Goal: Task Accomplishment & Management: Complete application form

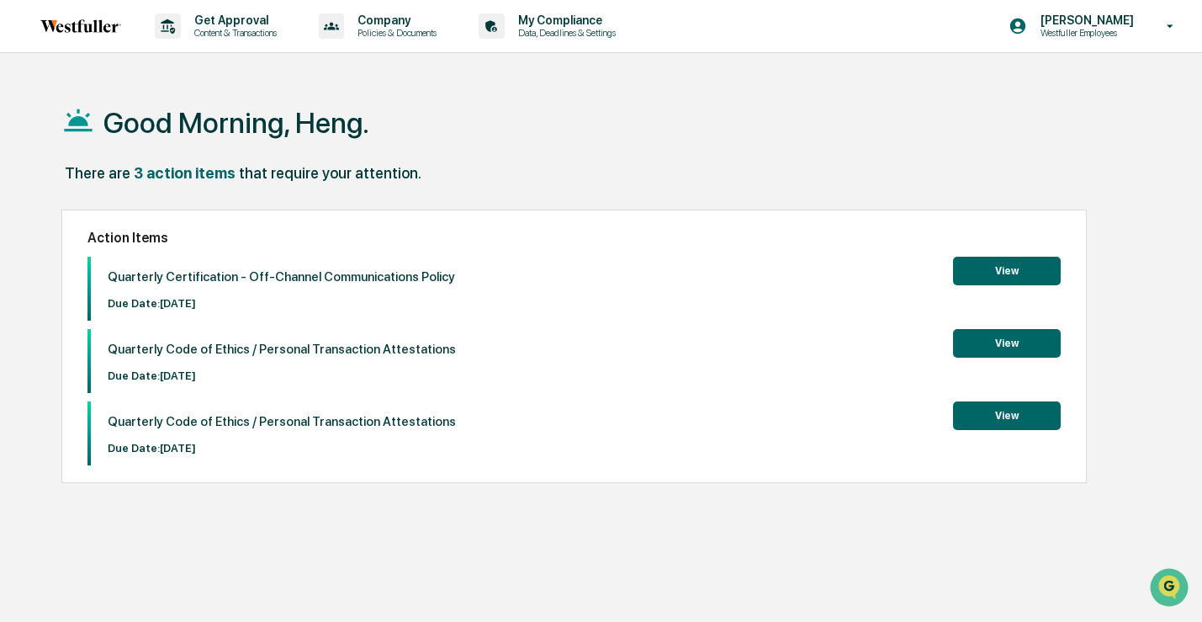
click at [992, 270] on button "View" at bounding box center [1007, 271] width 108 height 29
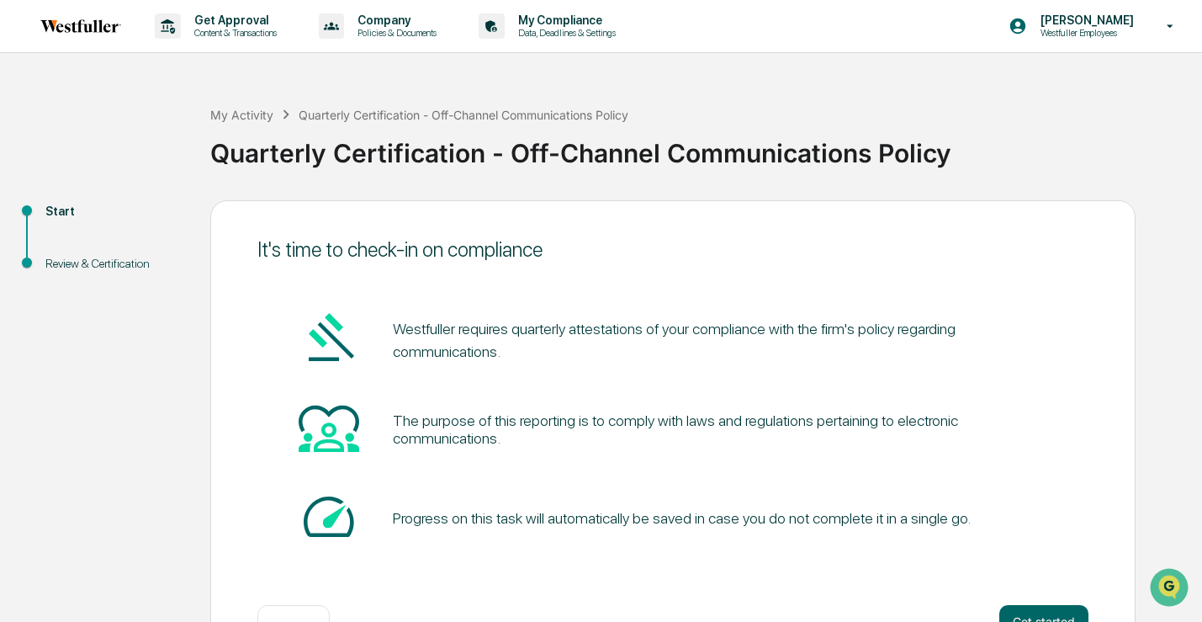
scroll to position [56, 0]
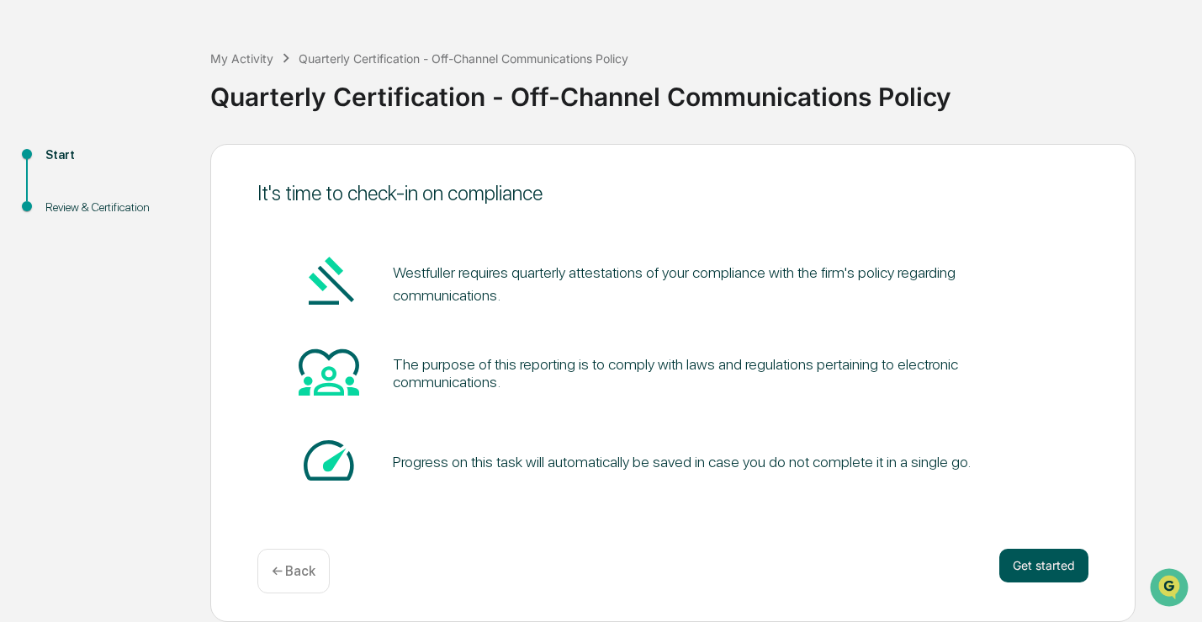
click at [1040, 563] on button "Get started" at bounding box center [1043, 565] width 89 height 34
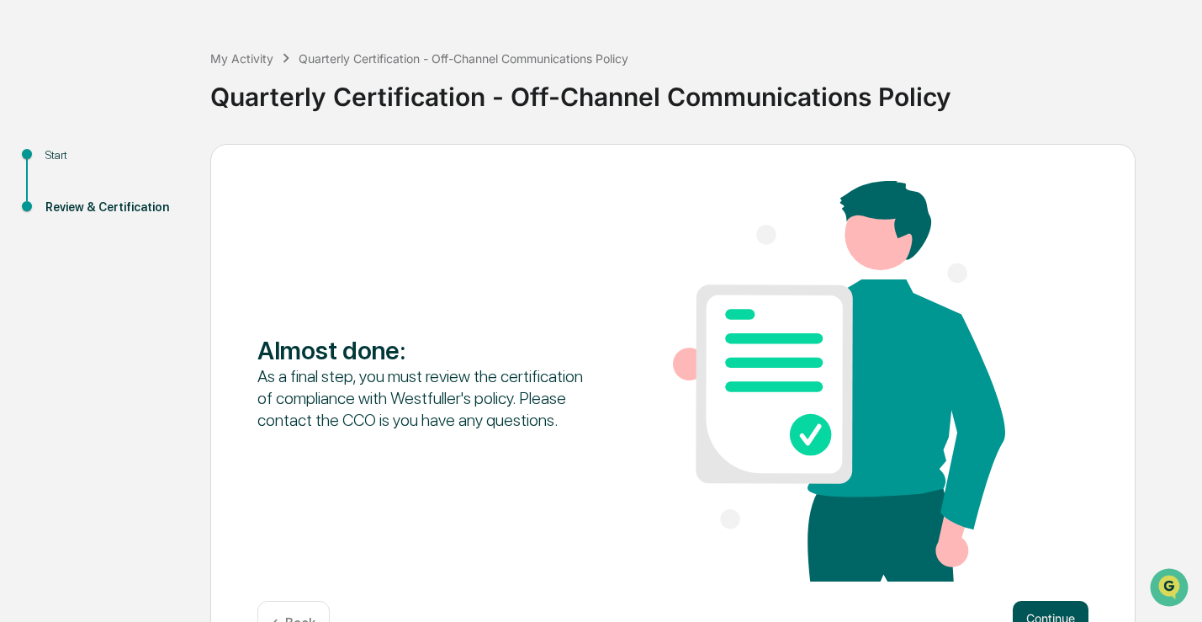
click at [1058, 613] on button "Continue" at bounding box center [1051, 618] width 76 height 34
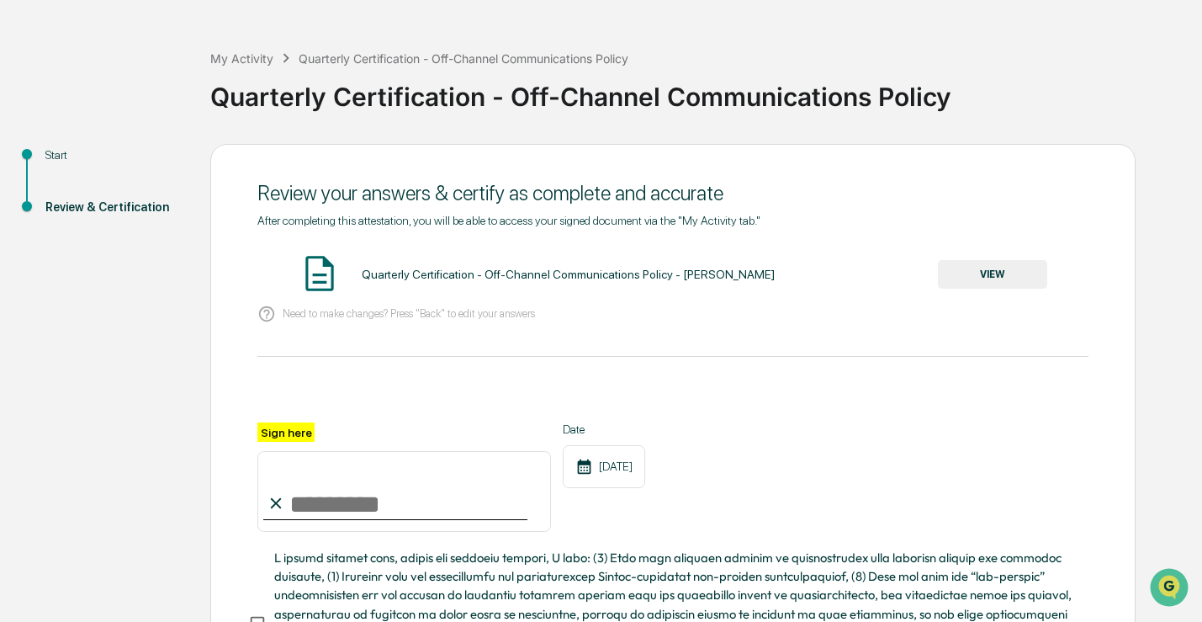
click at [1003, 275] on button "VIEW" at bounding box center [992, 274] width 109 height 29
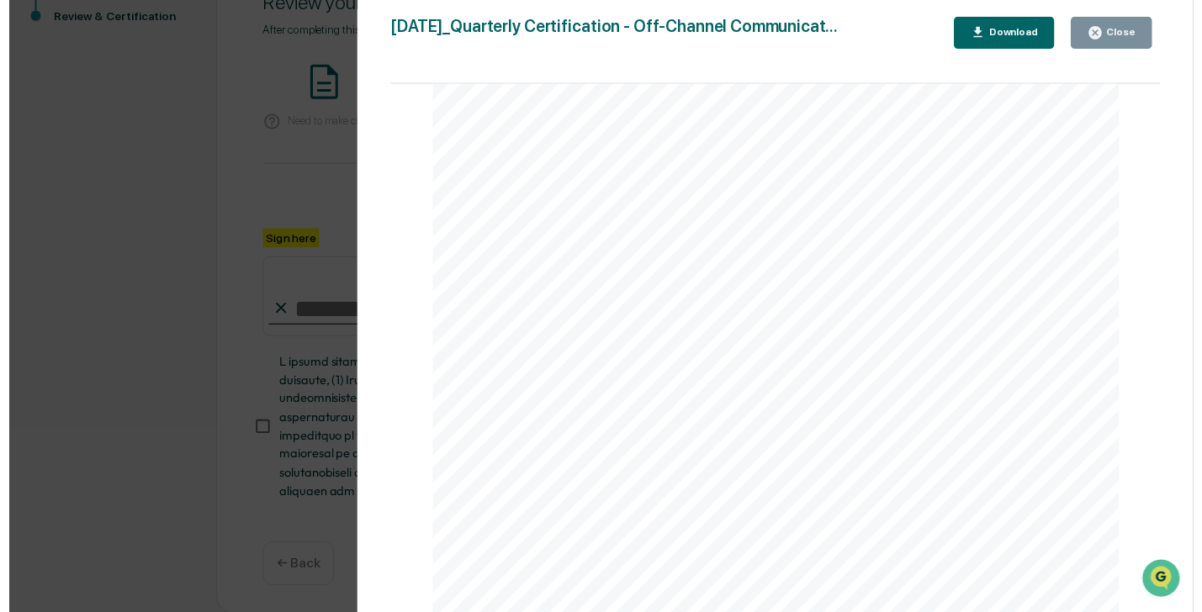
scroll to position [246, 0]
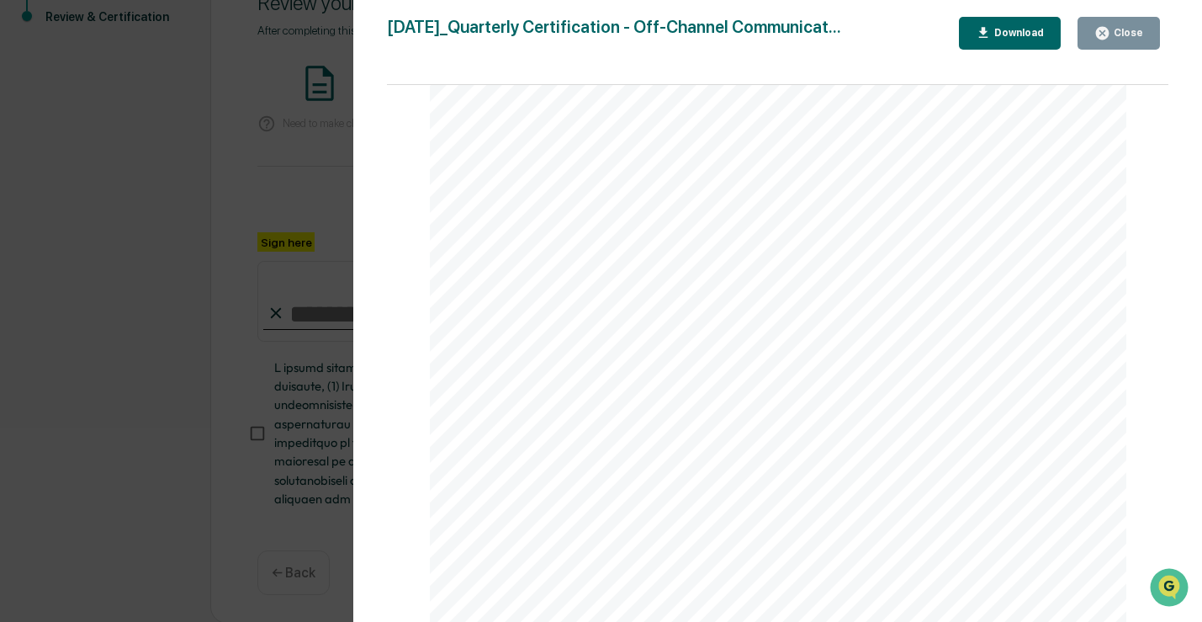
click at [92, 355] on div "Version History [DATE] 02:48 PM [PERSON_NAME] [DATE]_Quarterly Certification - …" at bounding box center [601, 311] width 1202 height 622
click at [1104, 33] on icon "button" at bounding box center [1102, 33] width 16 height 16
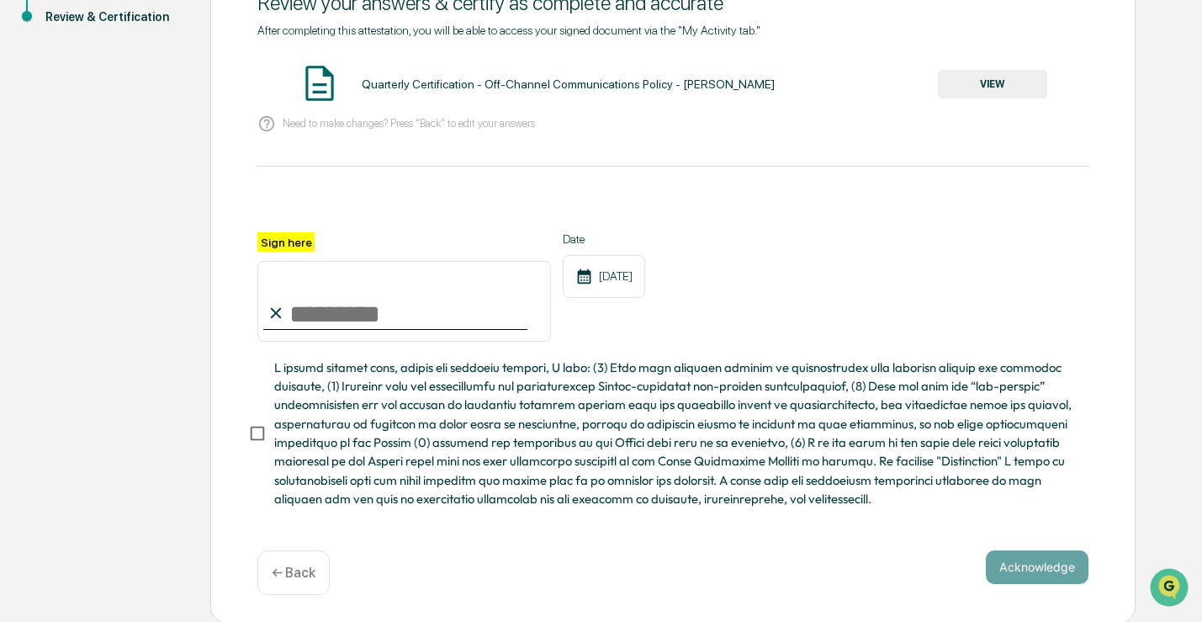
click at [393, 313] on input "Sign here" at bounding box center [404, 301] width 294 height 81
type input "*********"
click at [1018, 562] on button "Acknowledge" at bounding box center [1037, 567] width 103 height 34
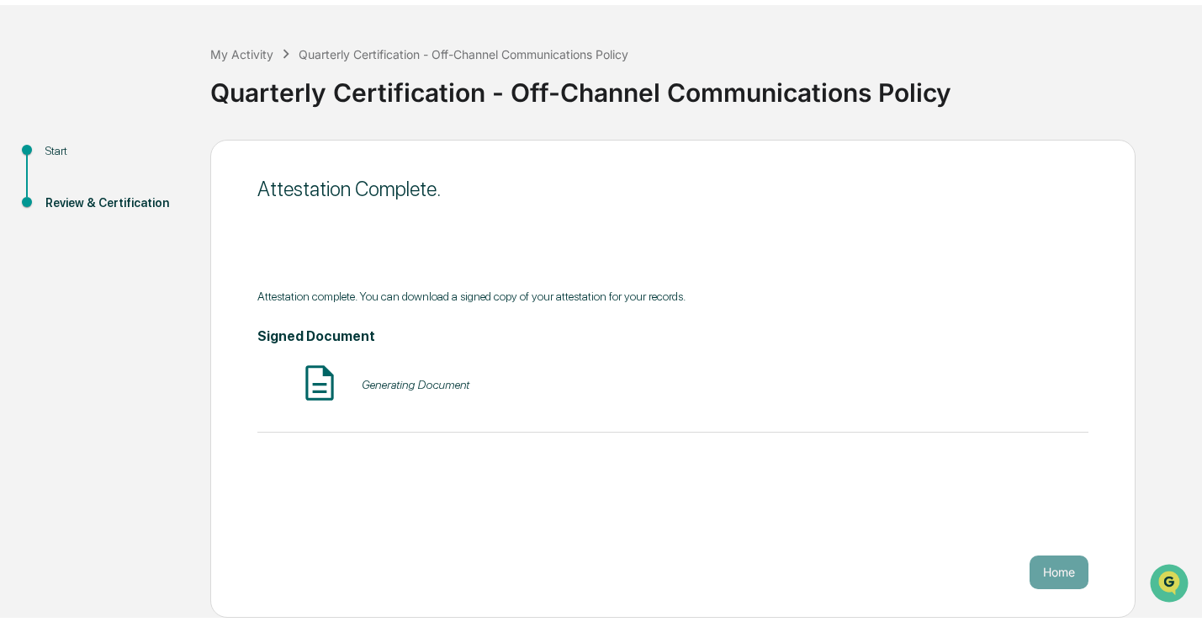
scroll to position [56, 0]
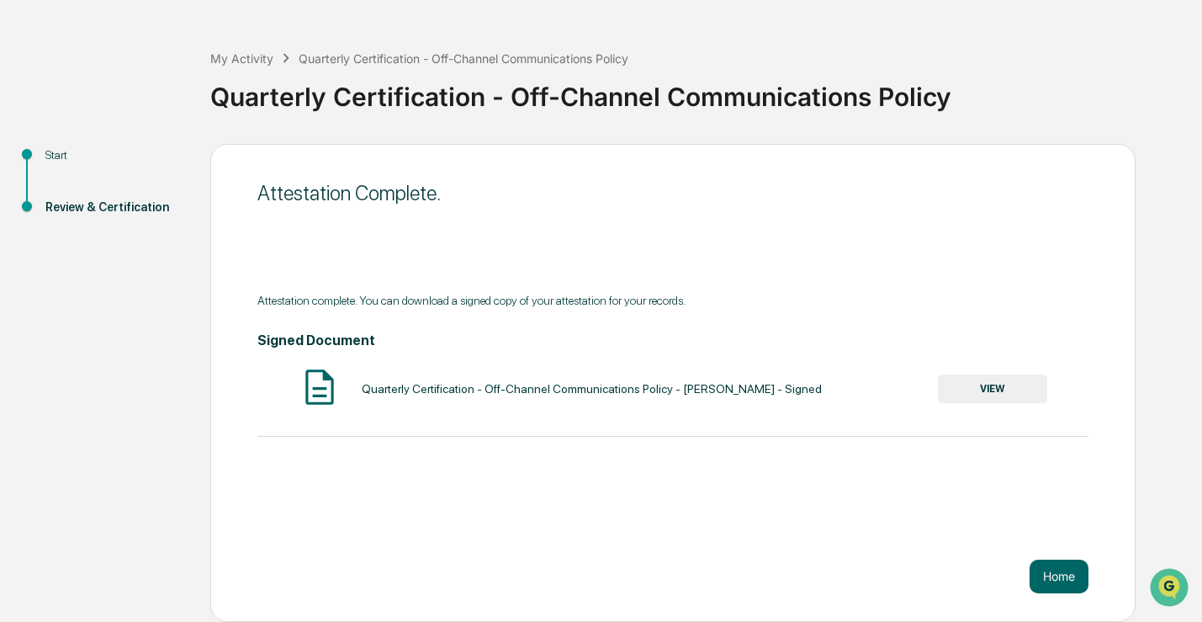
click at [959, 386] on button "VIEW" at bounding box center [992, 388] width 109 height 29
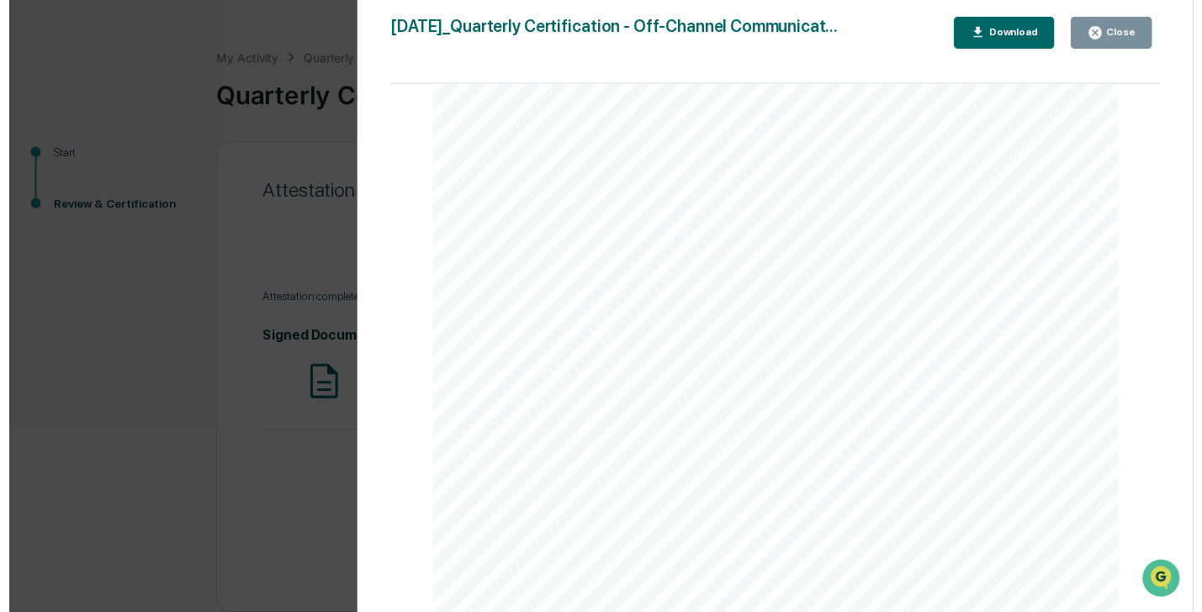
scroll to position [0, 0]
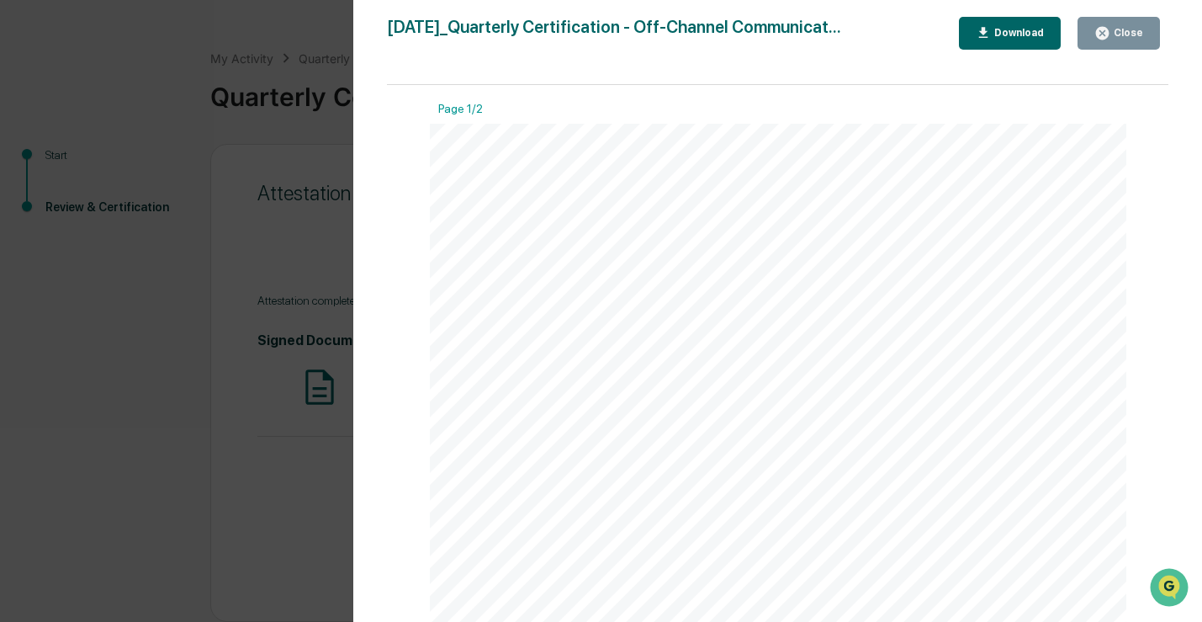
click at [29, 408] on div "Version History [DATE] 02:48 PM [PERSON_NAME] [DATE]_Quarterly Certification - …" at bounding box center [601, 311] width 1202 height 622
click at [127, 364] on div "Version History [DATE] 02:48 PM [PERSON_NAME] [DATE]_Quarterly Certification - …" at bounding box center [601, 311] width 1202 height 622
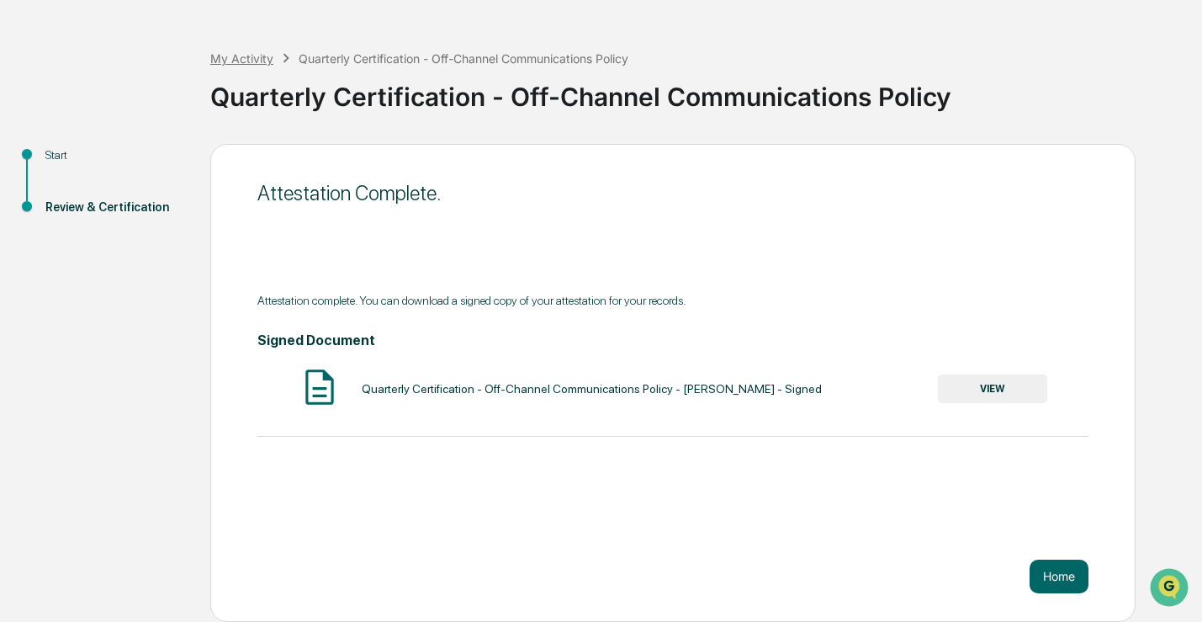
click at [255, 54] on div "My Activity" at bounding box center [241, 58] width 63 height 14
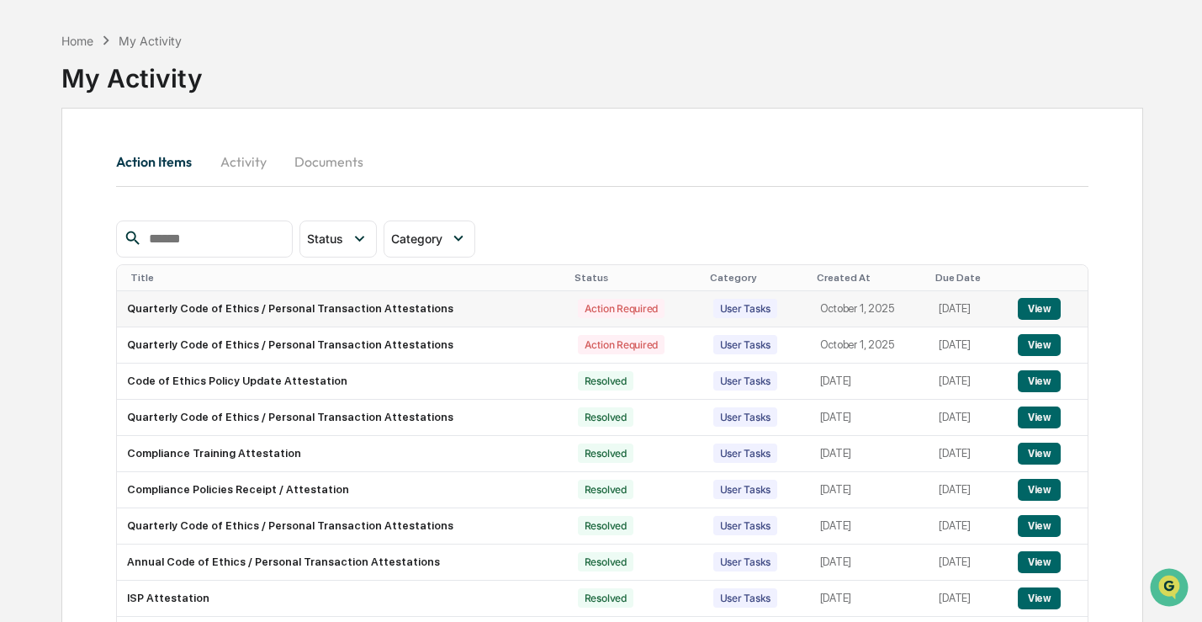
click at [1051, 298] on button "View" at bounding box center [1039, 309] width 43 height 22
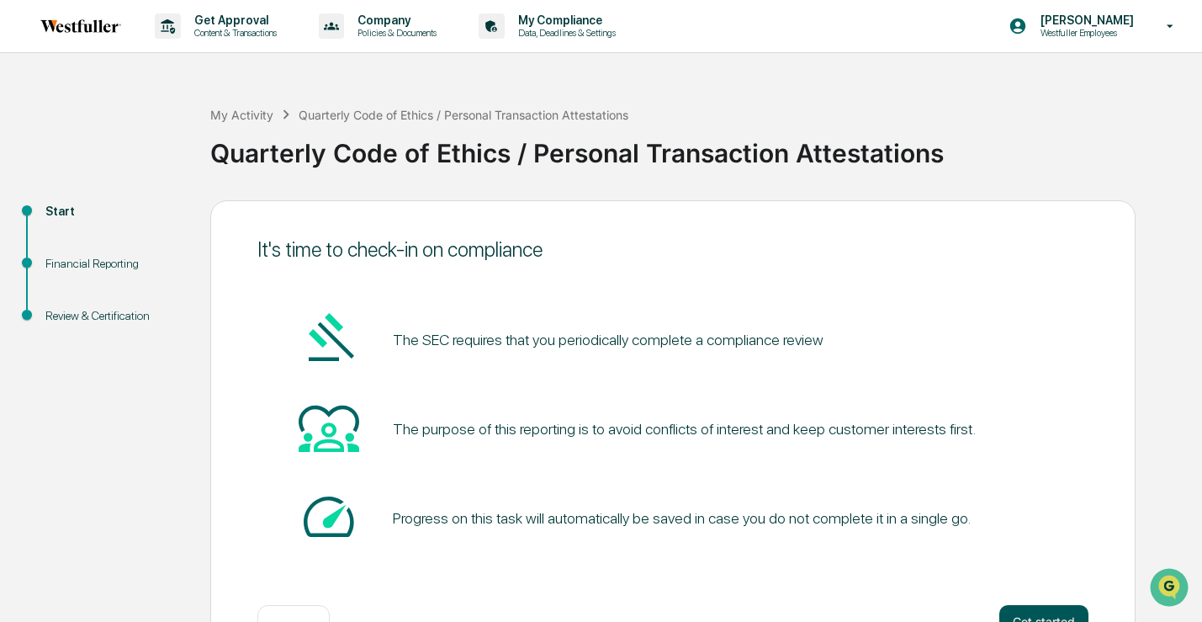
click at [1023, 617] on button "Get started" at bounding box center [1043, 622] width 89 height 34
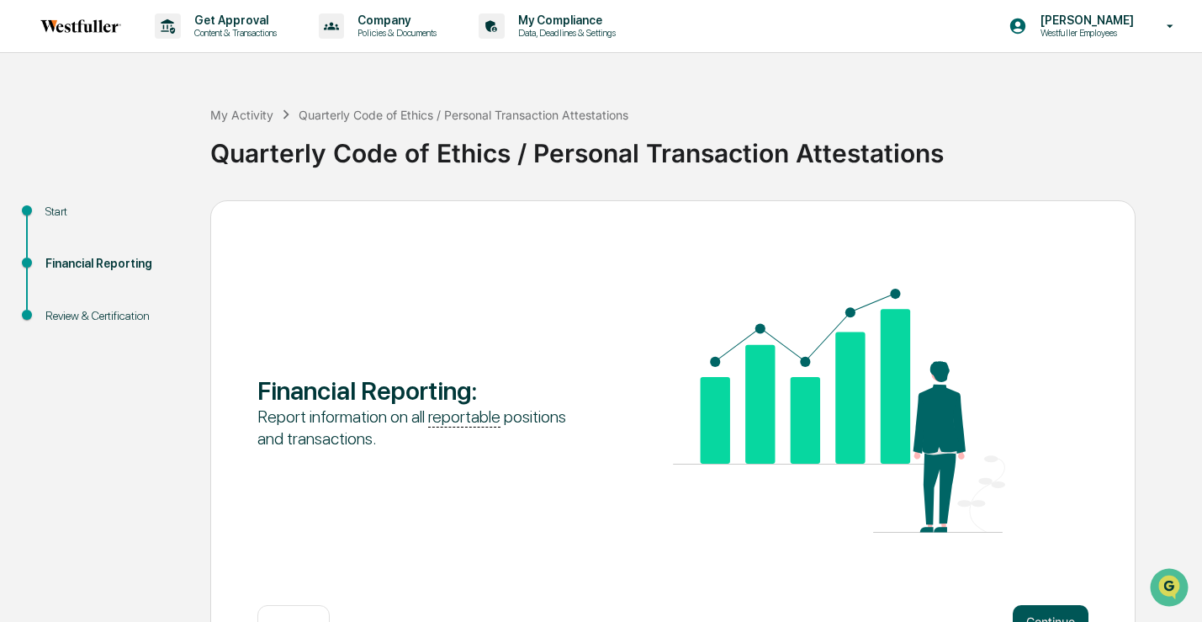
click at [1035, 611] on button "Continue" at bounding box center [1051, 622] width 76 height 34
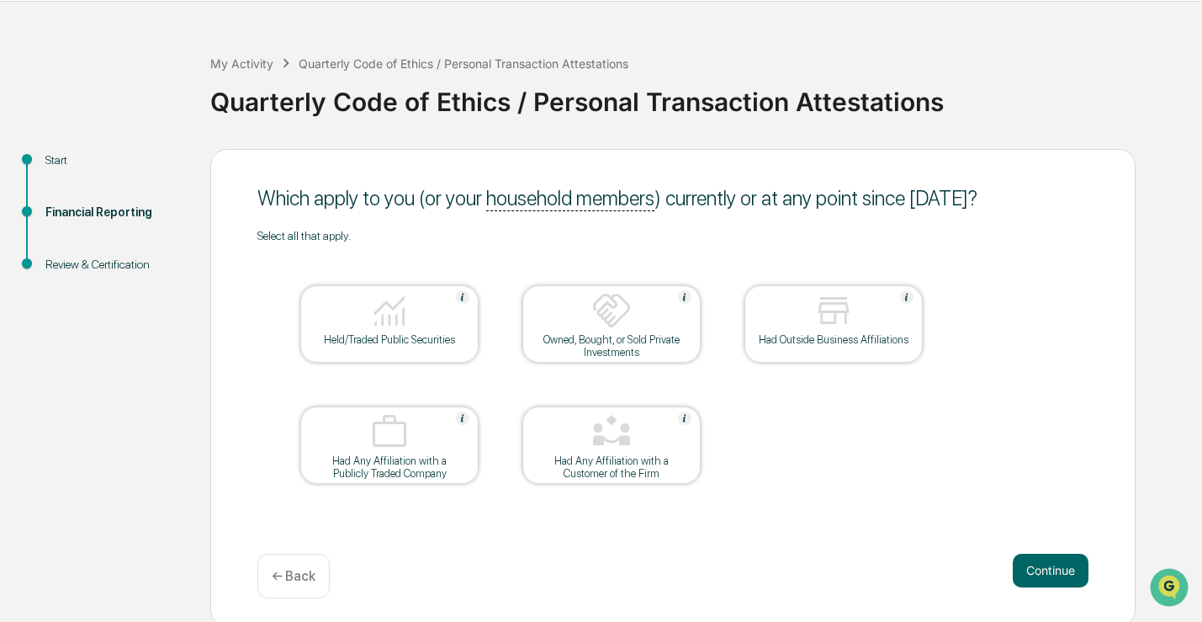
scroll to position [56, 0]
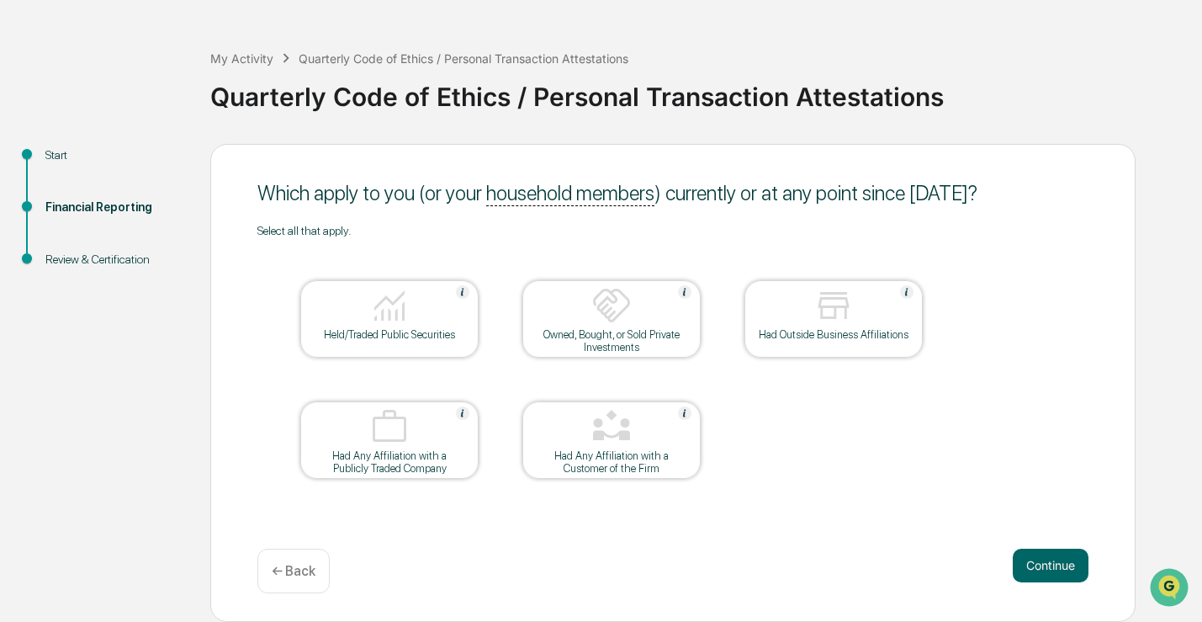
click at [402, 310] on img at bounding box center [389, 305] width 40 height 40
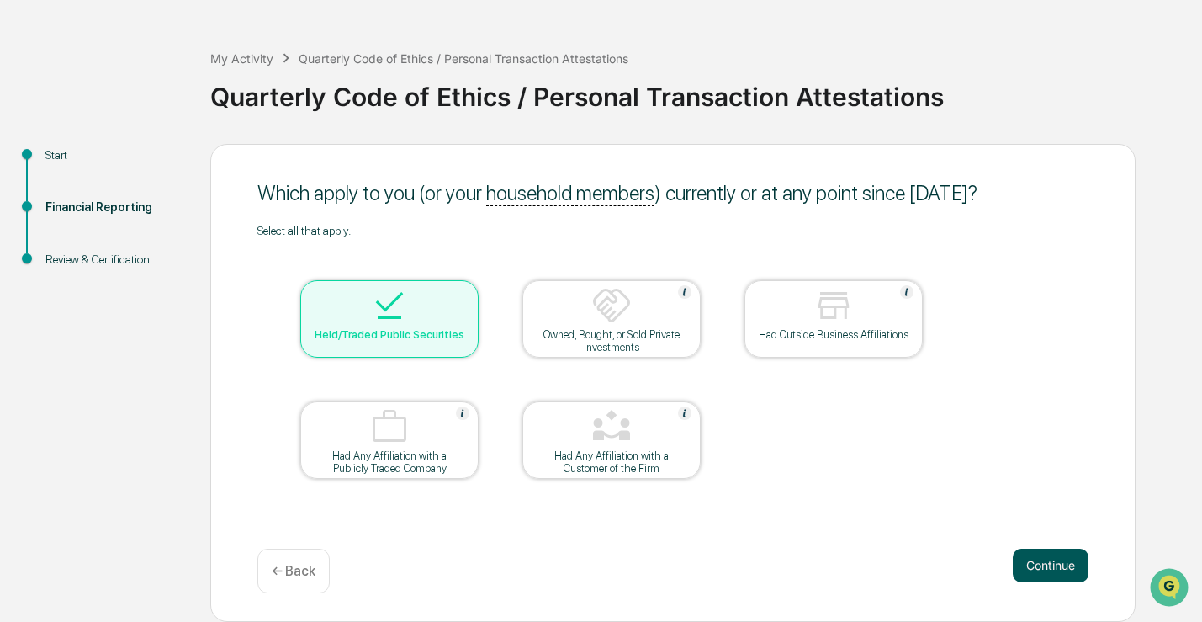
click at [1032, 566] on button "Continue" at bounding box center [1051, 565] width 76 height 34
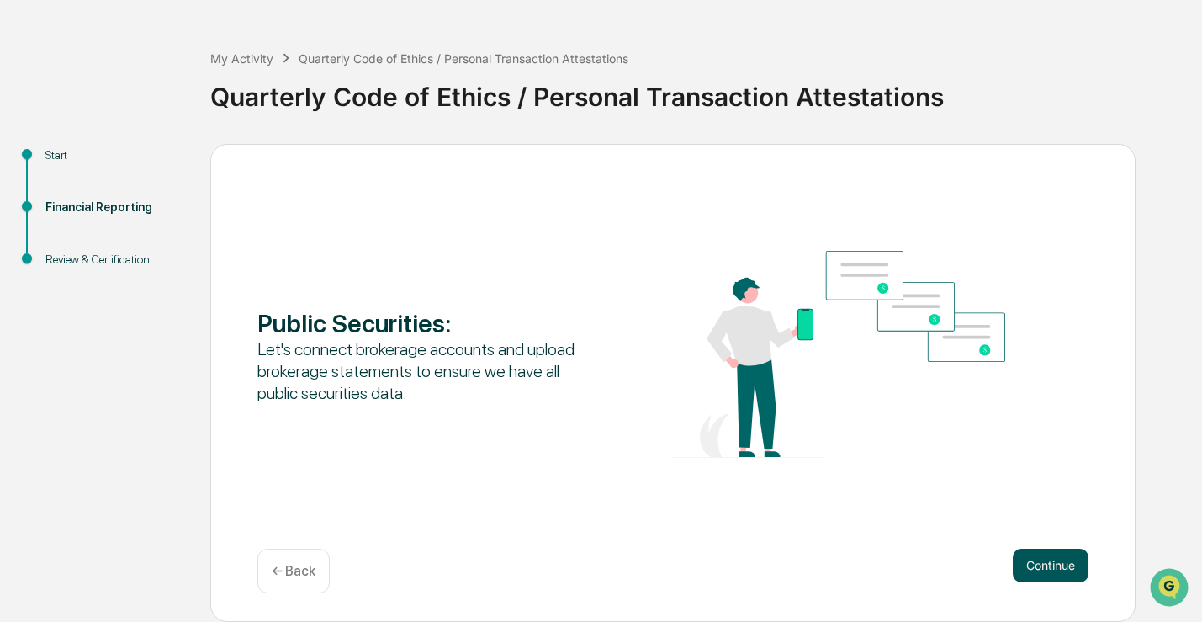
click at [1047, 570] on button "Continue" at bounding box center [1051, 565] width 76 height 34
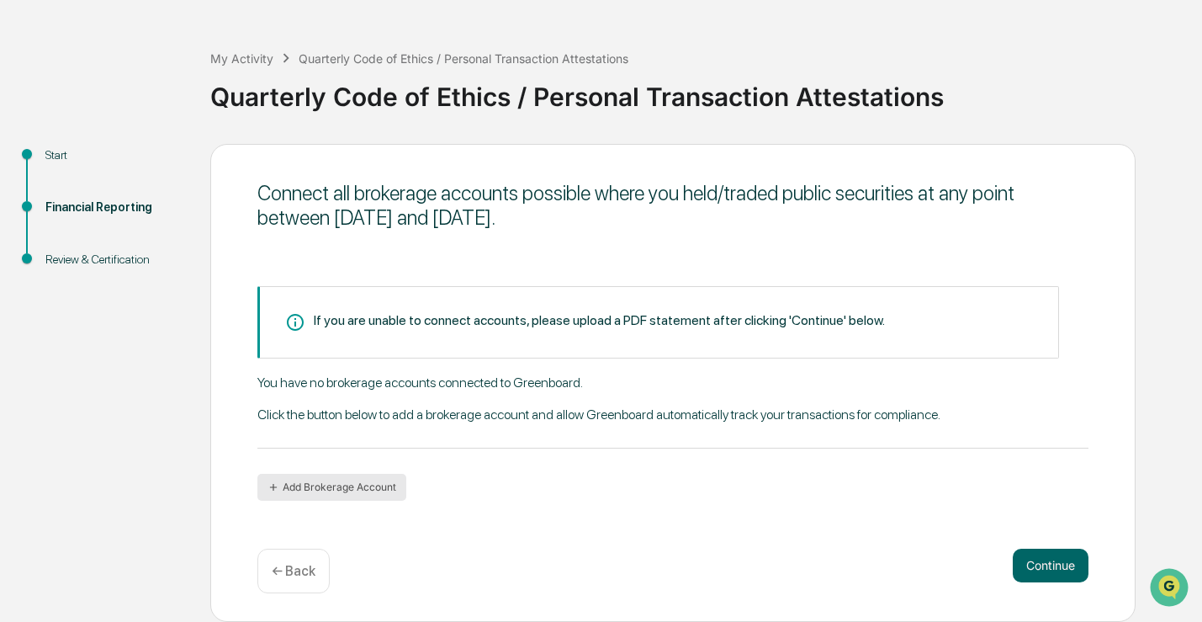
click at [395, 485] on button "Add Brokerage Account" at bounding box center [331, 487] width 149 height 27
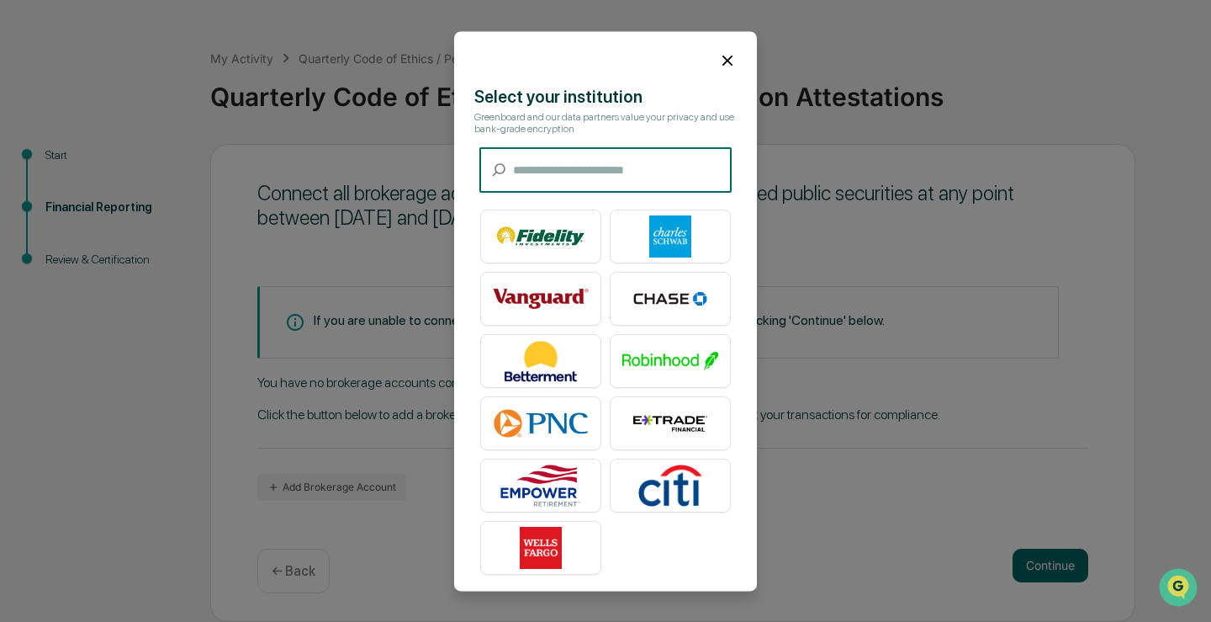
click at [719, 56] on icon at bounding box center [727, 60] width 19 height 19
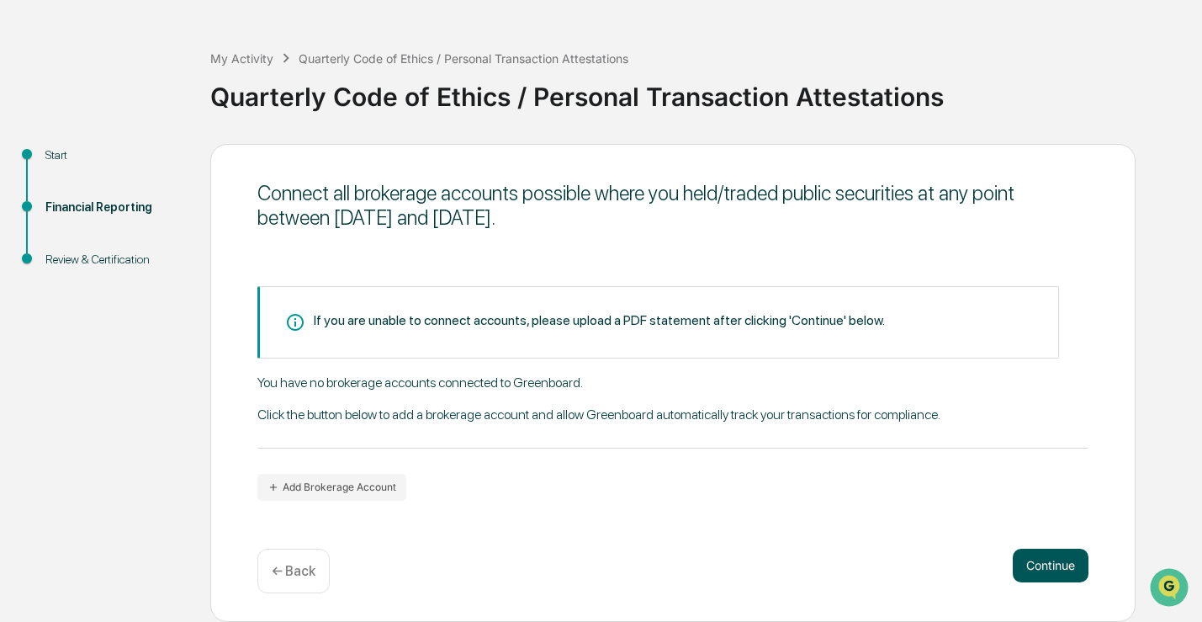
click at [1034, 565] on button "Continue" at bounding box center [1051, 565] width 76 height 34
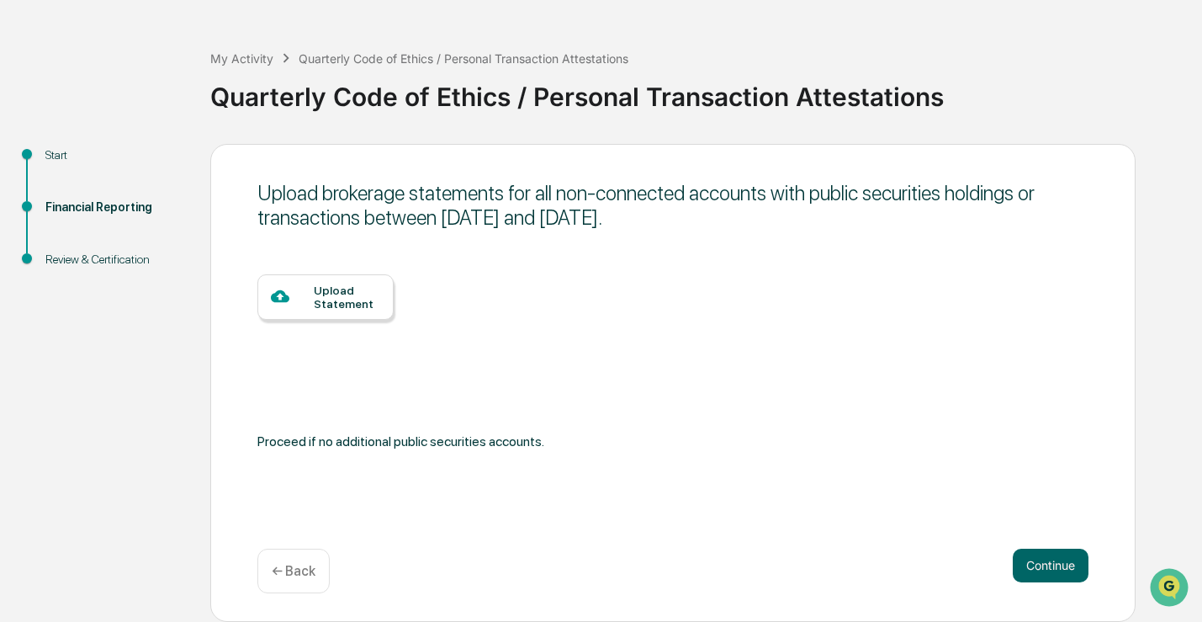
click at [326, 299] on div "Upload Statement" at bounding box center [347, 296] width 66 height 27
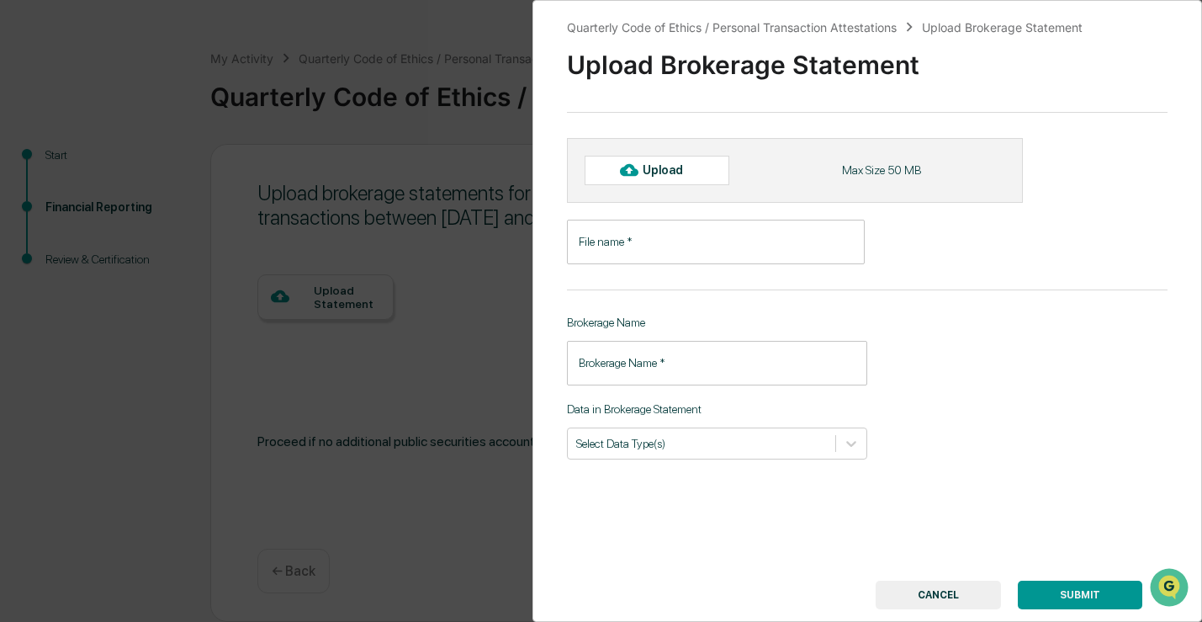
click at [664, 173] on div "Upload" at bounding box center [670, 169] width 55 height 13
type input "**********"
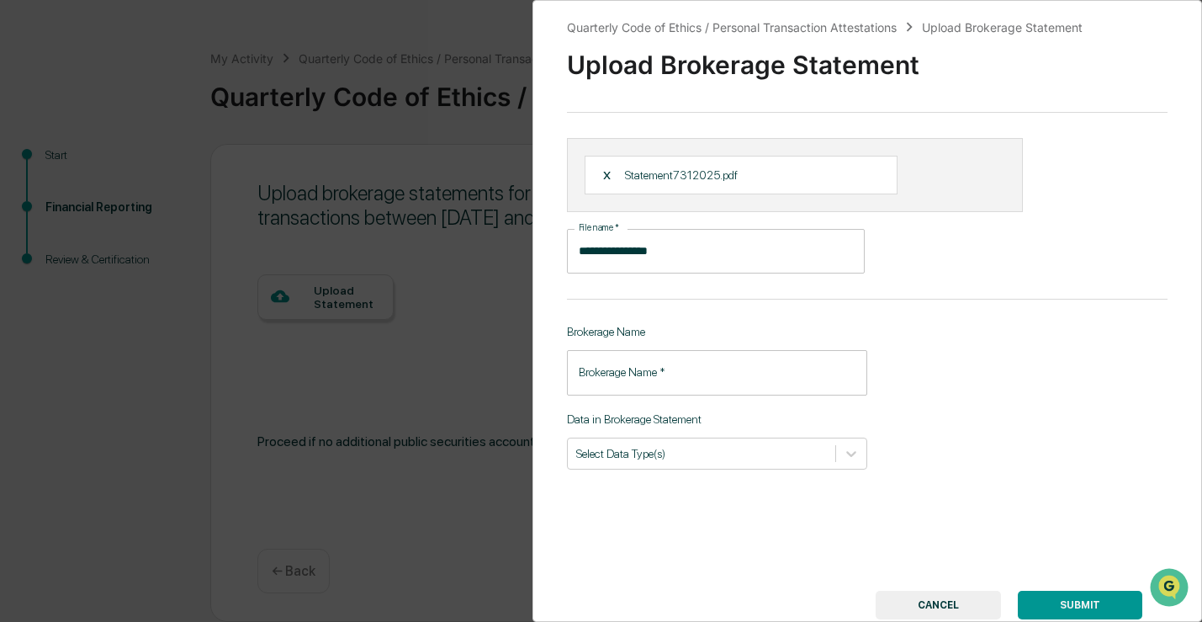
click at [797, 375] on input "Brokerage Name   *" at bounding box center [717, 372] width 300 height 45
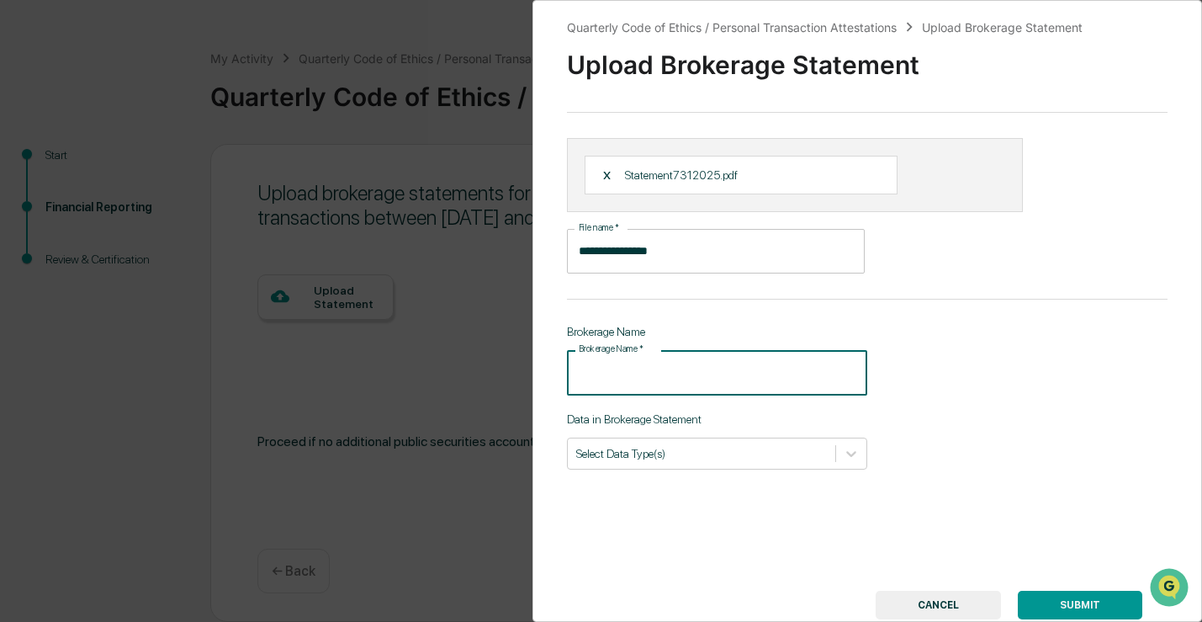
type input "********"
click at [739, 453] on div at bounding box center [701, 453] width 251 height 16
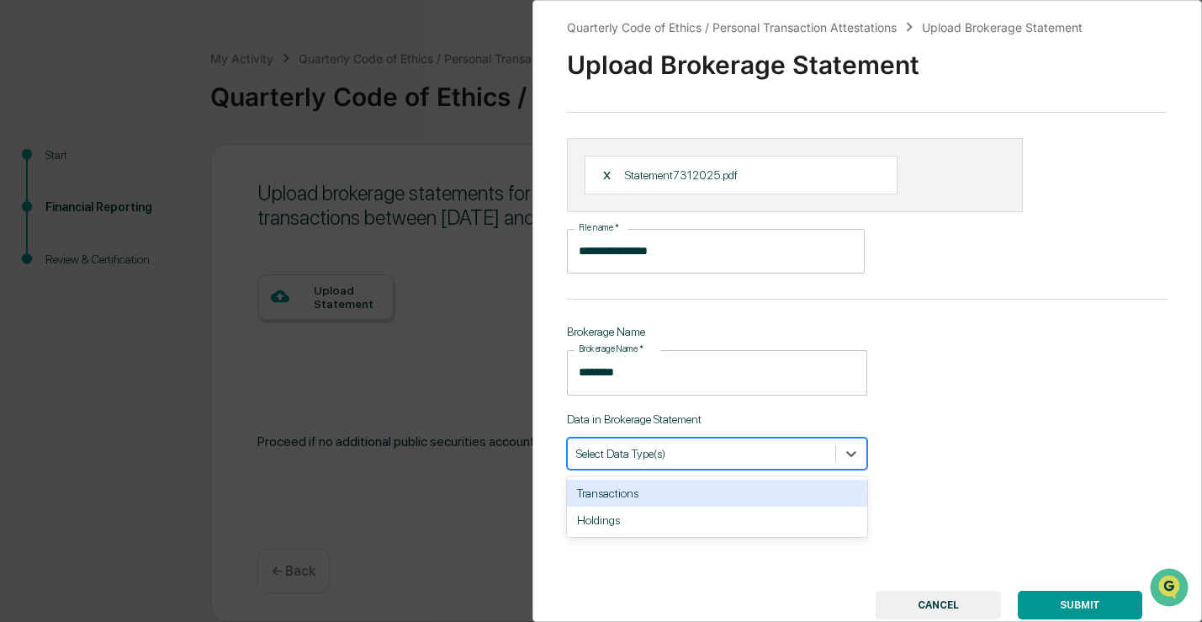
click at [733, 497] on div "Transactions" at bounding box center [717, 492] width 300 height 27
click at [732, 490] on div "Holdings" at bounding box center [717, 492] width 300 height 27
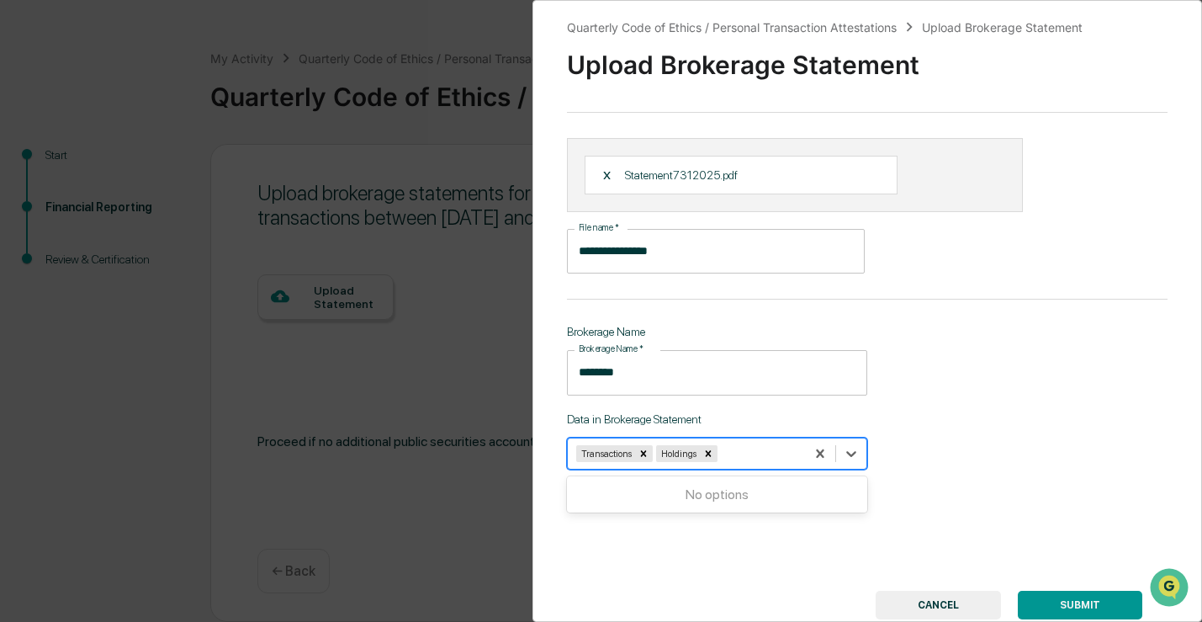
click at [1020, 415] on div "**********" at bounding box center [867, 311] width 670 height 622
click at [1059, 603] on button "SUBMIT" at bounding box center [1080, 604] width 124 height 29
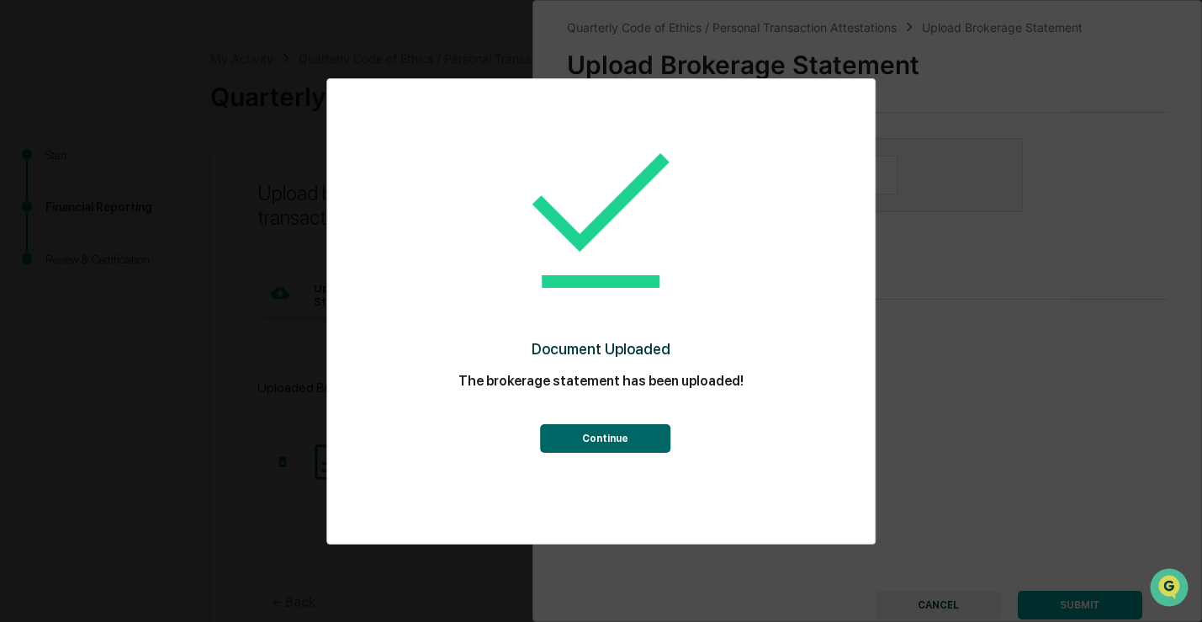
click at [579, 450] on button "Continue" at bounding box center [605, 438] width 130 height 29
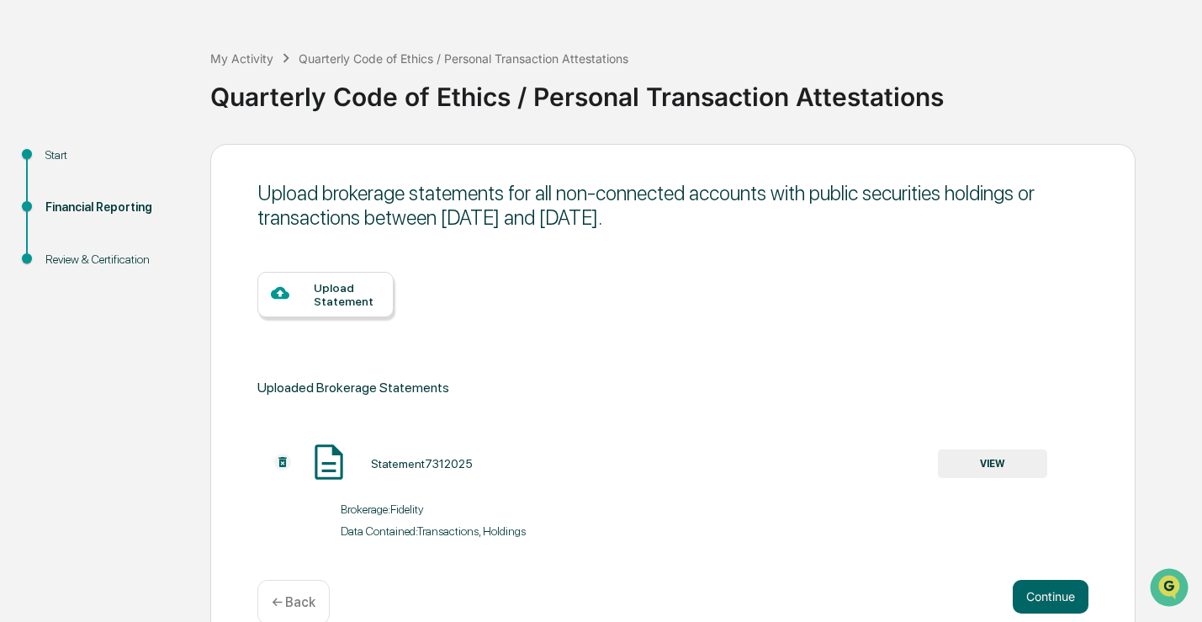
click at [359, 299] on div "Upload Statement" at bounding box center [347, 294] width 66 height 27
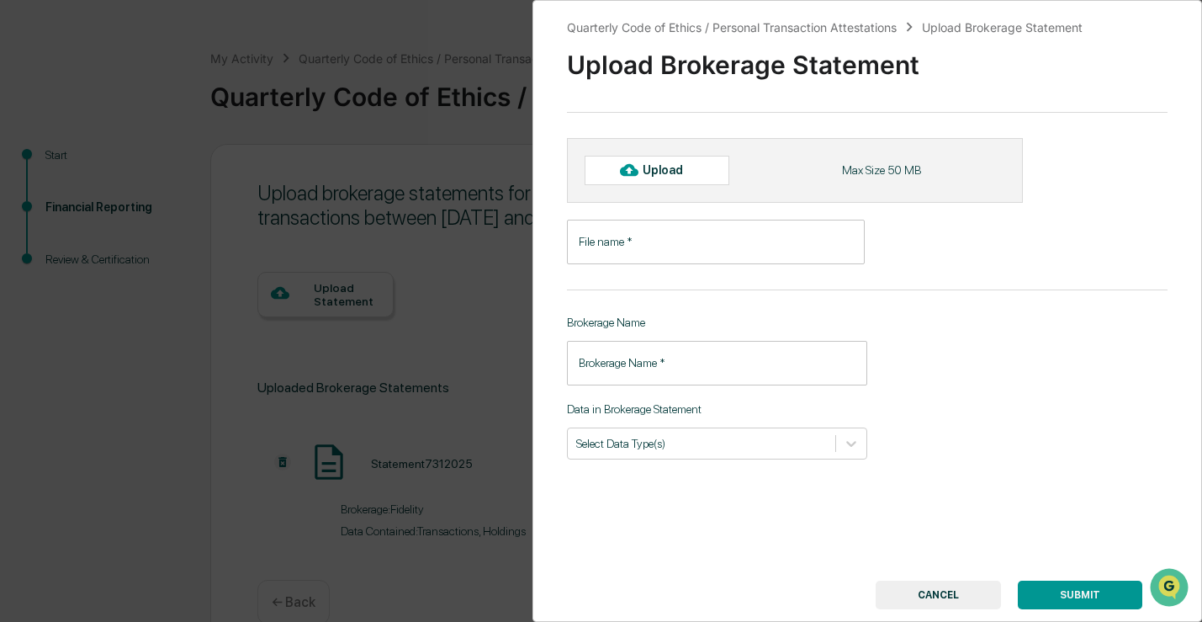
click at [639, 165] on div at bounding box center [629, 169] width 27 height 27
type input "**********"
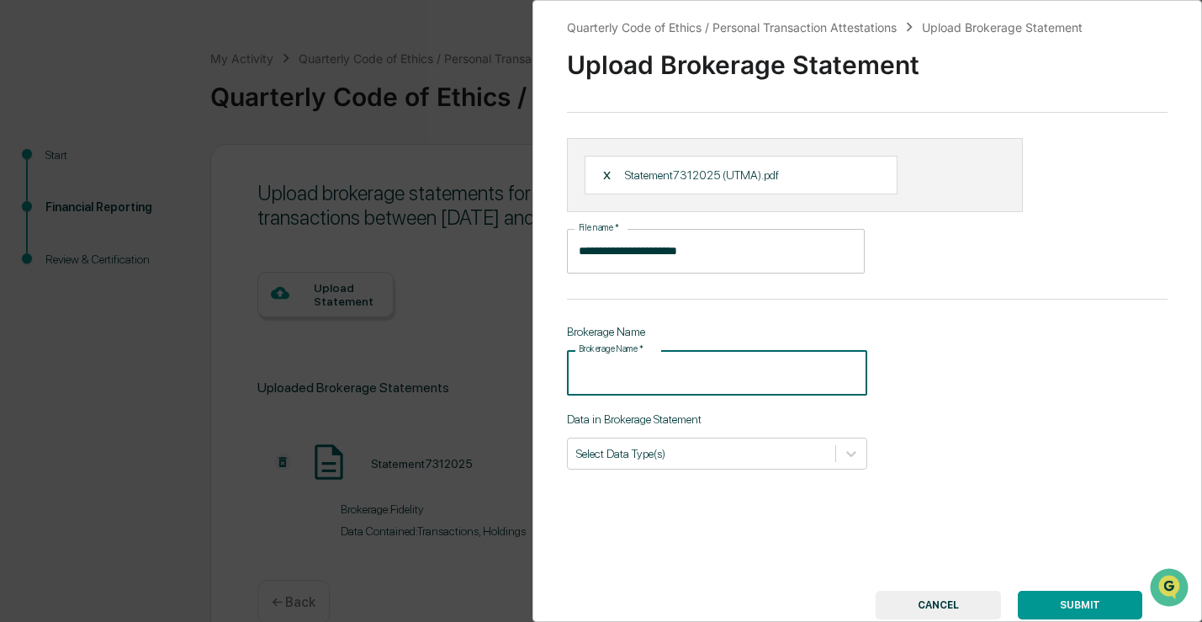
click at [726, 385] on input "Brokerage Name   *" at bounding box center [717, 372] width 300 height 45
type input "********"
click at [719, 460] on div at bounding box center [701, 453] width 251 height 16
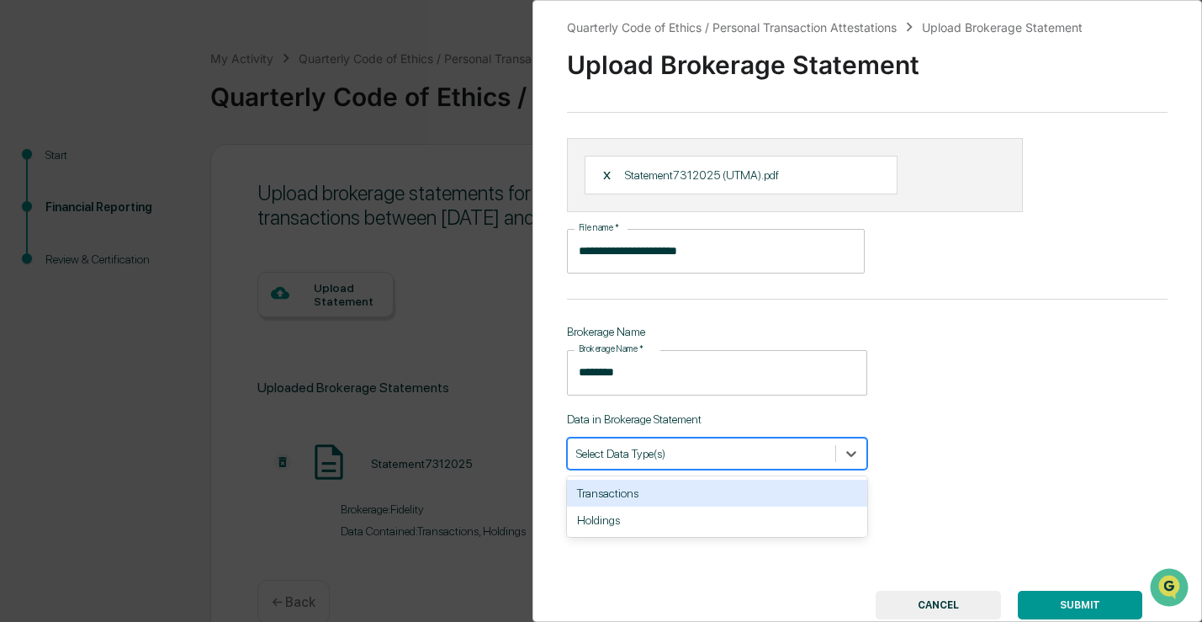
click at [703, 488] on div "Transactions" at bounding box center [717, 492] width 300 height 27
click at [701, 496] on div "Holdings" at bounding box center [717, 492] width 300 height 27
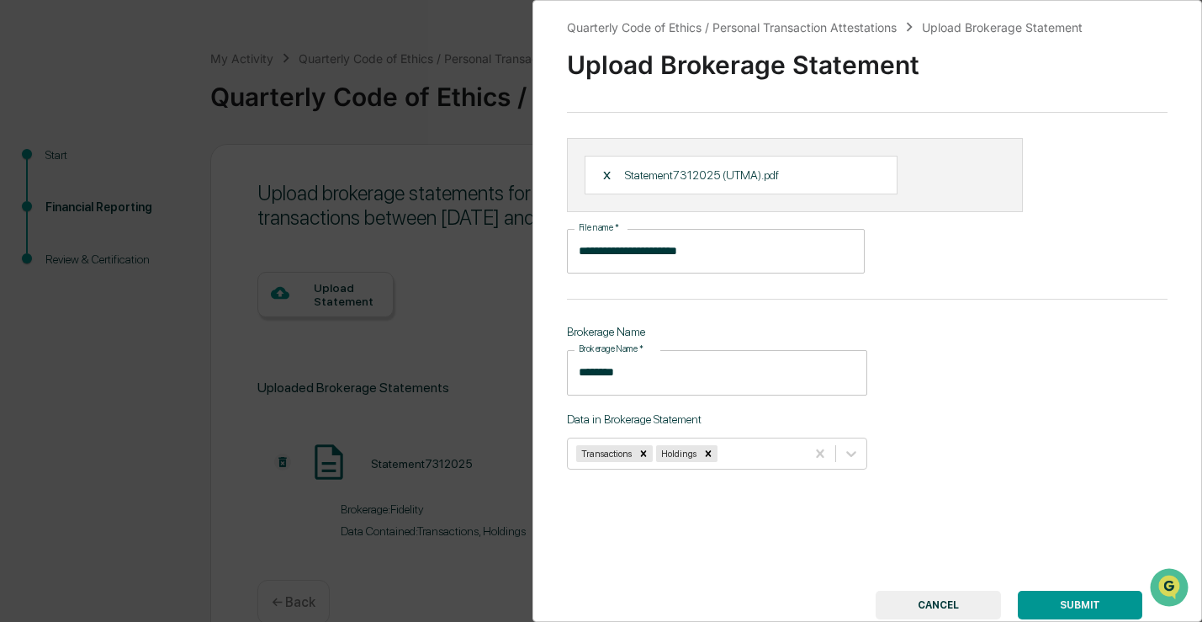
click at [1094, 596] on button "SUBMIT" at bounding box center [1080, 604] width 124 height 29
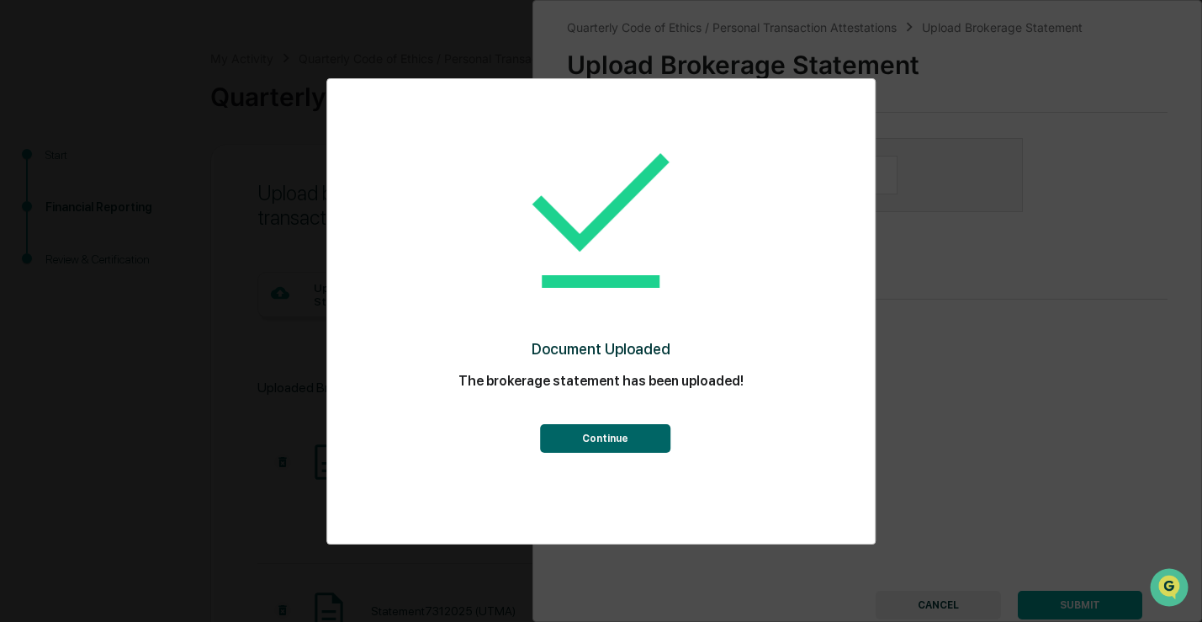
click at [630, 430] on button "Continue" at bounding box center [605, 438] width 130 height 29
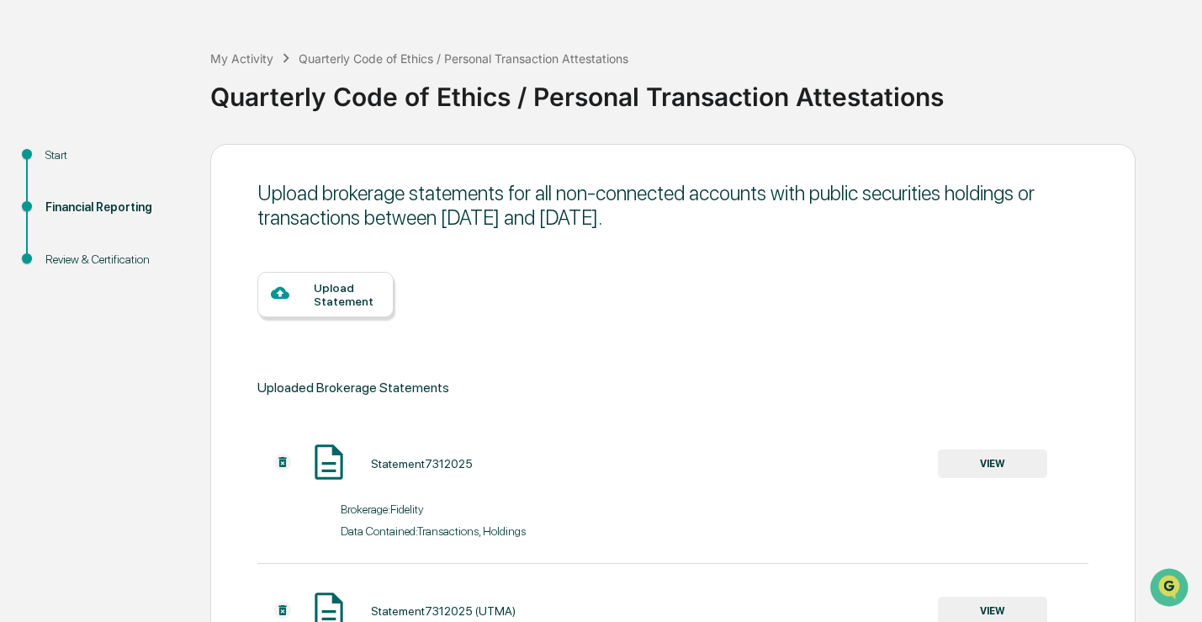
click at [326, 299] on div "Upload Statement" at bounding box center [347, 294] width 66 height 27
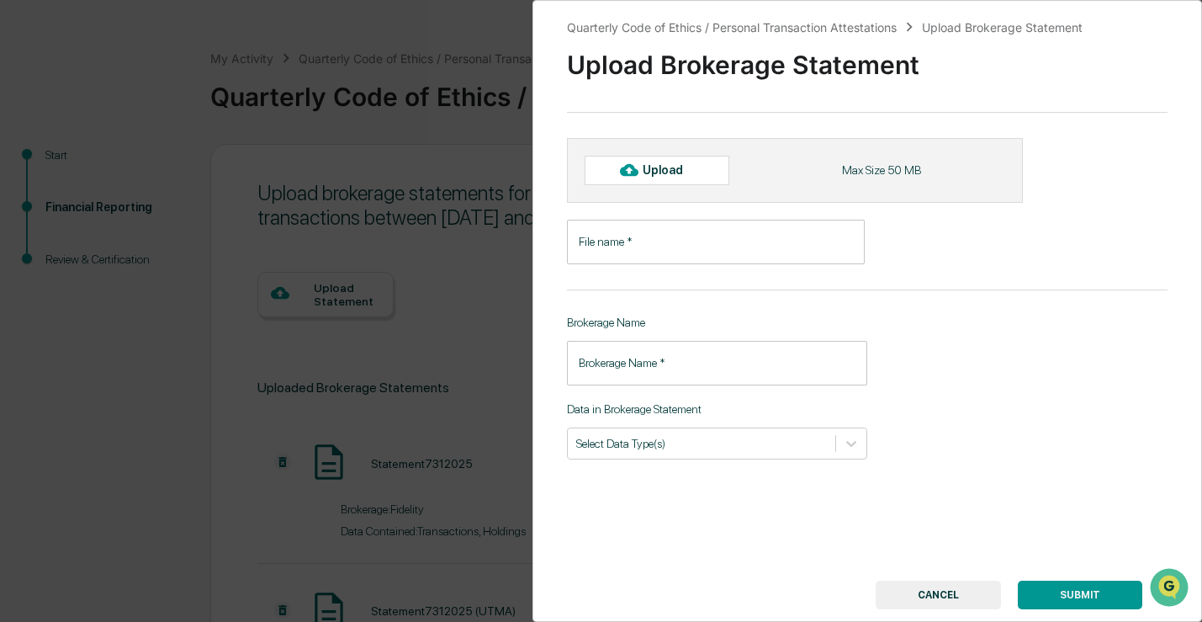
click at [628, 177] on icon at bounding box center [629, 170] width 19 height 19
type input "**********"
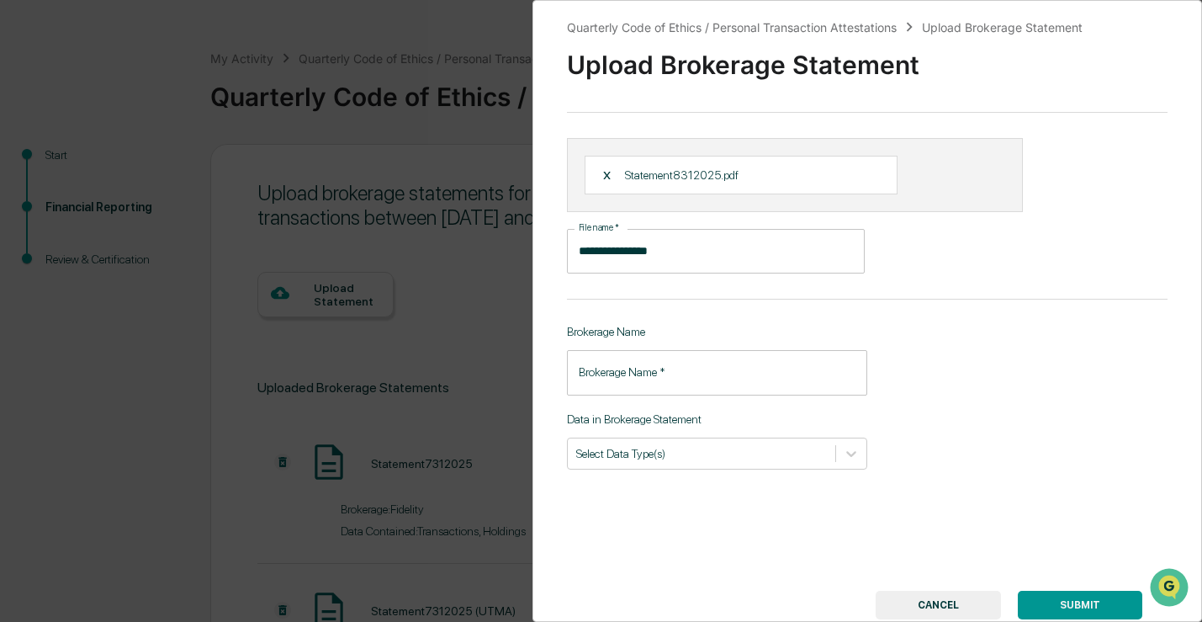
click at [679, 379] on input "Brokerage Name   *" at bounding box center [717, 372] width 300 height 45
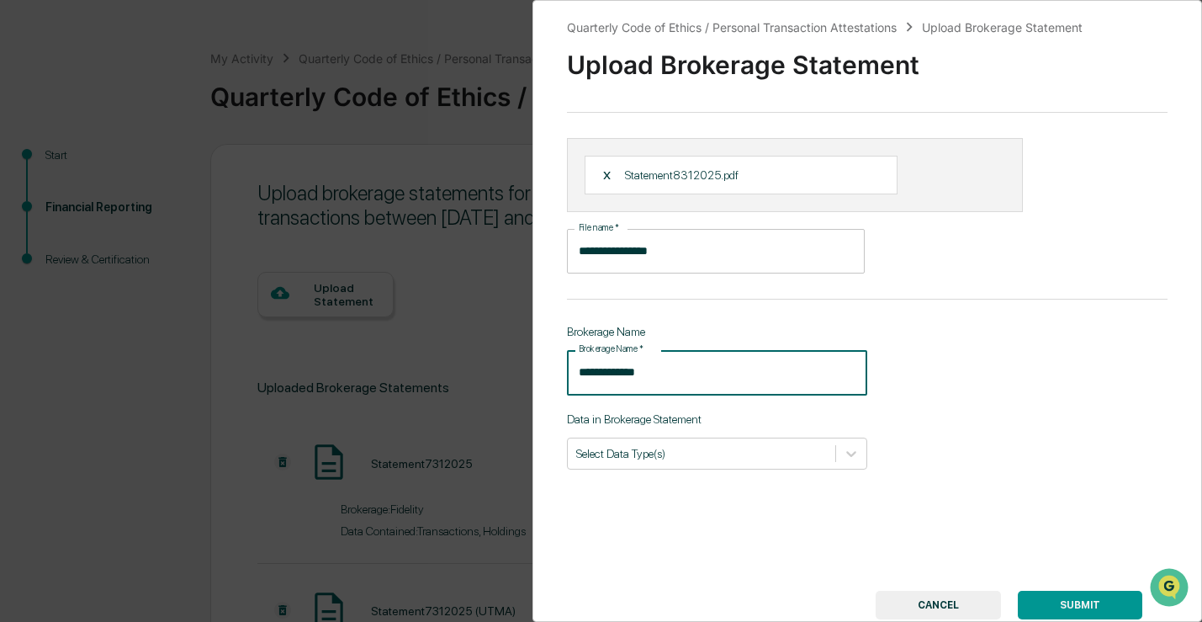
click at [677, 373] on input "**********" at bounding box center [717, 372] width 300 height 45
drag, startPoint x: 677, startPoint y: 373, endPoint x: 441, endPoint y: 397, distance: 237.5
click at [442, 397] on div "**********" at bounding box center [601, 311] width 1202 height 622
type input "*"
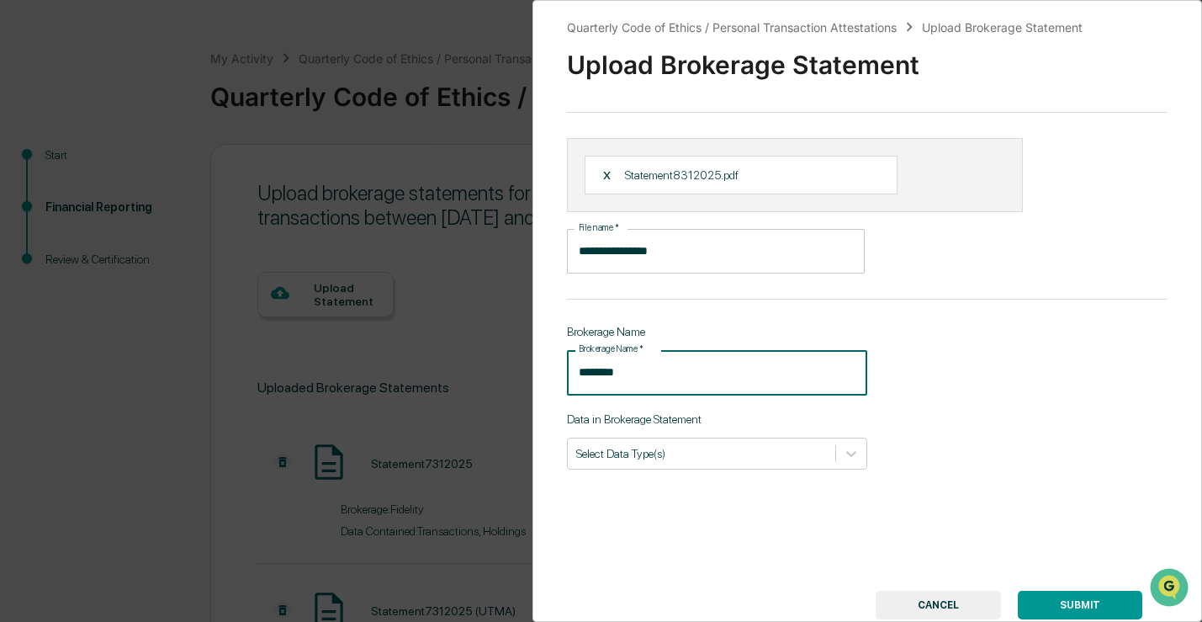
type input "********"
click at [638, 501] on div "**********" at bounding box center [867, 311] width 670 height 622
click at [638, 454] on div at bounding box center [701, 453] width 251 height 16
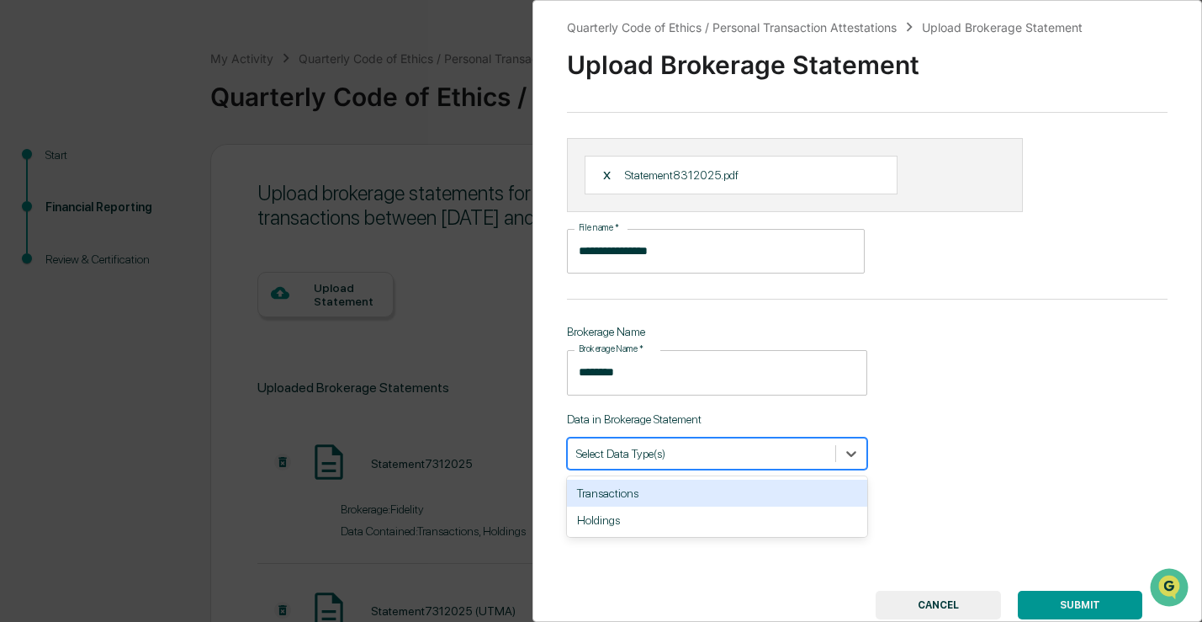
click at [639, 498] on div "Transactions" at bounding box center [717, 492] width 300 height 27
click at [639, 498] on div "Holdings" at bounding box center [717, 492] width 300 height 27
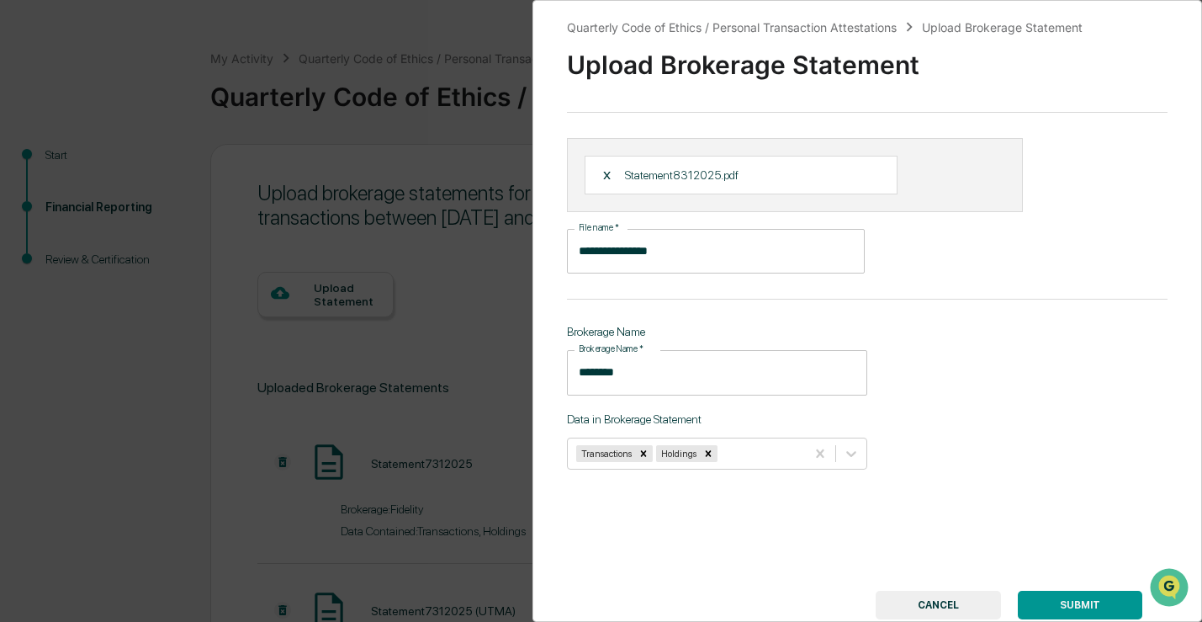
click at [1065, 466] on div "**********" at bounding box center [867, 311] width 670 height 622
click at [1081, 609] on button "SUBMIT" at bounding box center [1080, 604] width 124 height 29
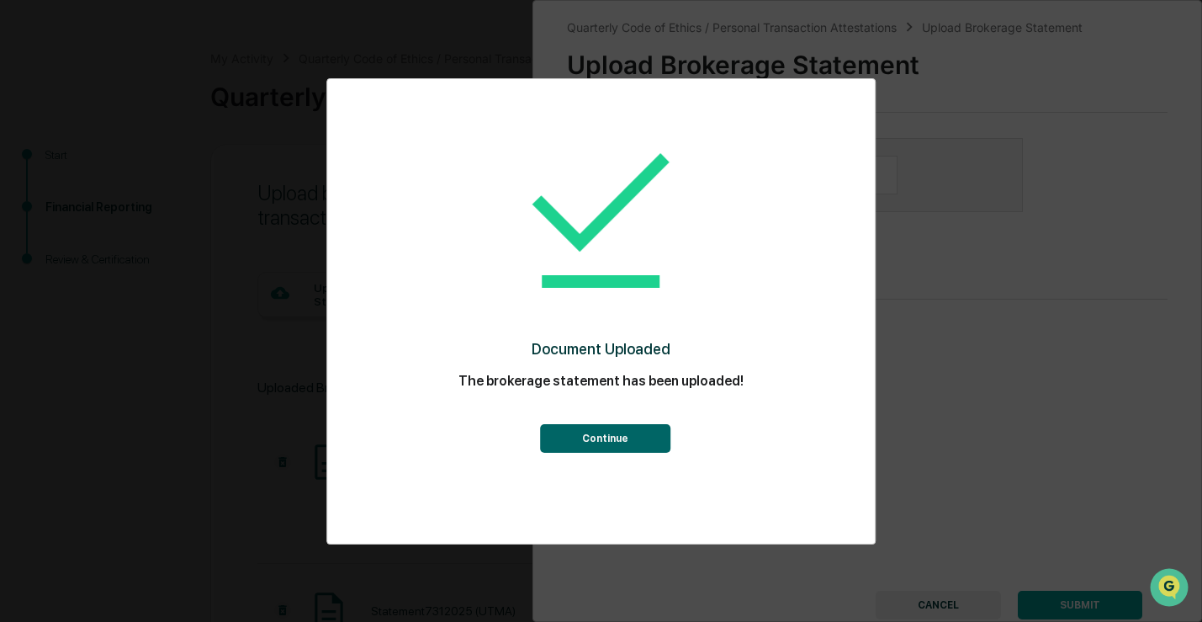
click at [617, 441] on button "Continue" at bounding box center [605, 438] width 130 height 29
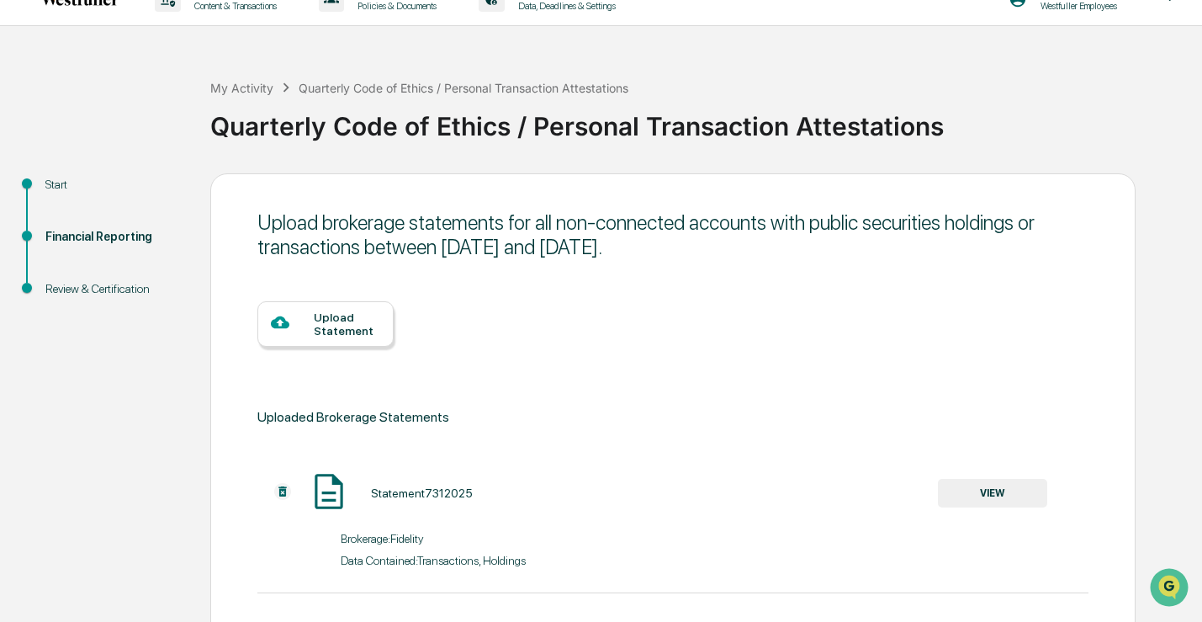
scroll to position [0, 0]
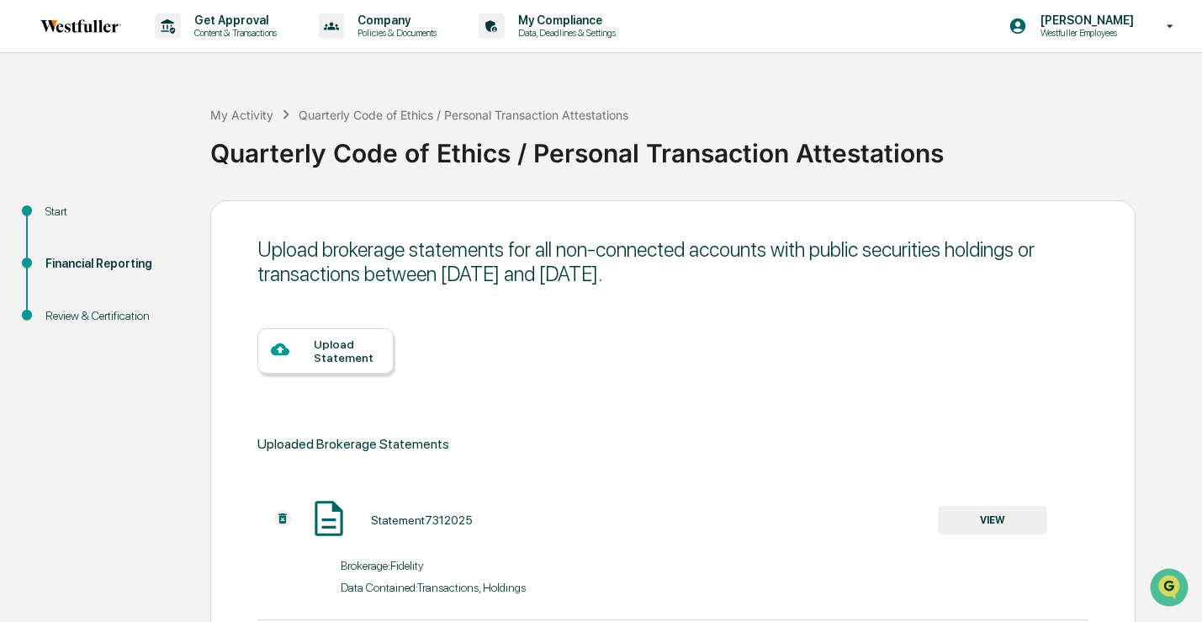
click at [316, 352] on div "Upload Statement" at bounding box center [347, 350] width 66 height 27
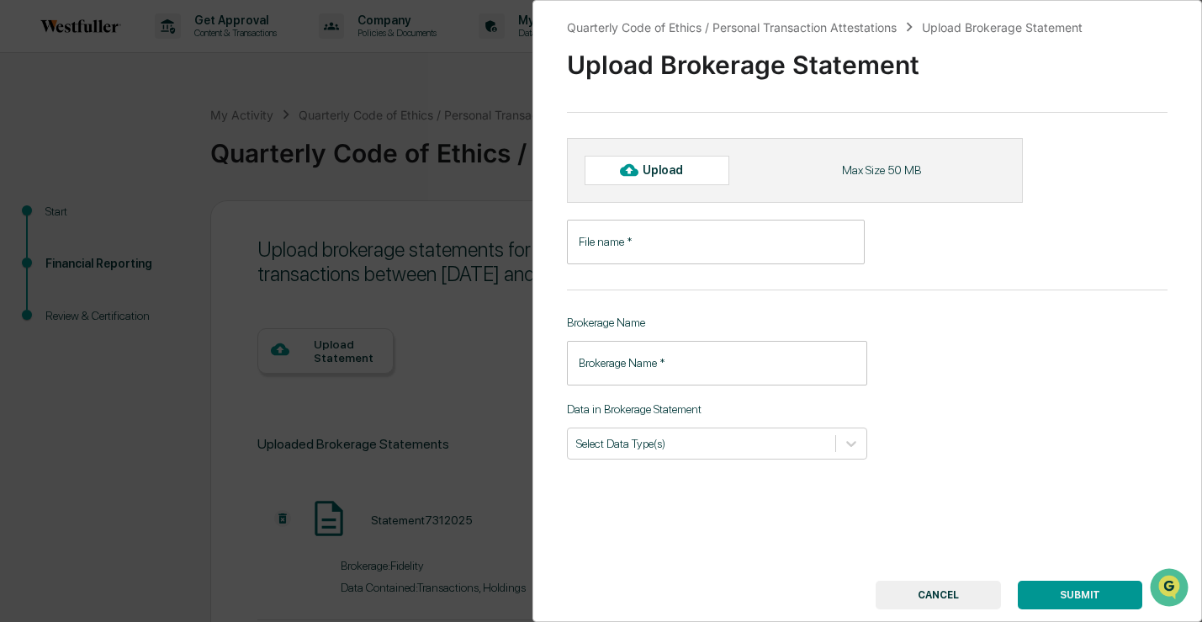
click at [638, 170] on icon at bounding box center [629, 170] width 19 height 19
type input "**********"
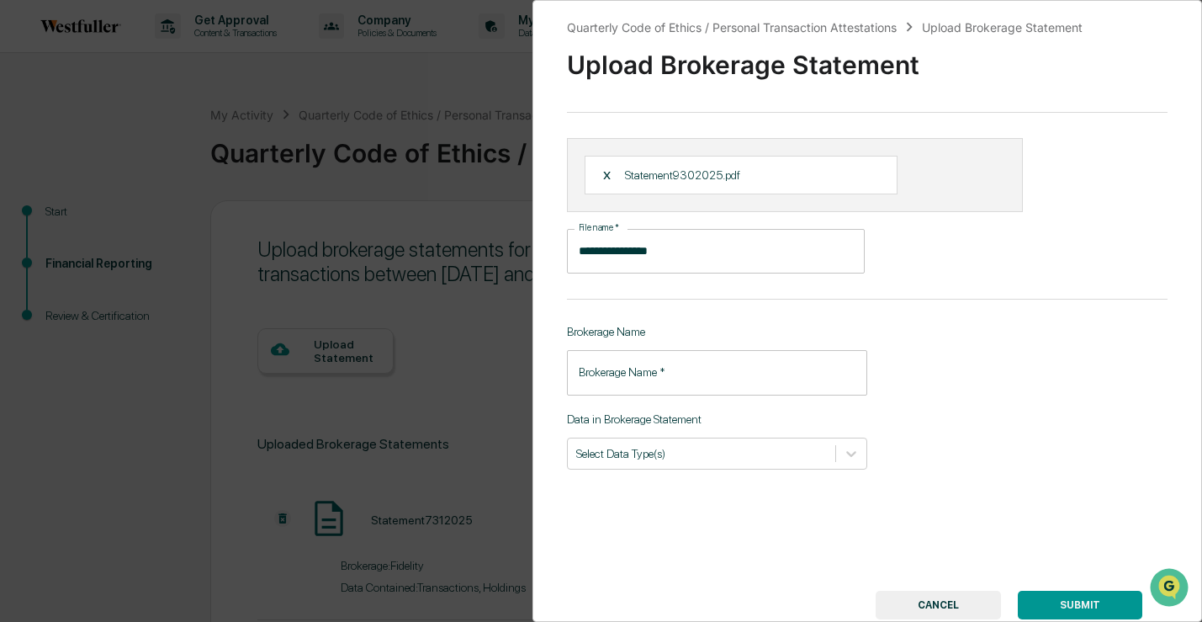
click at [756, 375] on input "Brokerage Name   *" at bounding box center [717, 372] width 300 height 45
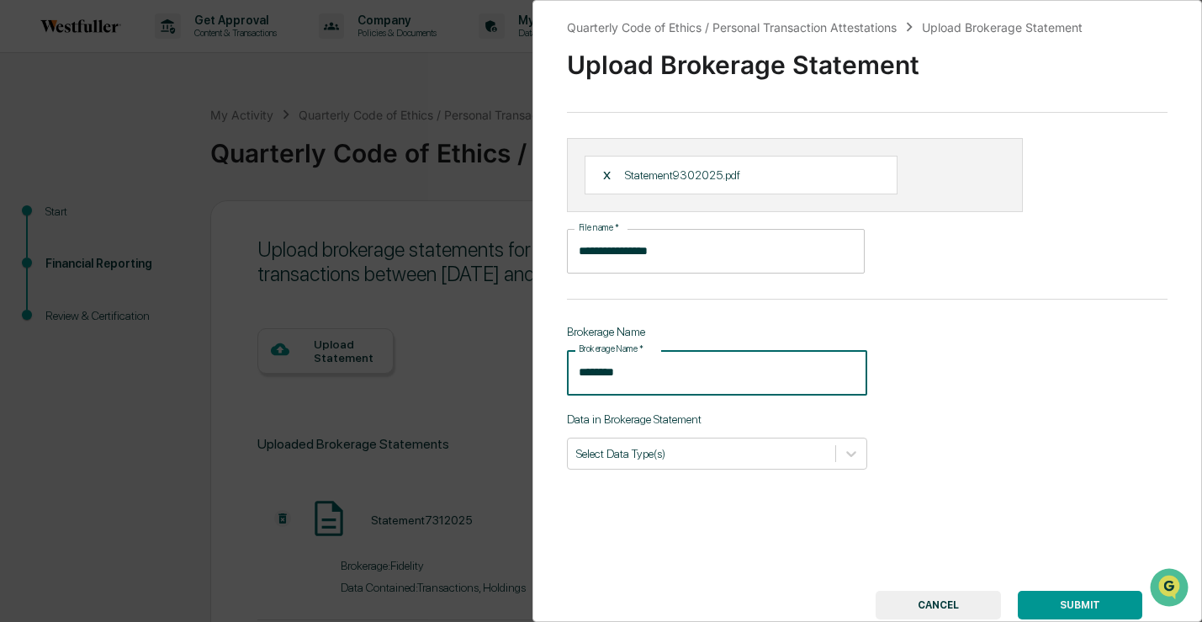
type input "********"
click at [1031, 351] on div "**********" at bounding box center [867, 311] width 670 height 622
click at [785, 453] on div at bounding box center [701, 453] width 251 height 16
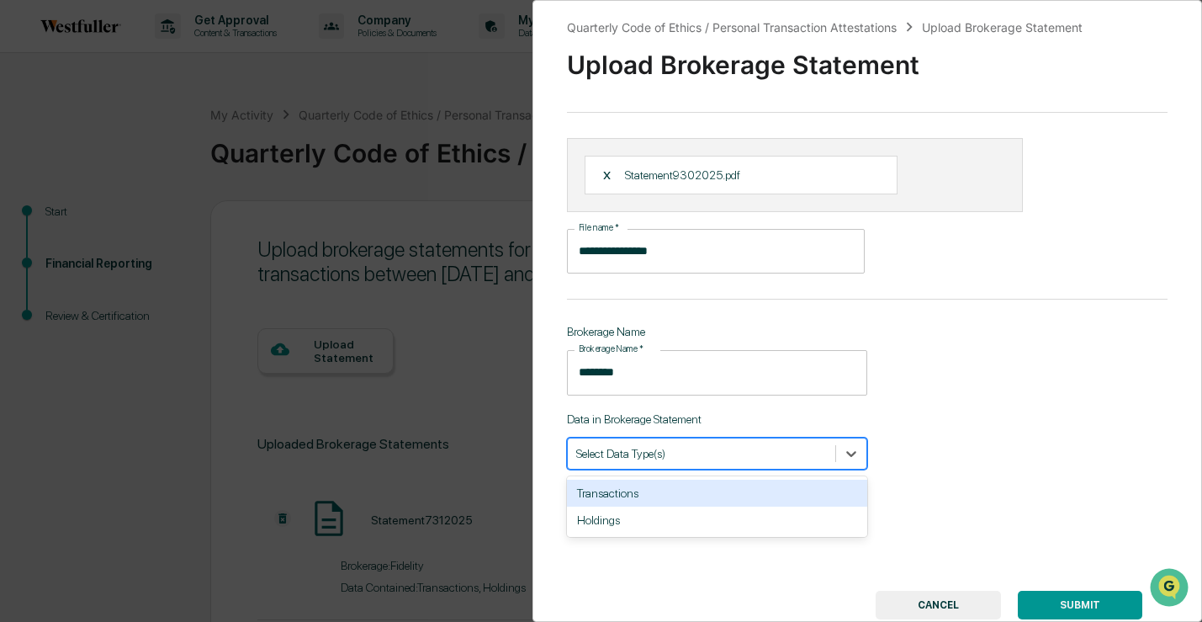
click at [760, 488] on div "Transactions" at bounding box center [717, 492] width 300 height 27
click at [756, 500] on div "Holdings" at bounding box center [717, 492] width 300 height 27
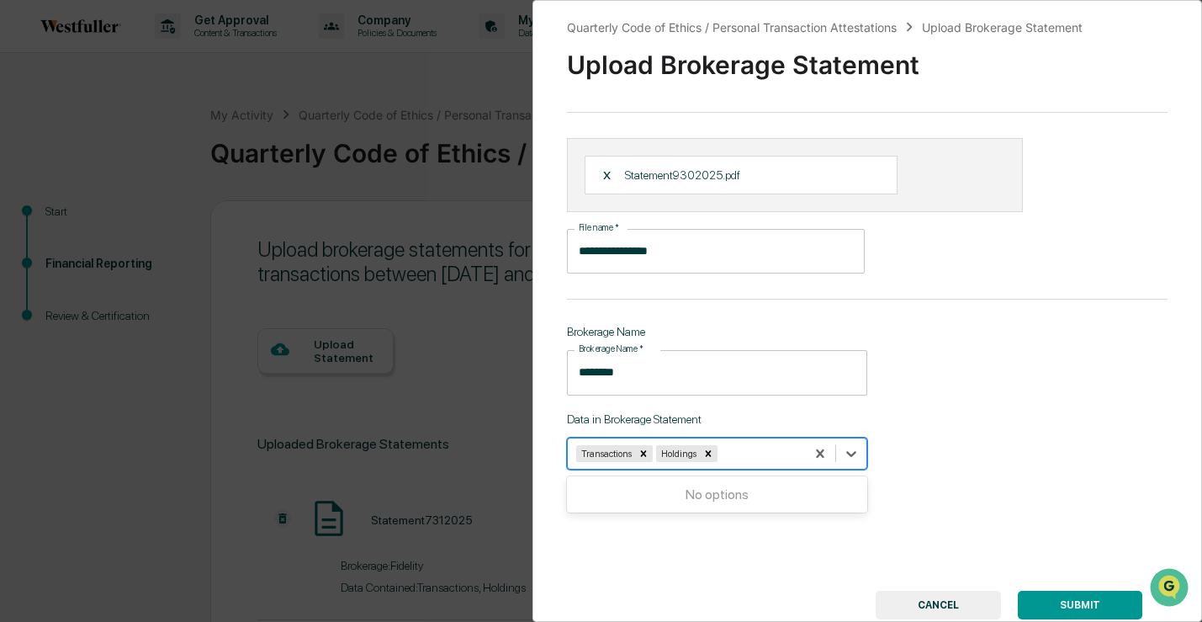
click at [1053, 602] on button "SUBMIT" at bounding box center [1080, 604] width 124 height 29
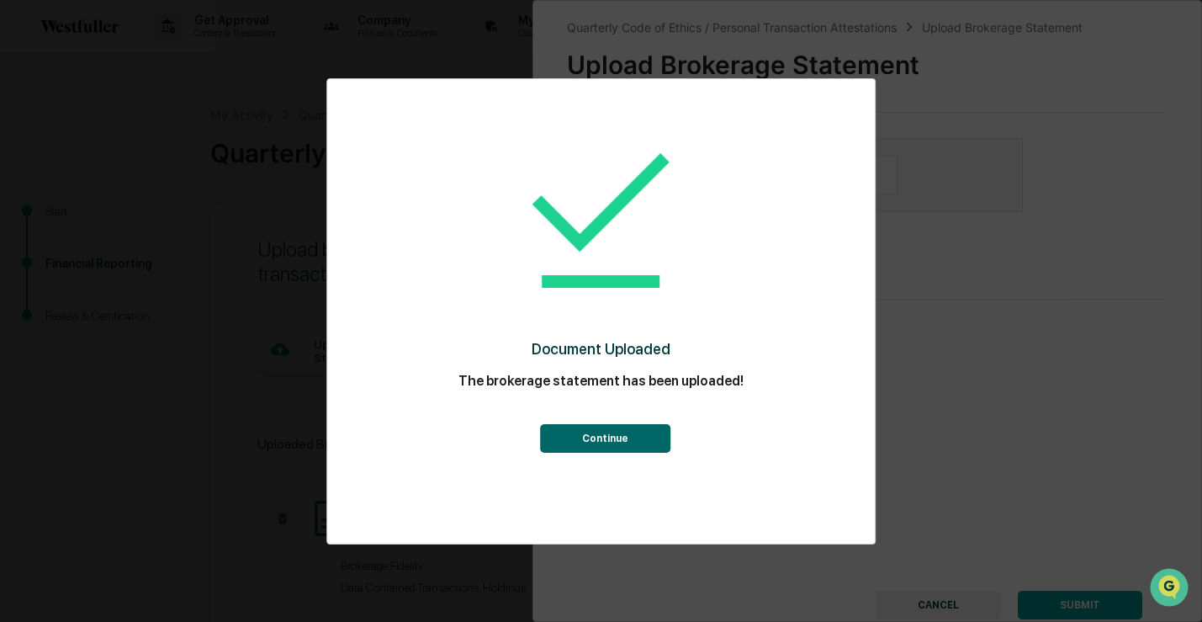
click at [621, 433] on button "Continue" at bounding box center [605, 438] width 130 height 29
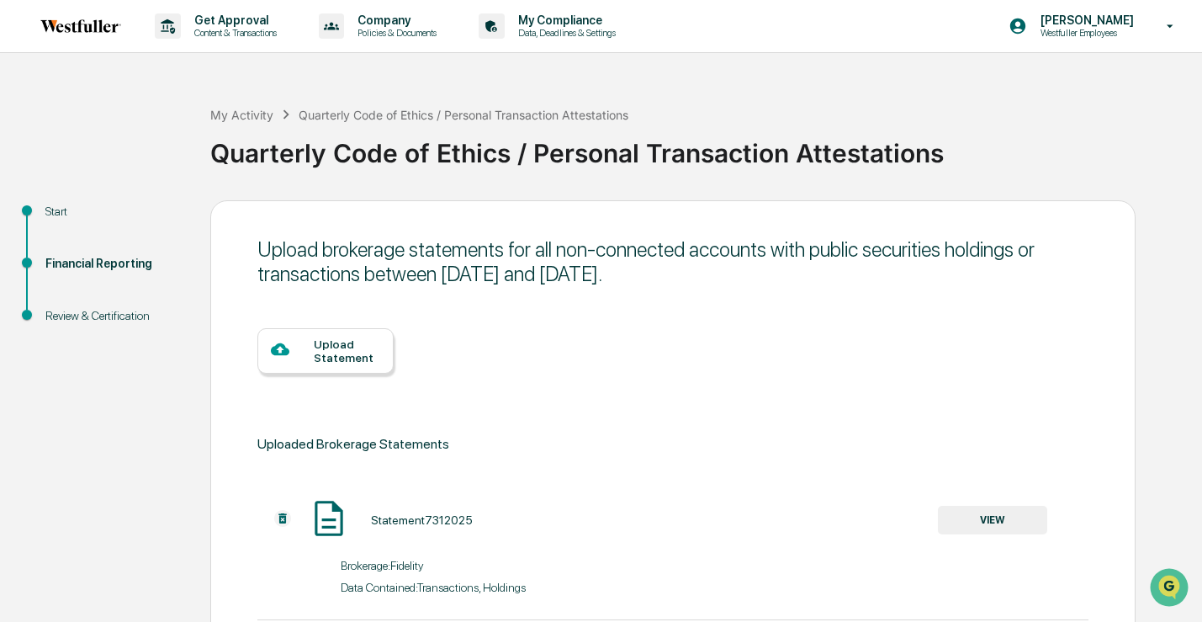
click at [334, 346] on div "Upload Statement" at bounding box center [347, 350] width 66 height 27
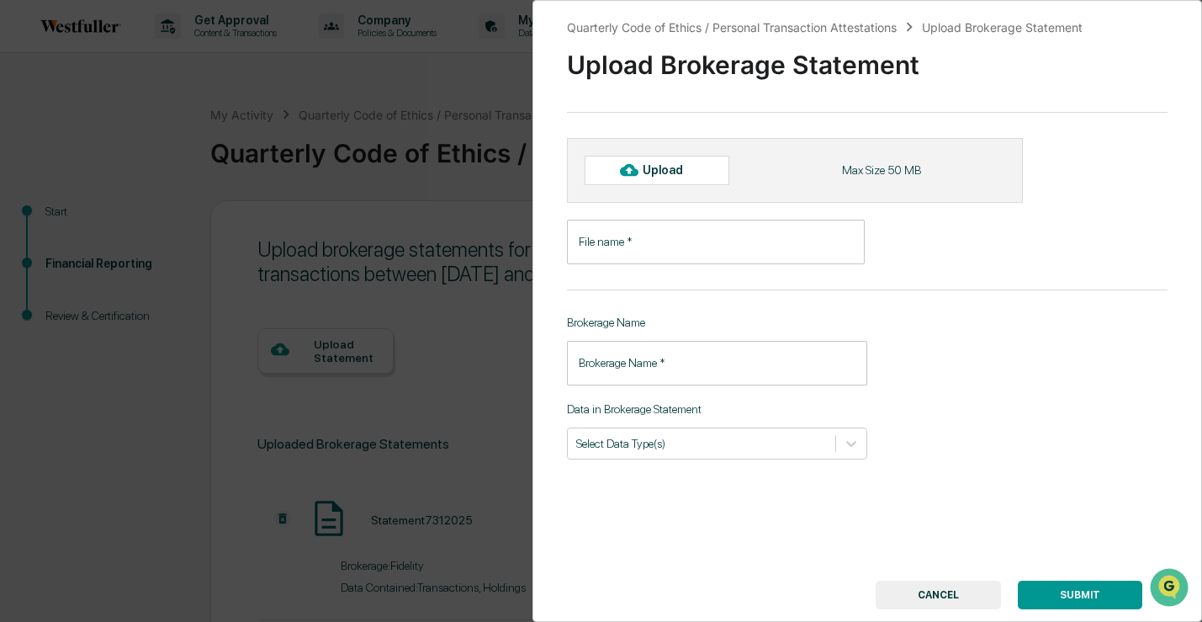
click at [666, 167] on div "Upload" at bounding box center [670, 169] width 55 height 13
type input "**********"
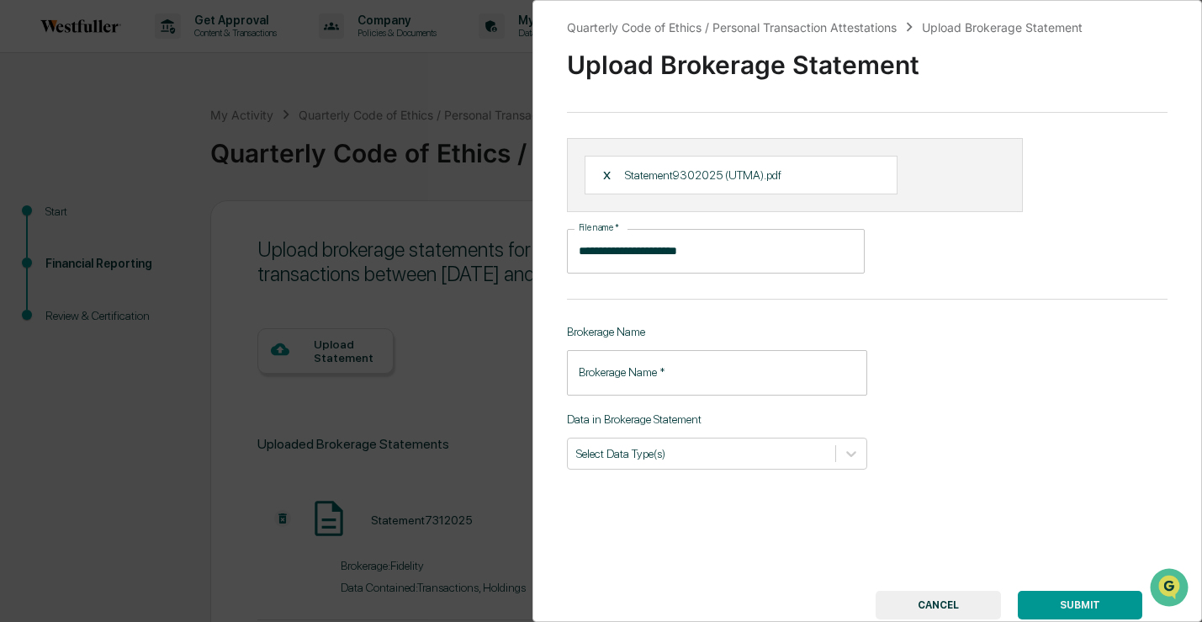
click at [702, 376] on input "Brokerage Name   *" at bounding box center [717, 372] width 300 height 45
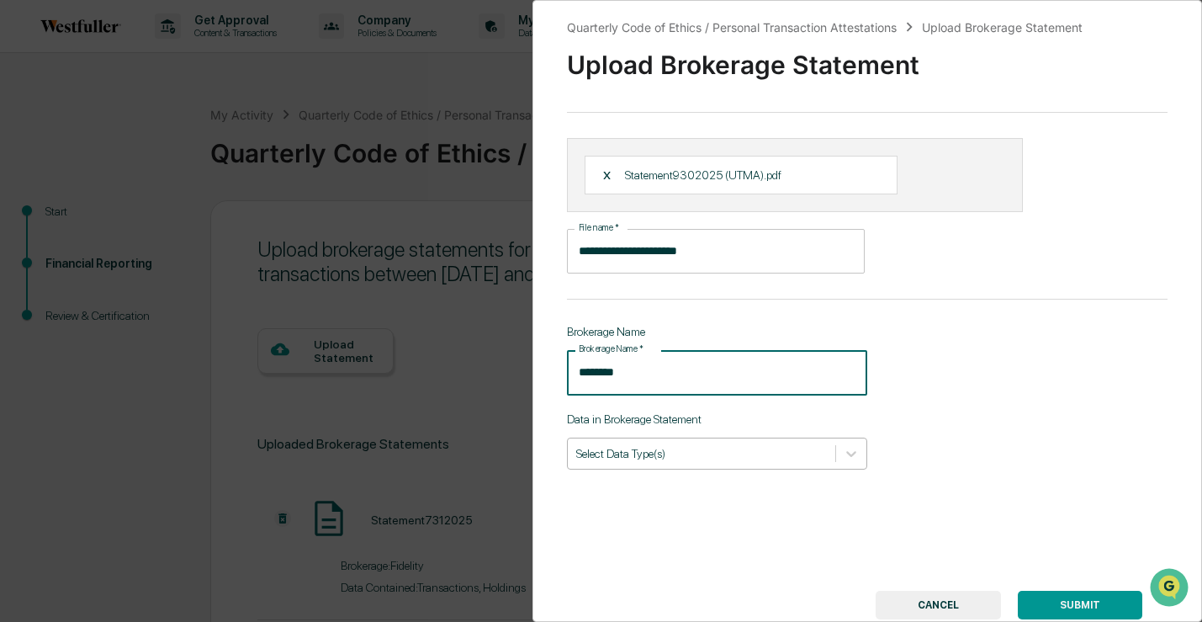
type input "********"
click at [718, 455] on div at bounding box center [701, 453] width 251 height 16
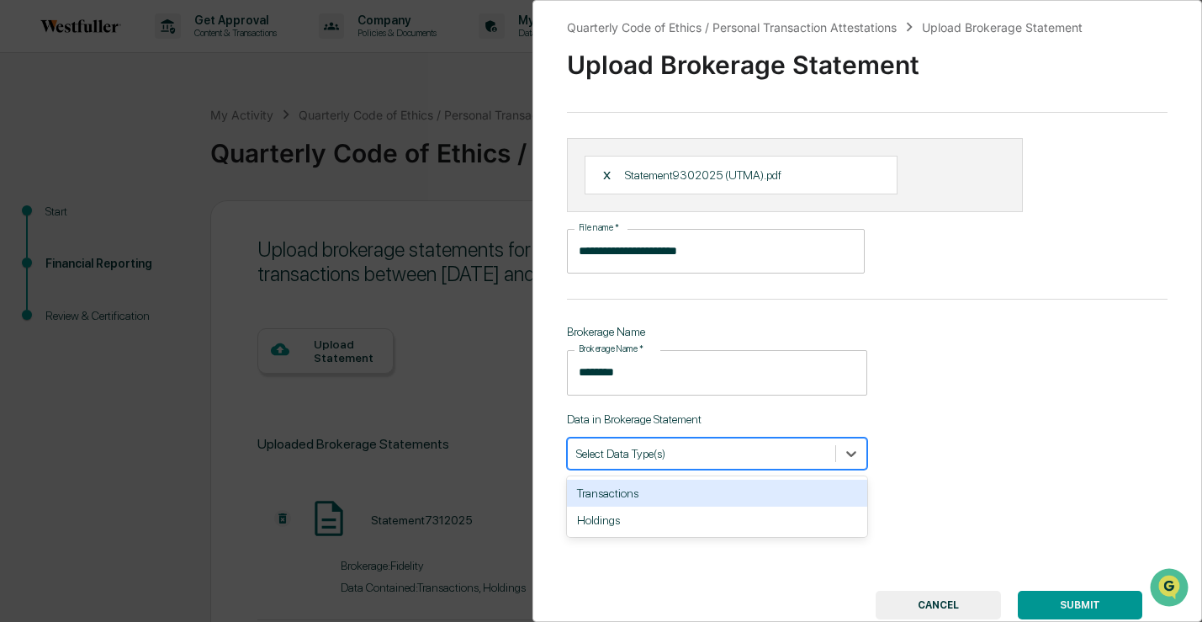
click at [702, 492] on div "Transactions" at bounding box center [717, 492] width 300 height 27
click at [702, 496] on div "Holdings" at bounding box center [717, 492] width 300 height 27
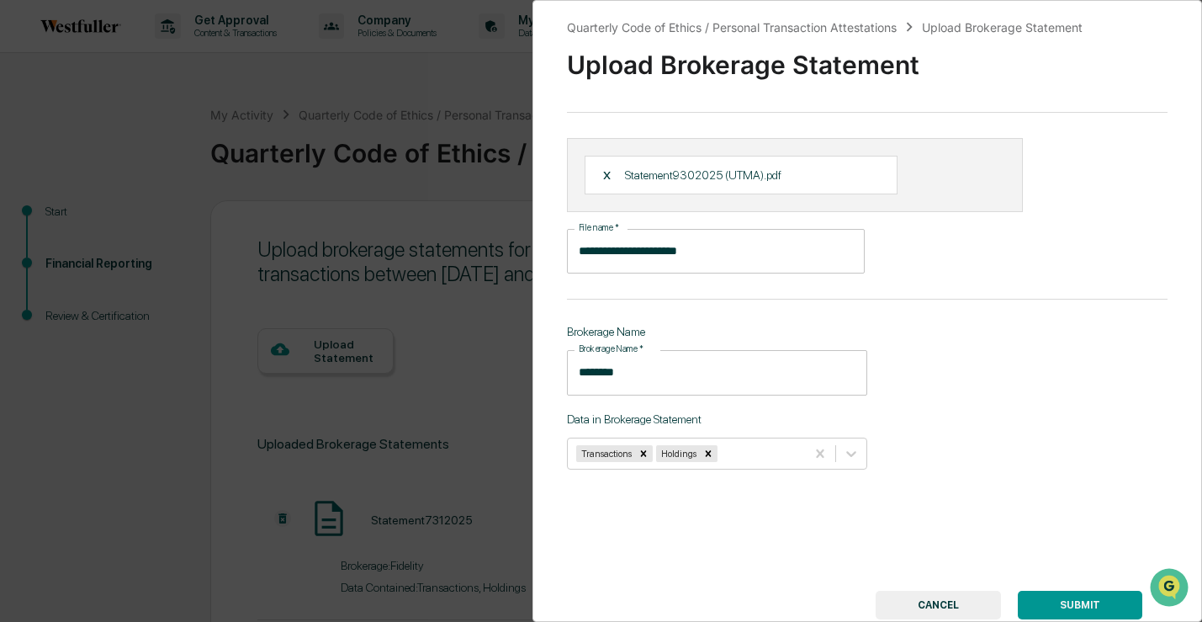
click at [1057, 601] on button "SUBMIT" at bounding box center [1080, 604] width 124 height 29
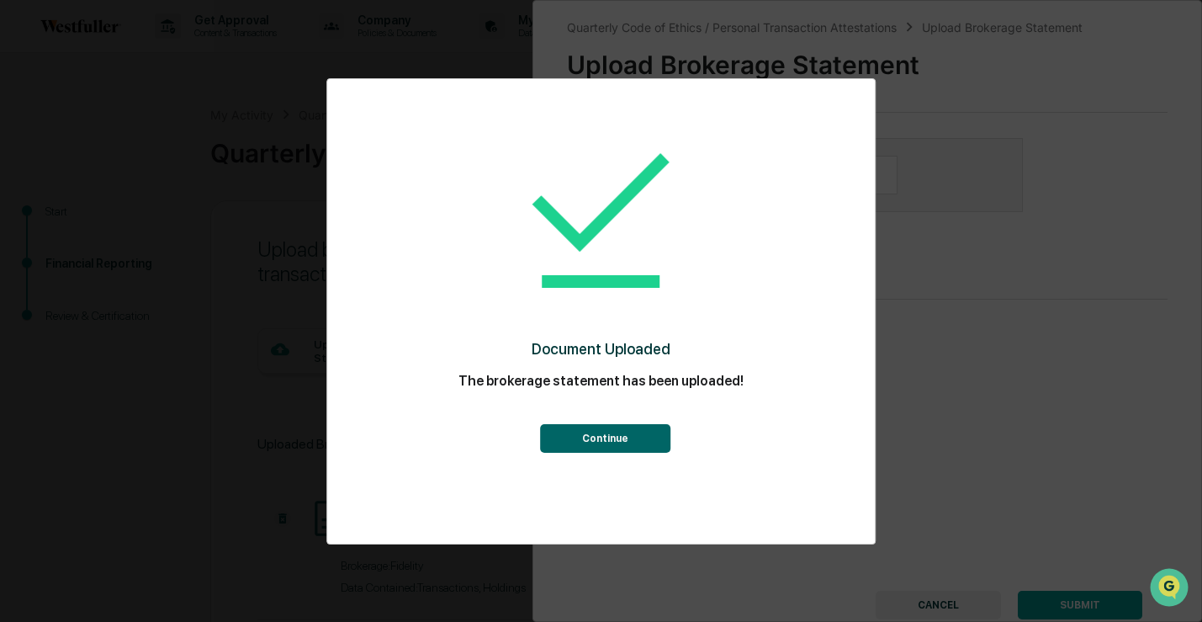
click at [645, 430] on button "Continue" at bounding box center [605, 438] width 130 height 29
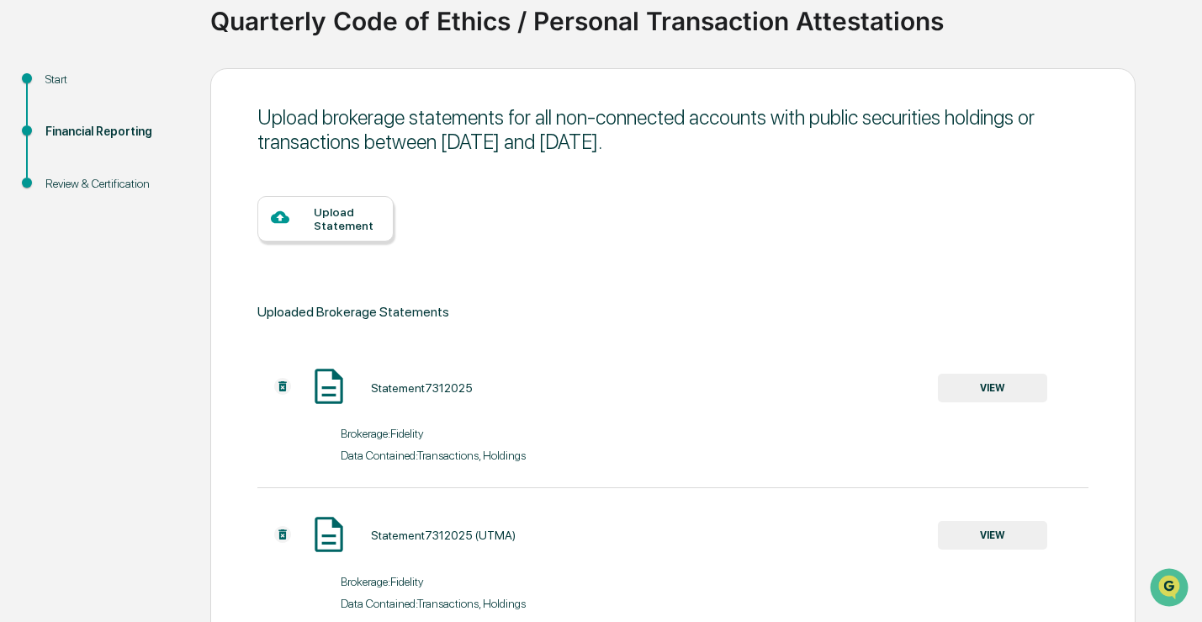
scroll to position [51, 0]
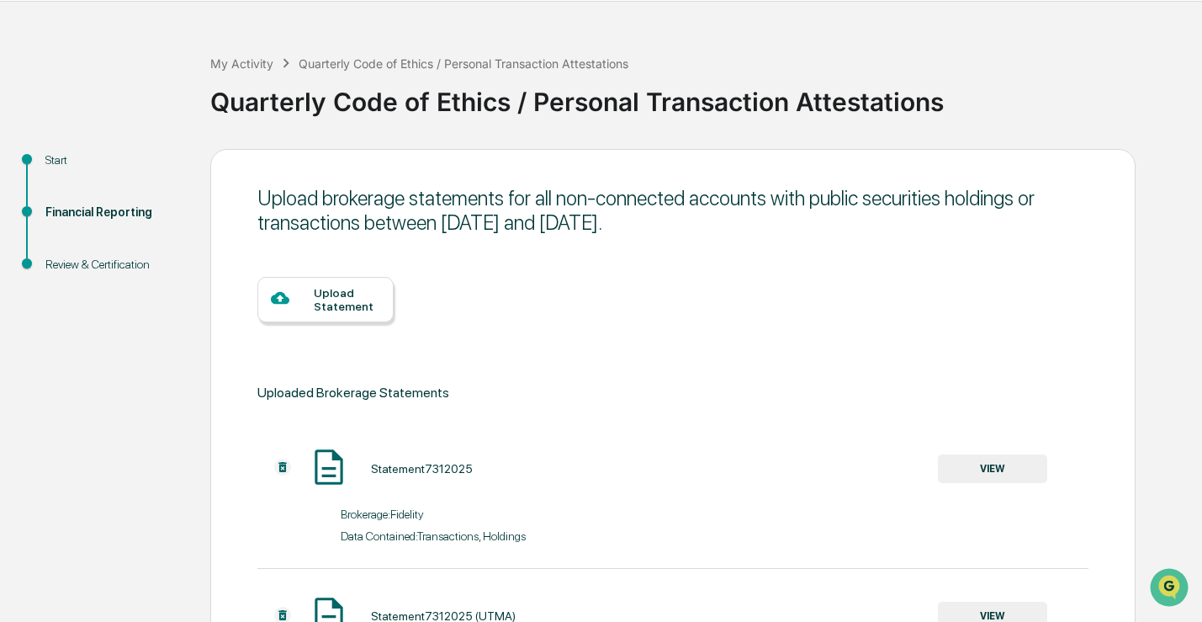
click at [320, 287] on div "Upload Statement" at bounding box center [347, 299] width 66 height 27
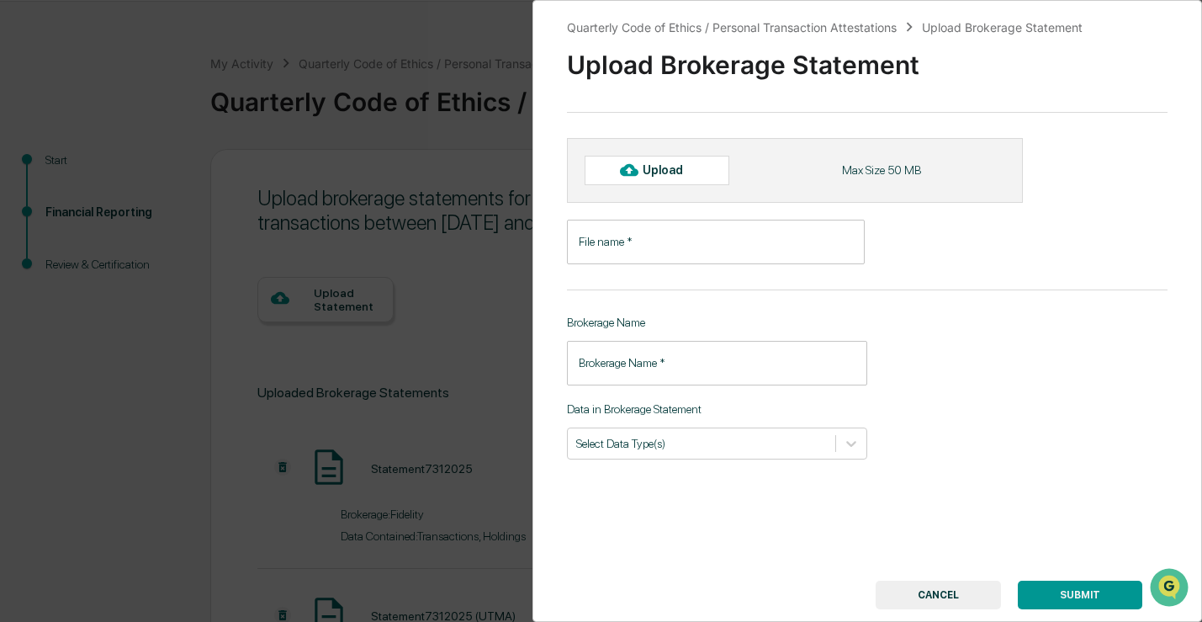
click at [624, 175] on icon at bounding box center [629, 170] width 19 height 13
type input "**********"
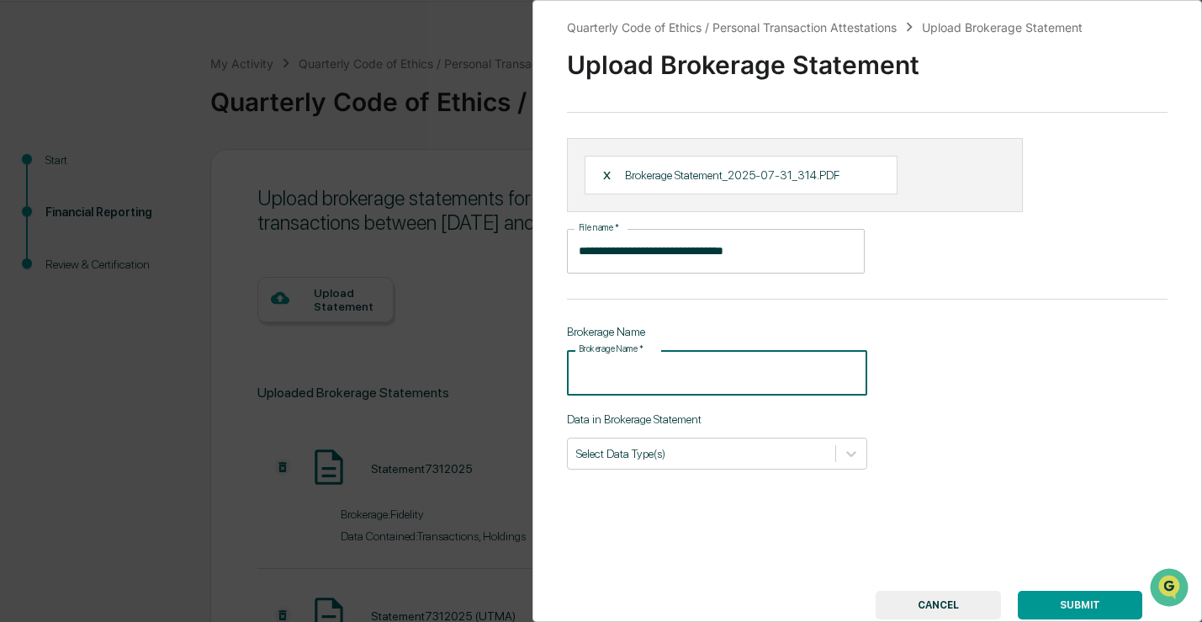
click at [770, 370] on input "Brokerage Name   *" at bounding box center [717, 372] width 300 height 45
type input "**********"
click at [729, 458] on div at bounding box center [701, 453] width 251 height 16
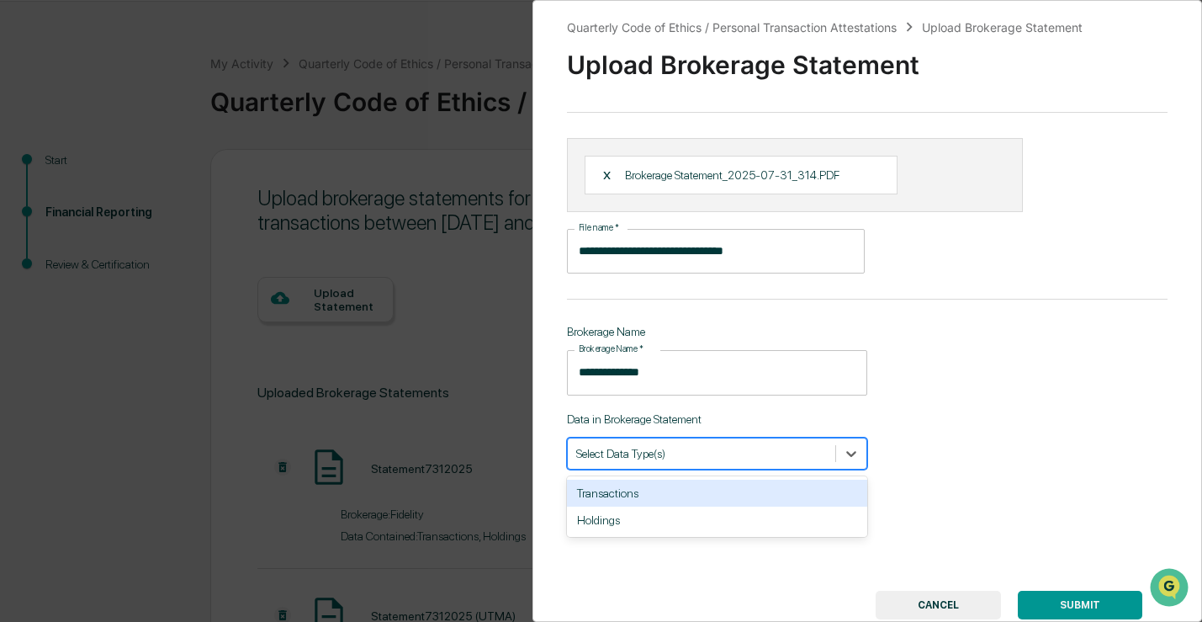
click at [716, 492] on div "Transactions" at bounding box center [717, 492] width 300 height 27
click at [714, 509] on div "Holdings" at bounding box center [717, 493] width 300 height 34
click at [716, 497] on div "Holdings" at bounding box center [717, 492] width 300 height 27
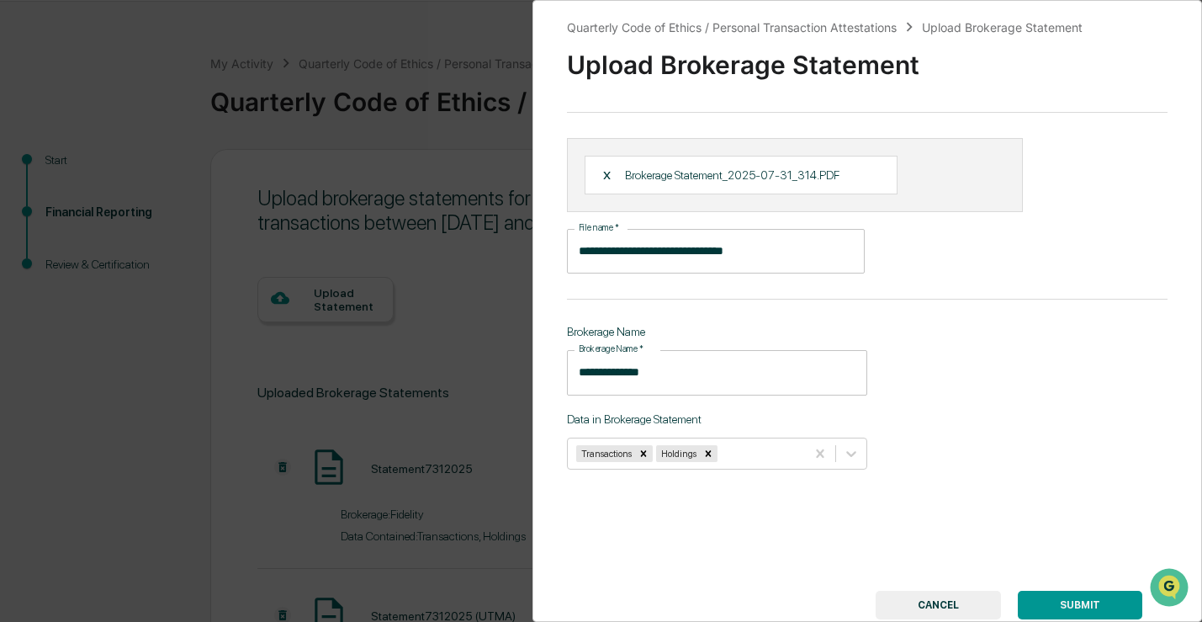
click at [1050, 601] on button "SUBMIT" at bounding box center [1080, 604] width 124 height 29
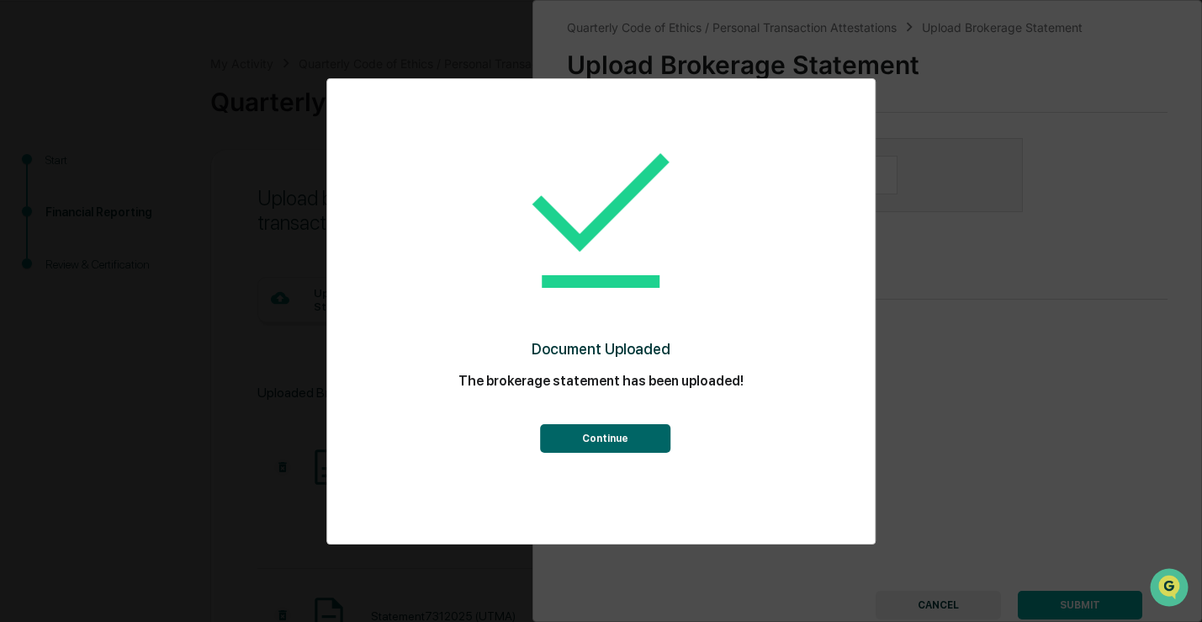
click at [638, 449] on button "Continue" at bounding box center [605, 438] width 130 height 29
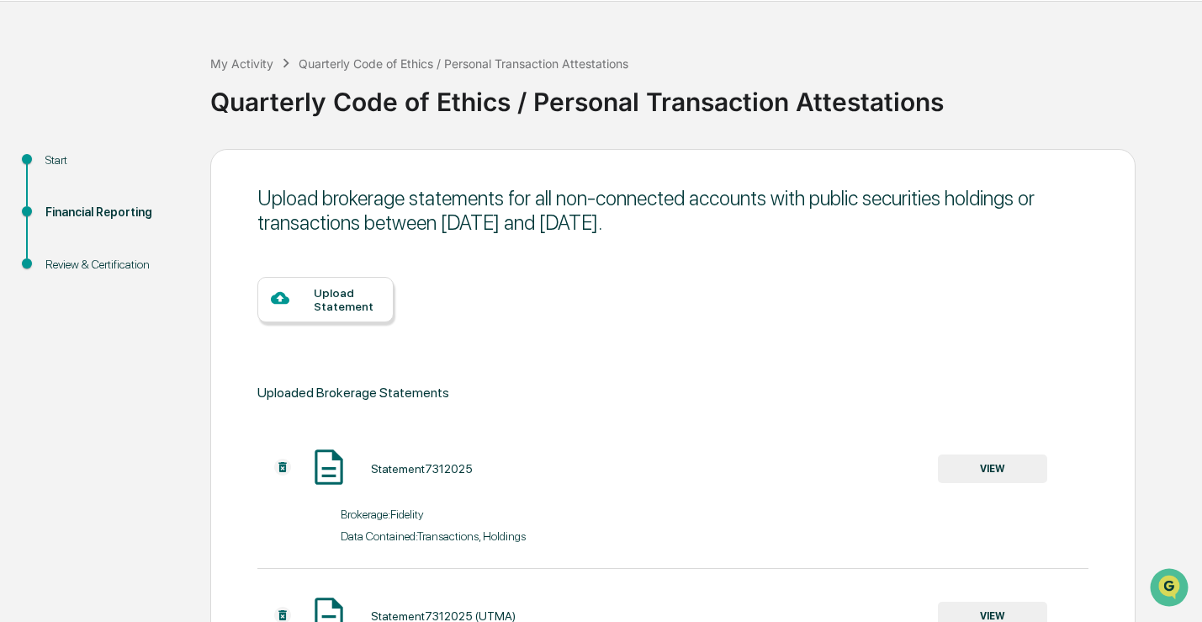
click at [347, 299] on div "Upload Statement" at bounding box center [347, 299] width 66 height 27
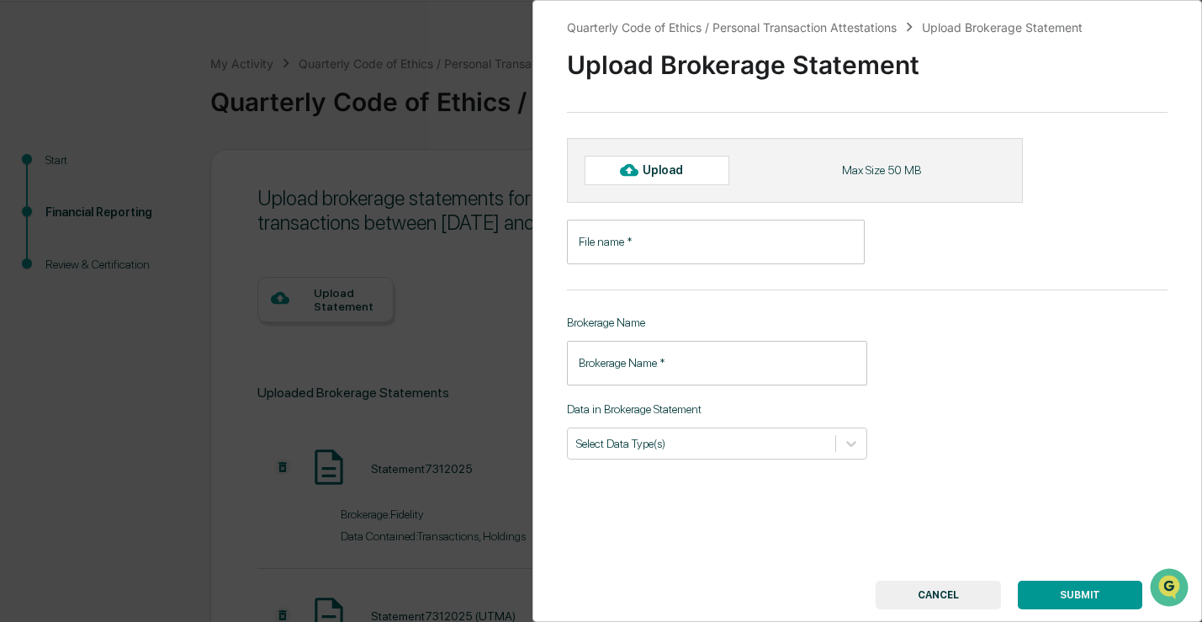
click at [636, 172] on icon at bounding box center [629, 170] width 19 height 13
type input "**********"
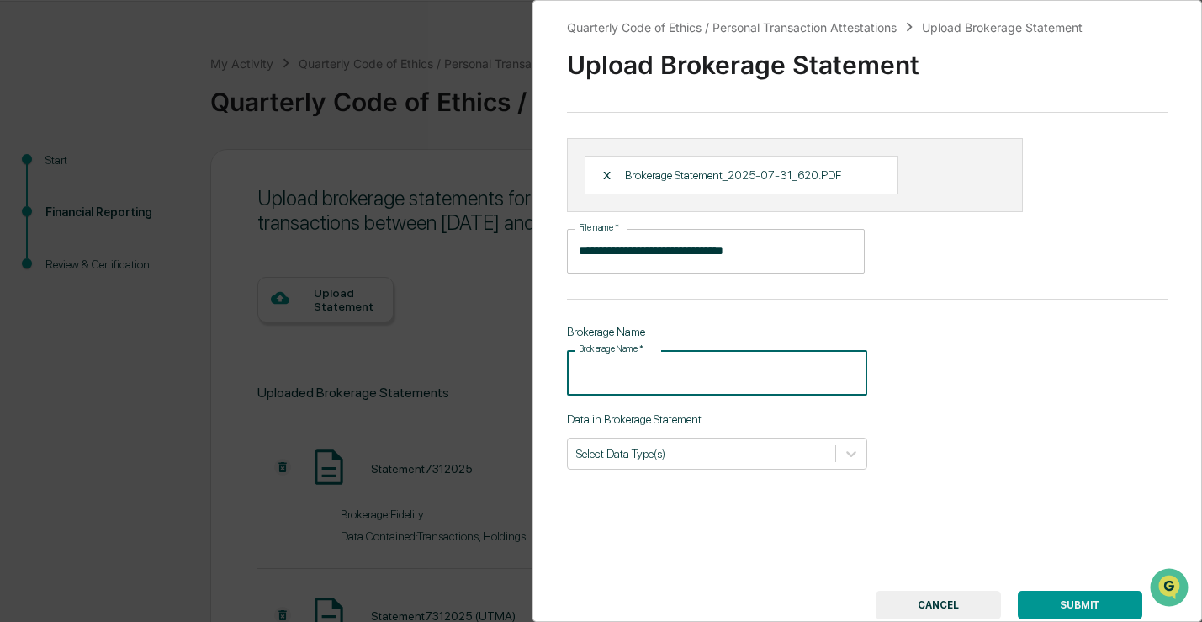
click at [758, 354] on input "Brokerage Name   *" at bounding box center [717, 372] width 300 height 45
type input "**********"
click at [718, 469] on div "Select Data Type(s)" at bounding box center [717, 453] width 300 height 32
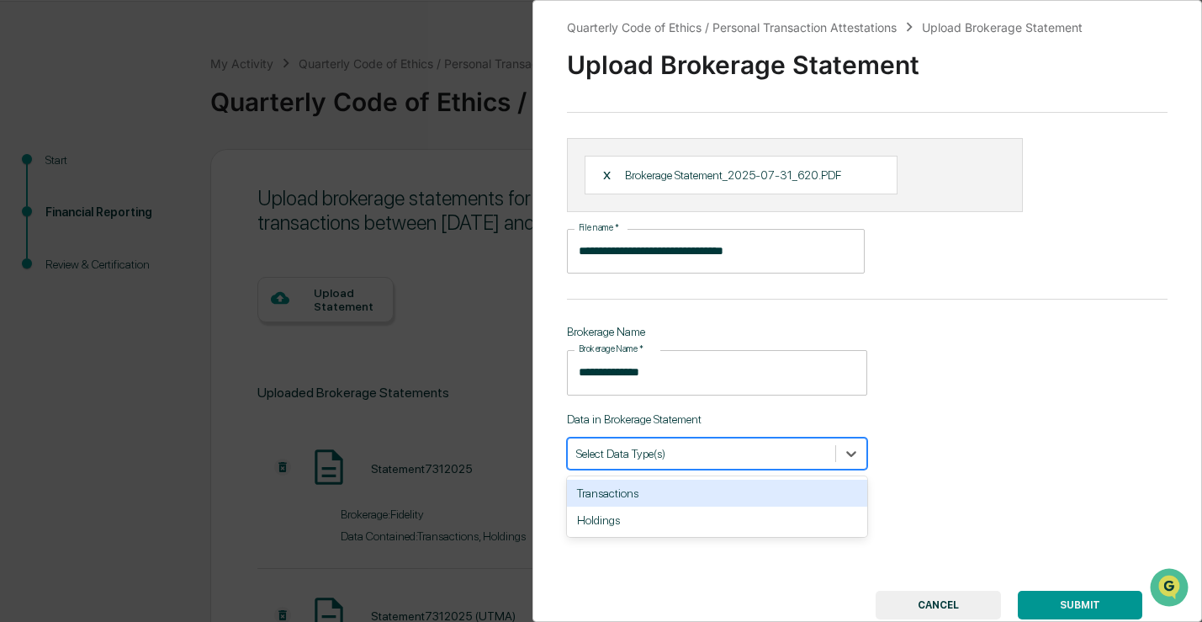
click at [709, 493] on div "Transactions" at bounding box center [717, 492] width 300 height 27
click at [709, 506] on div "Holdings" at bounding box center [717, 492] width 300 height 27
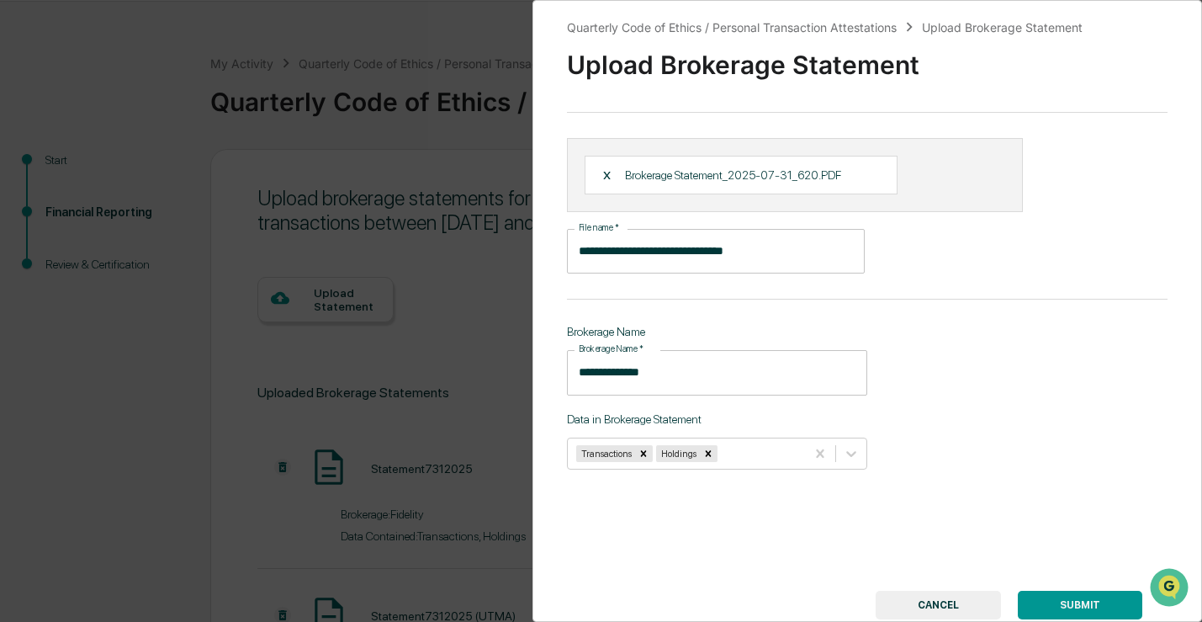
click at [1051, 602] on button "SUBMIT" at bounding box center [1080, 604] width 124 height 29
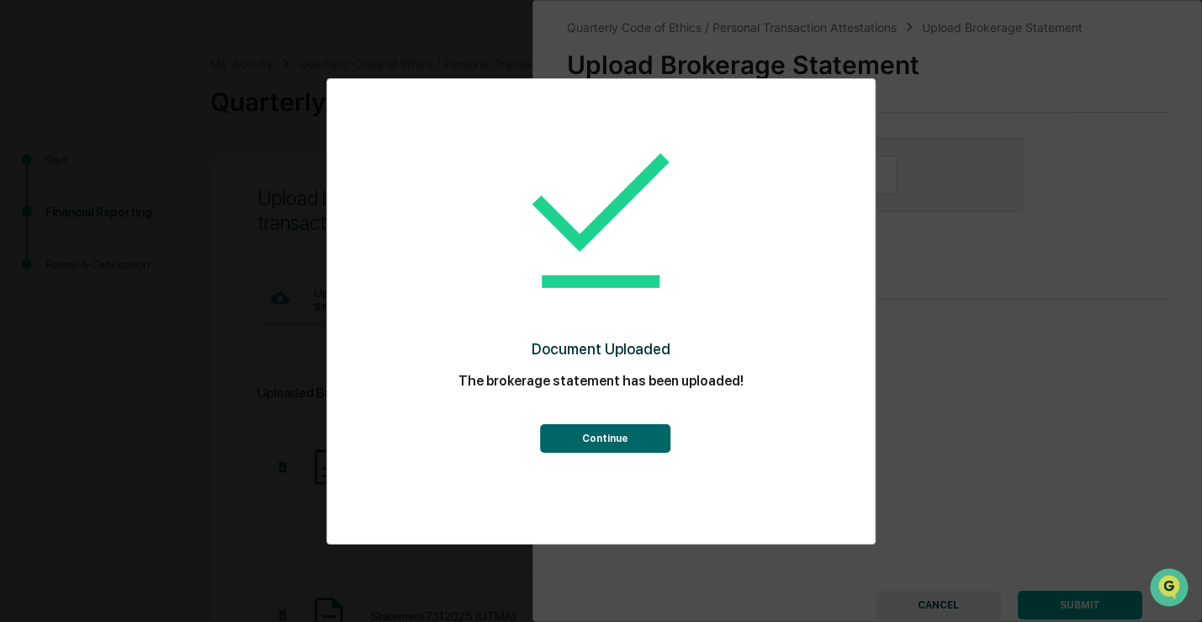
click at [638, 448] on button "Continue" at bounding box center [605, 438] width 130 height 29
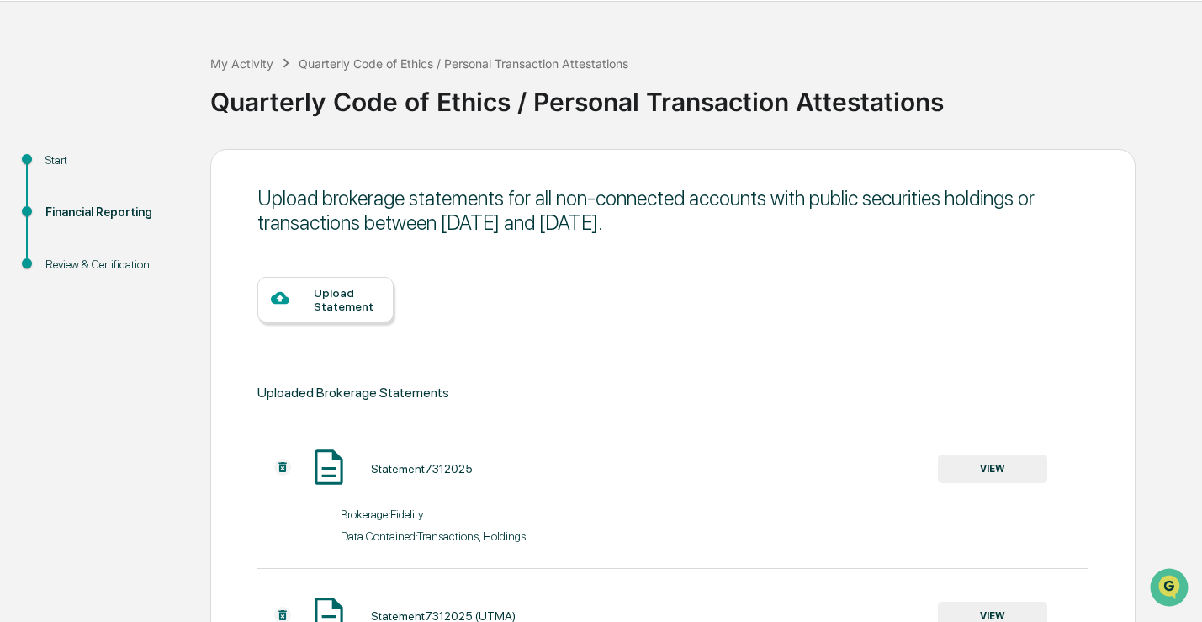
click at [352, 309] on div "Upload Statement" at bounding box center [347, 299] width 66 height 27
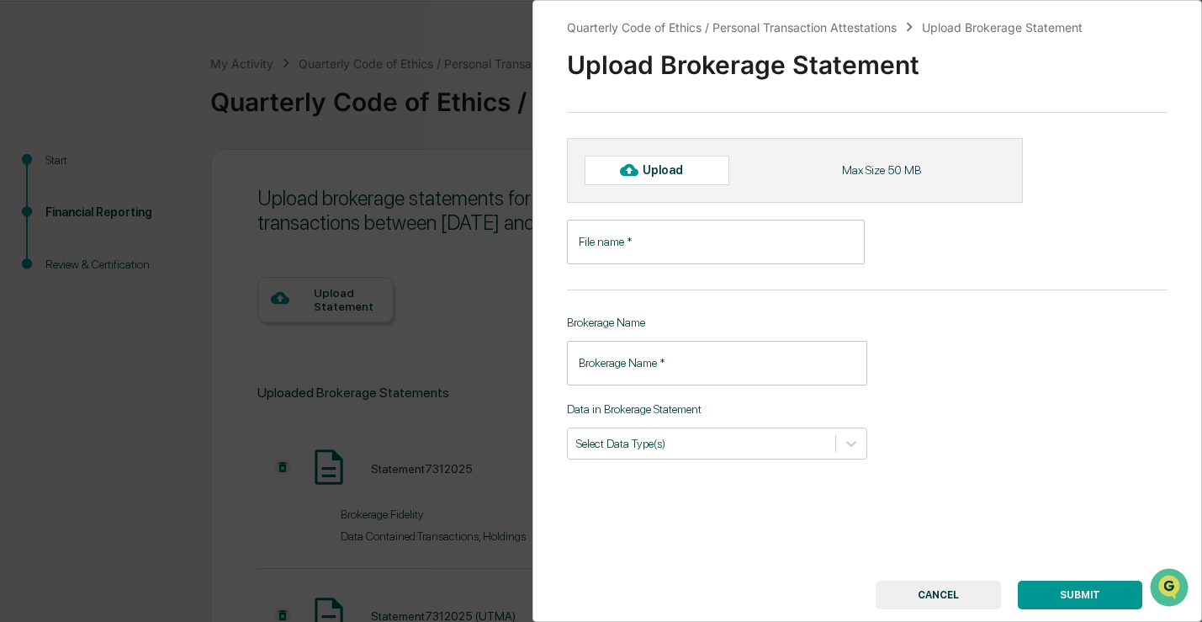
click at [636, 174] on icon at bounding box center [629, 170] width 19 height 13
type input "**********"
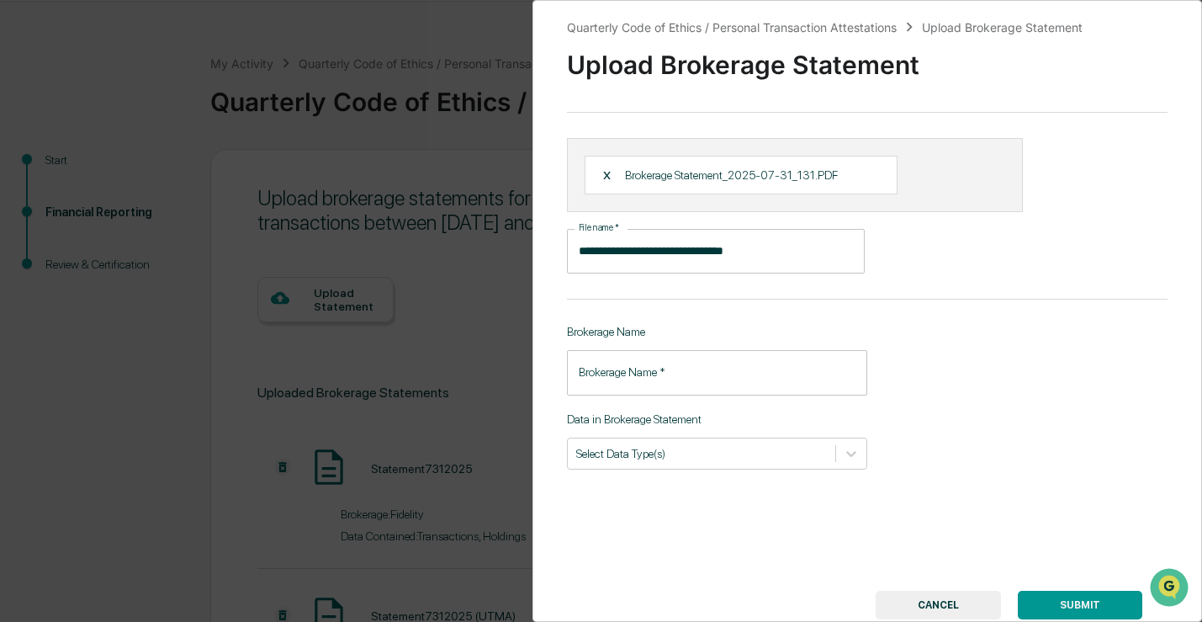
click at [702, 367] on input "Brokerage Name   *" at bounding box center [717, 372] width 300 height 45
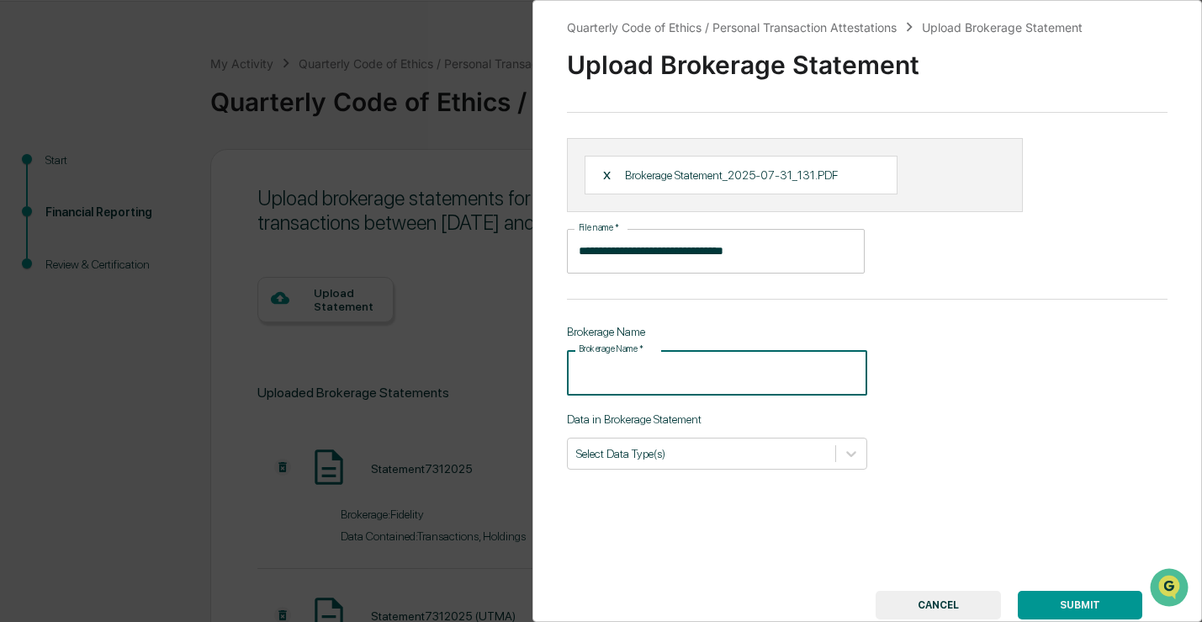
type input "**********"
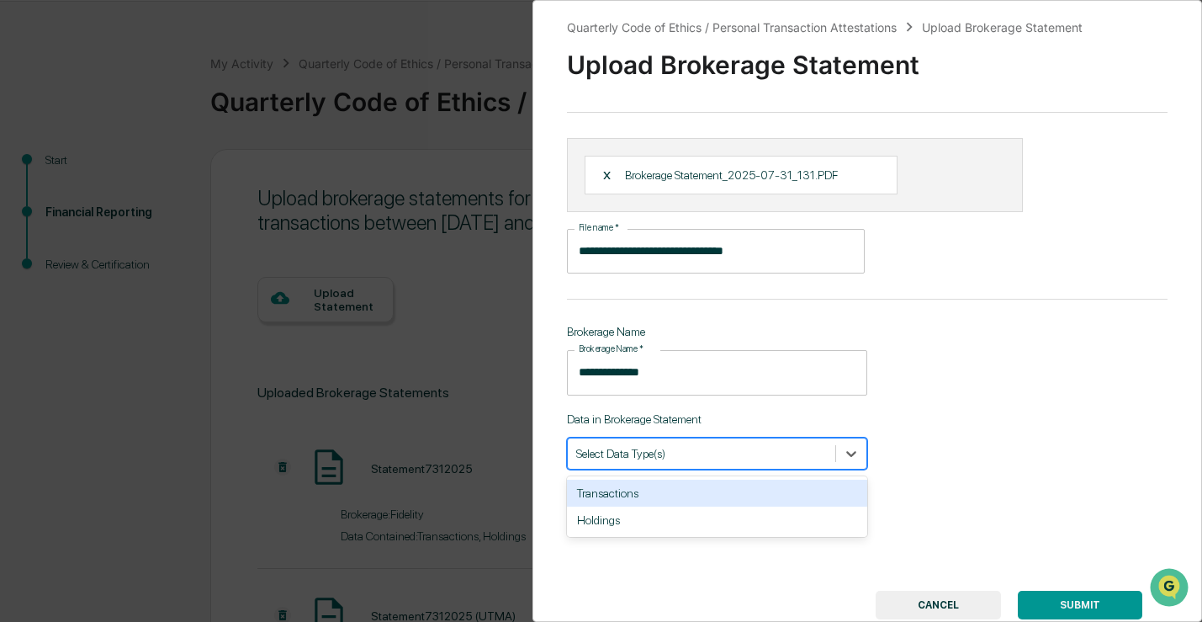
click at [686, 456] on div at bounding box center [701, 453] width 251 height 16
click at [670, 496] on div "Transactions" at bounding box center [717, 492] width 300 height 27
click at [670, 499] on div "Holdings" at bounding box center [717, 492] width 300 height 27
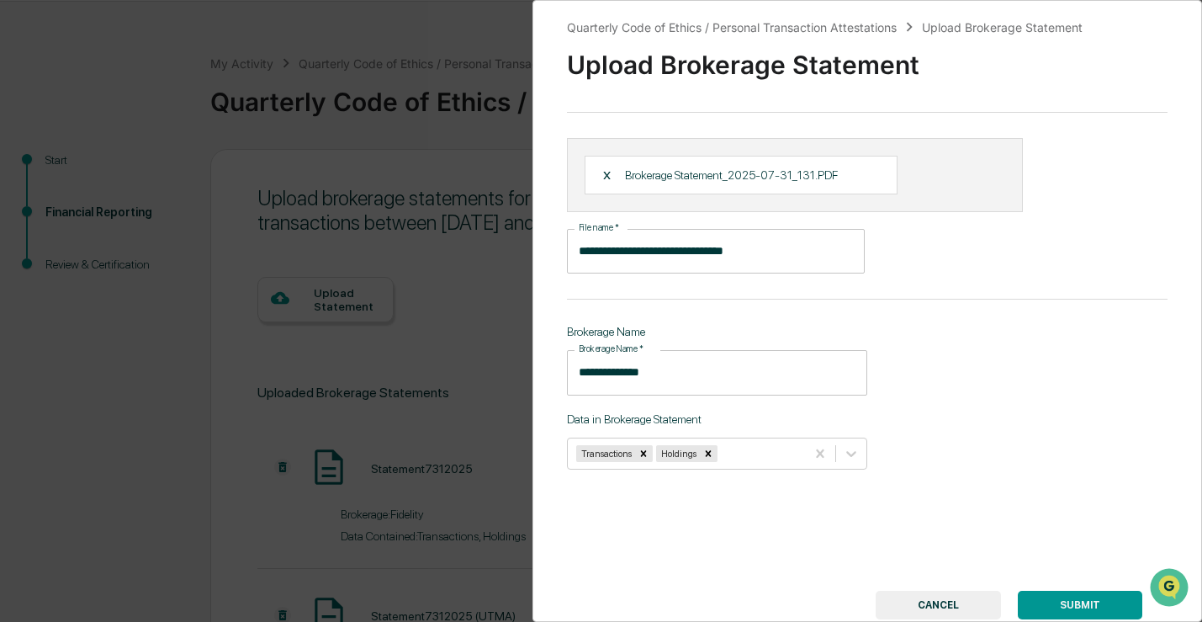
click at [1107, 599] on button "SUBMIT" at bounding box center [1080, 604] width 124 height 29
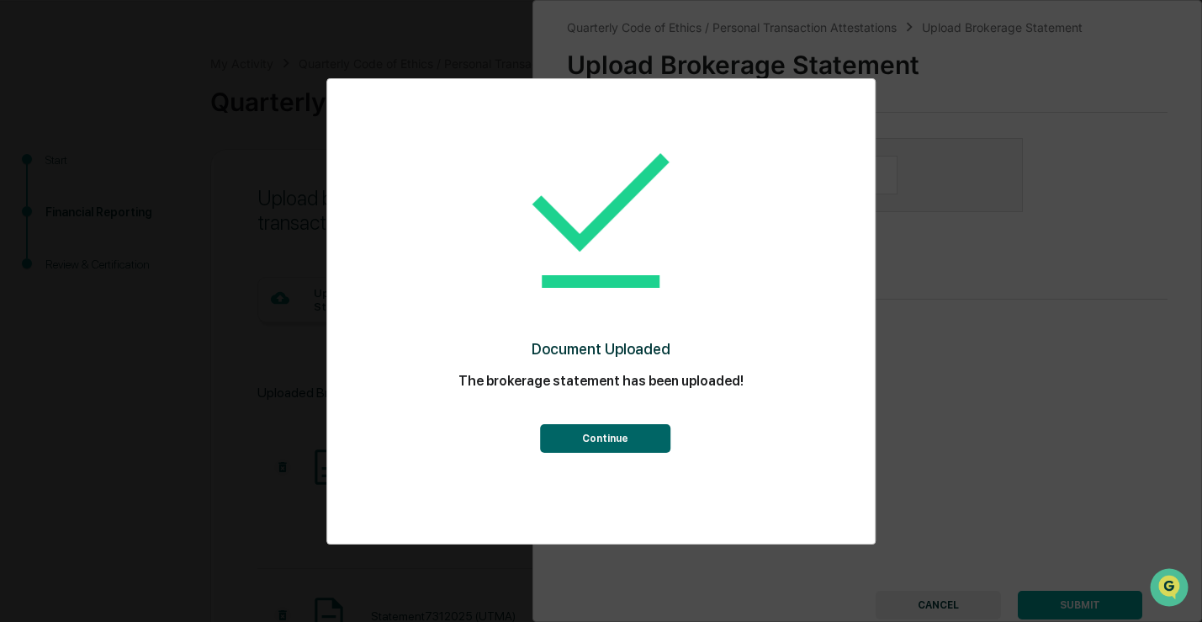
click at [640, 439] on button "Continue" at bounding box center [605, 438] width 130 height 29
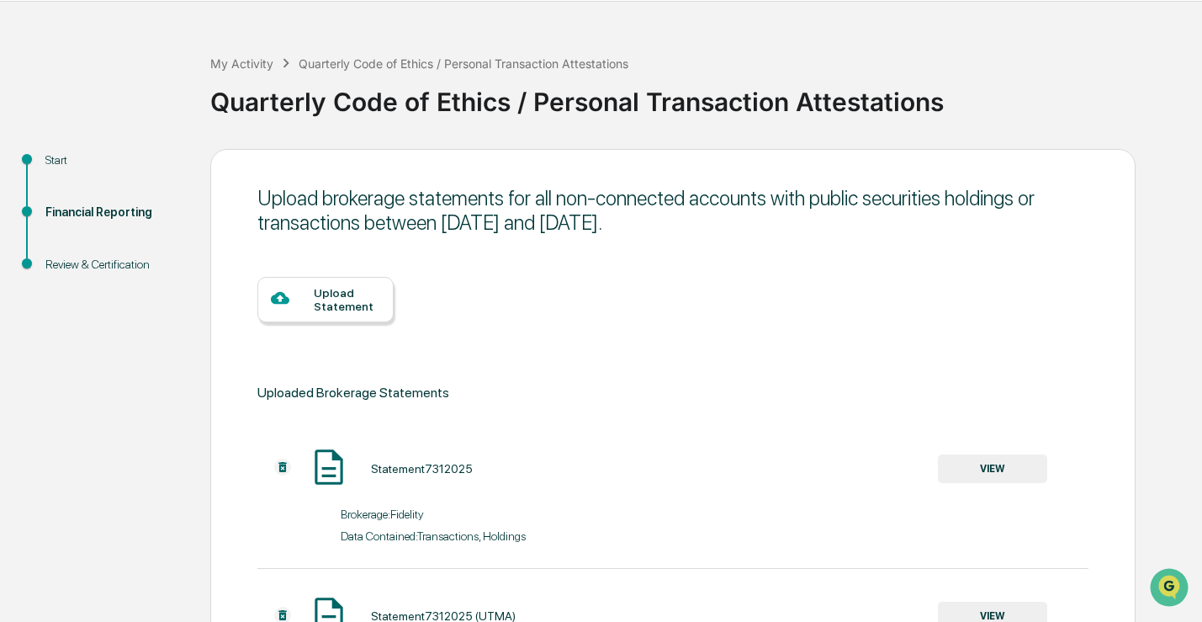
click at [320, 310] on div "Upload Statement" at bounding box center [347, 299] width 66 height 27
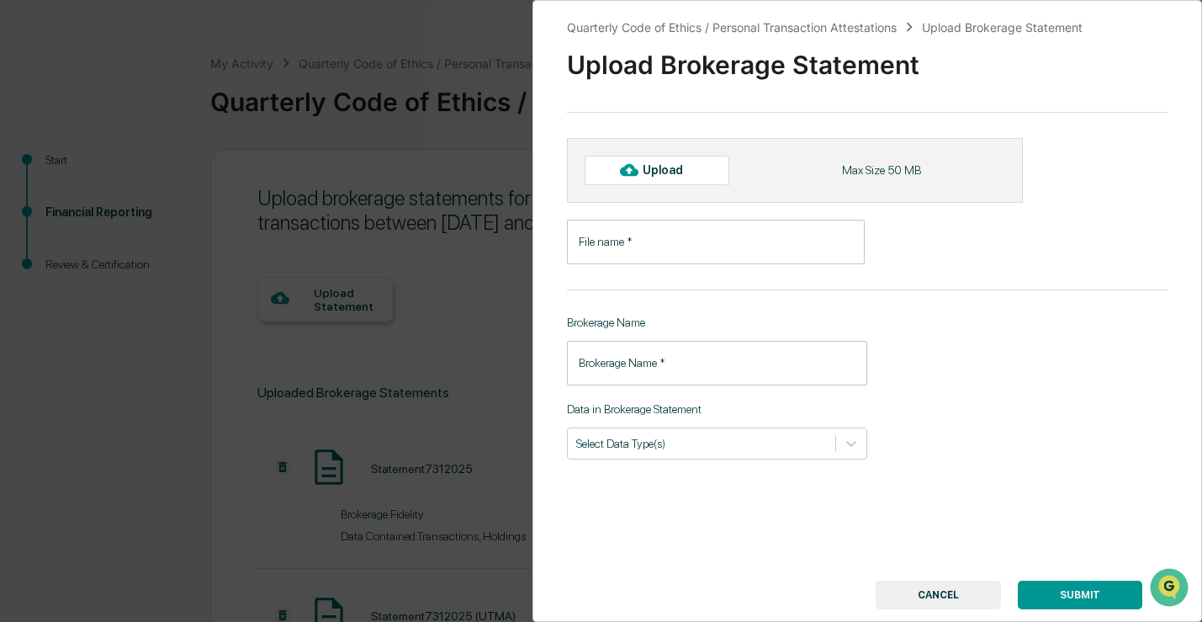
click at [651, 167] on div "Upload" at bounding box center [670, 169] width 55 height 13
type input "**********"
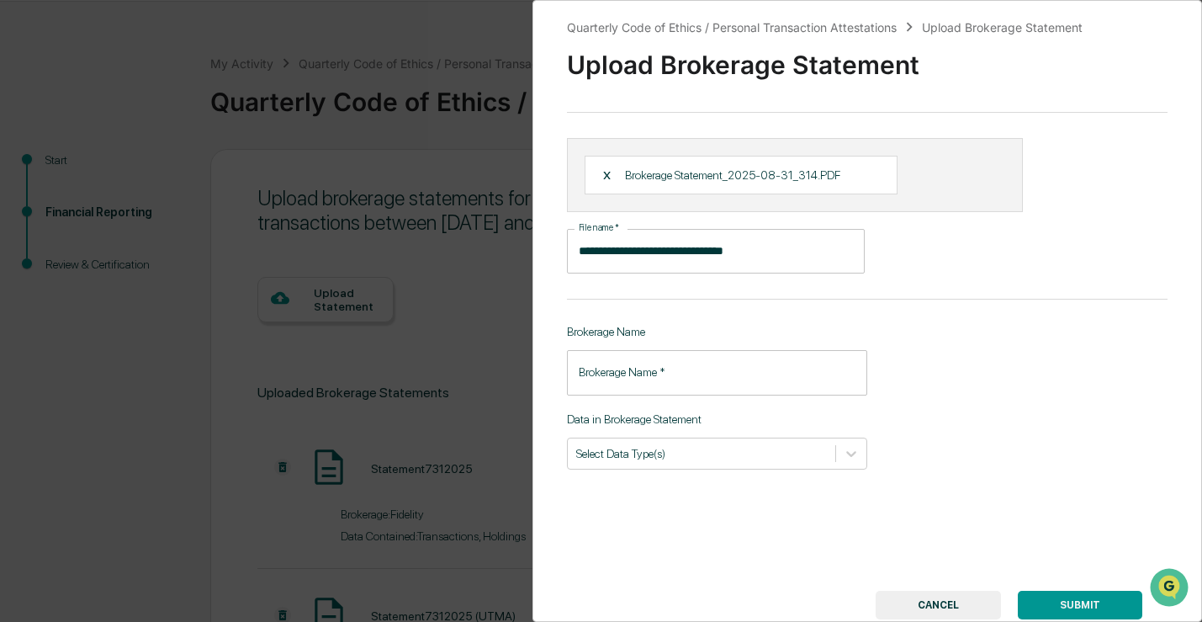
click at [756, 368] on input "Brokerage Name   *" at bounding box center [717, 372] width 300 height 45
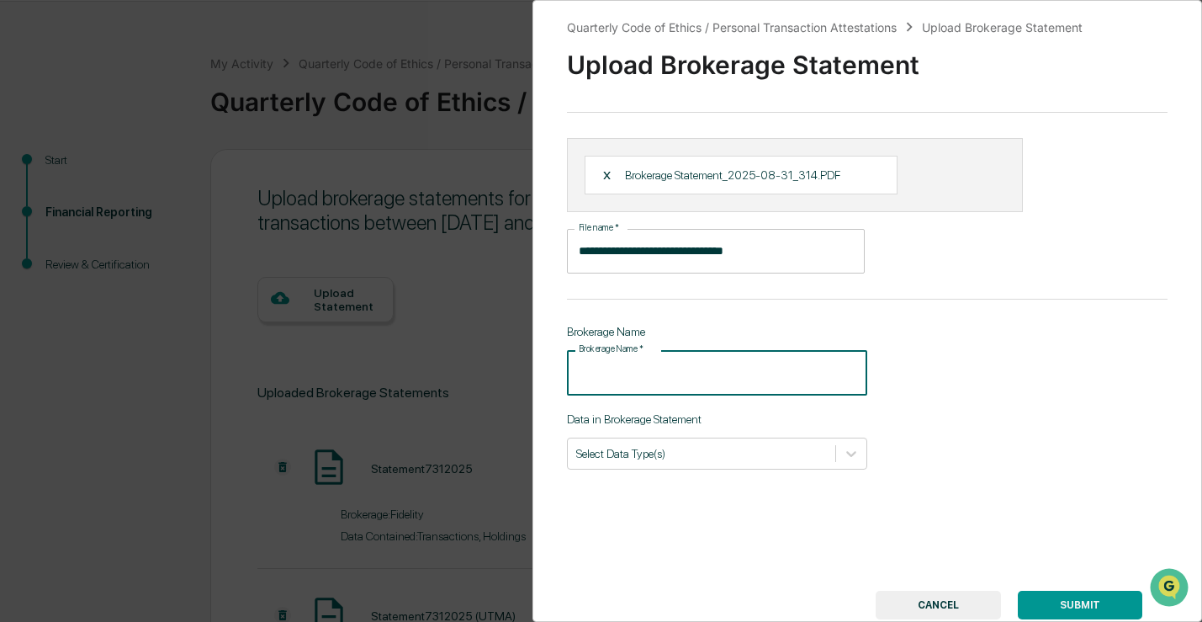
type input "**********"
click at [736, 455] on div at bounding box center [701, 453] width 251 height 16
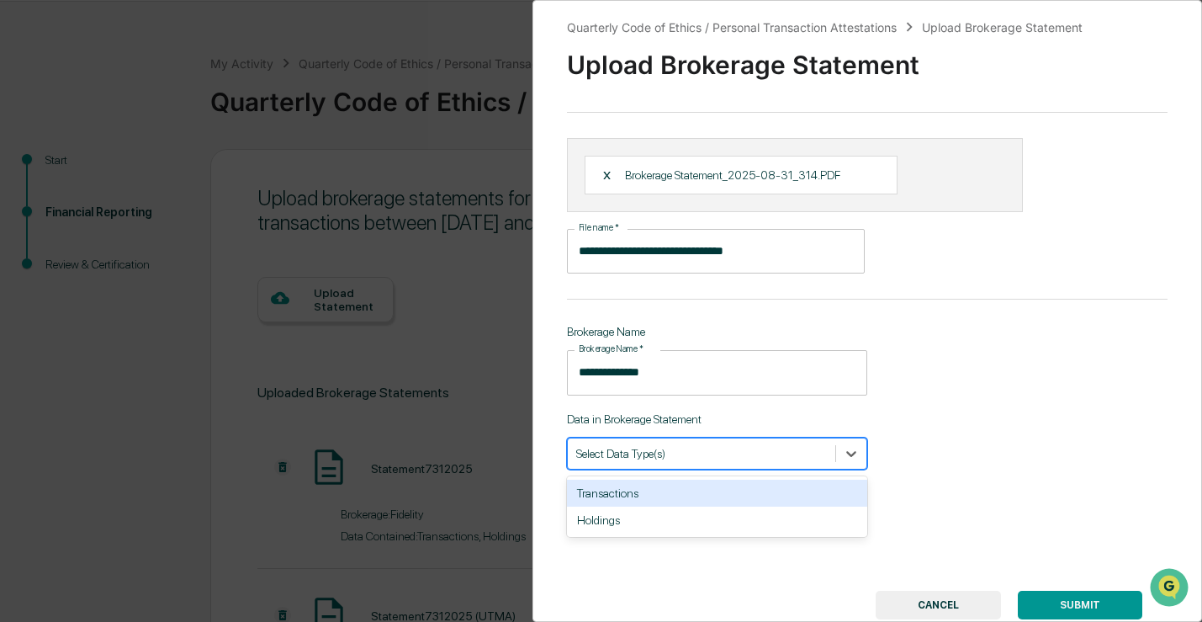
click at [712, 498] on div "Transactions" at bounding box center [717, 492] width 300 height 27
click at [712, 509] on div "Holdings" at bounding box center [717, 493] width 300 height 34
click at [711, 501] on div "Holdings" at bounding box center [717, 492] width 300 height 27
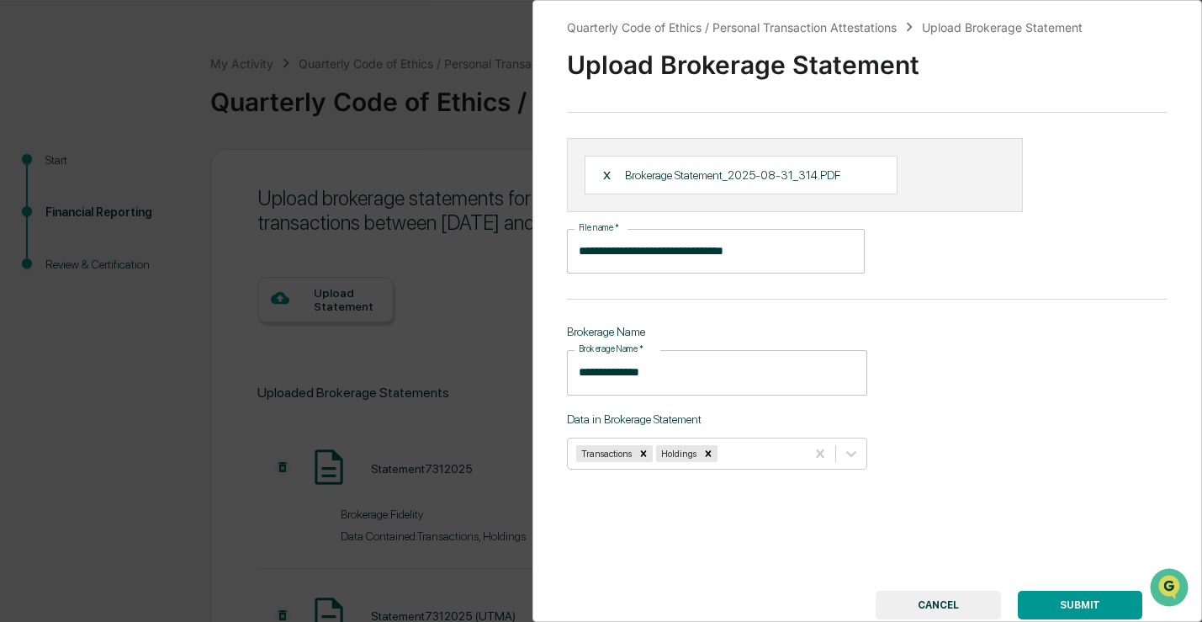
click at [1060, 600] on button "SUBMIT" at bounding box center [1080, 604] width 124 height 29
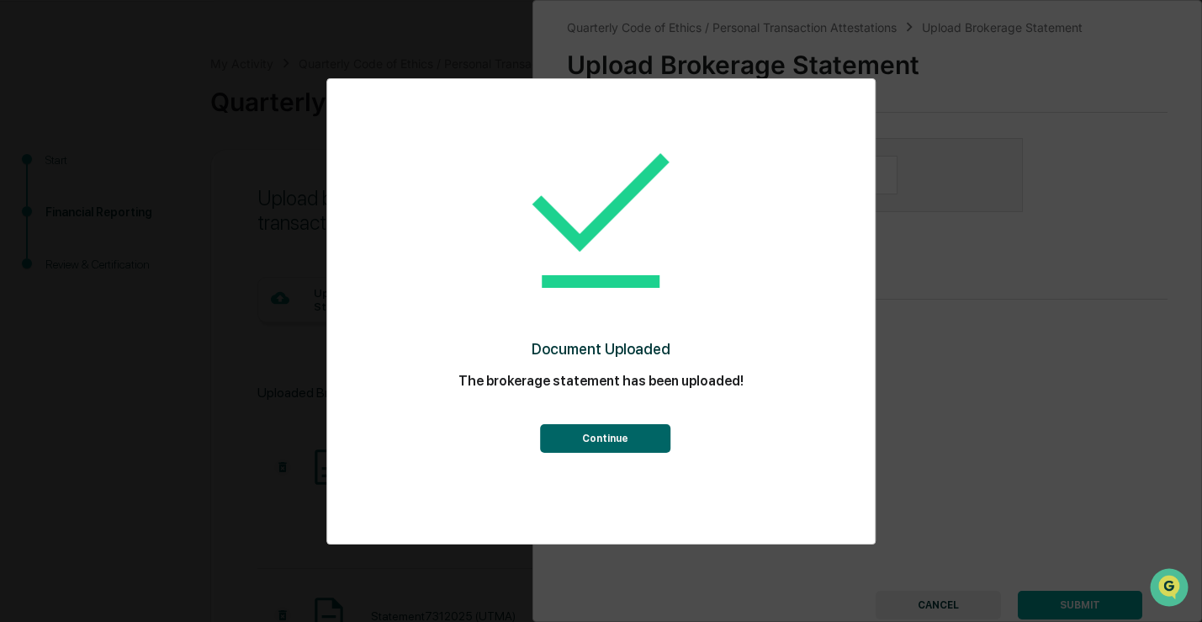
click at [661, 442] on button "Continue" at bounding box center [605, 438] width 130 height 29
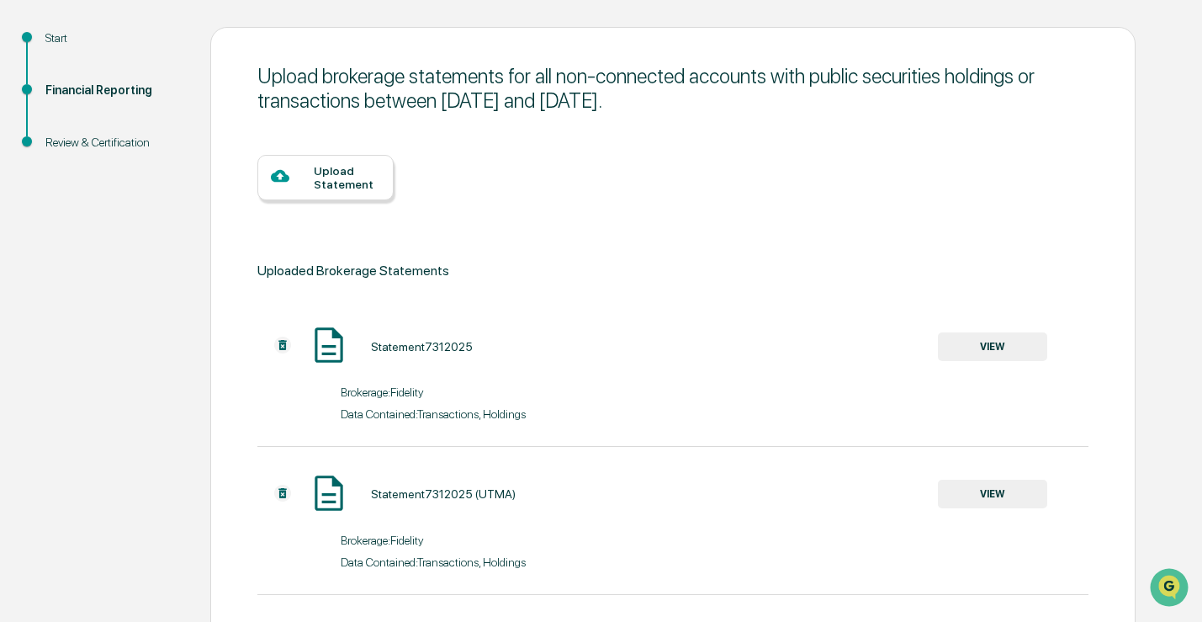
scroll to position [162, 0]
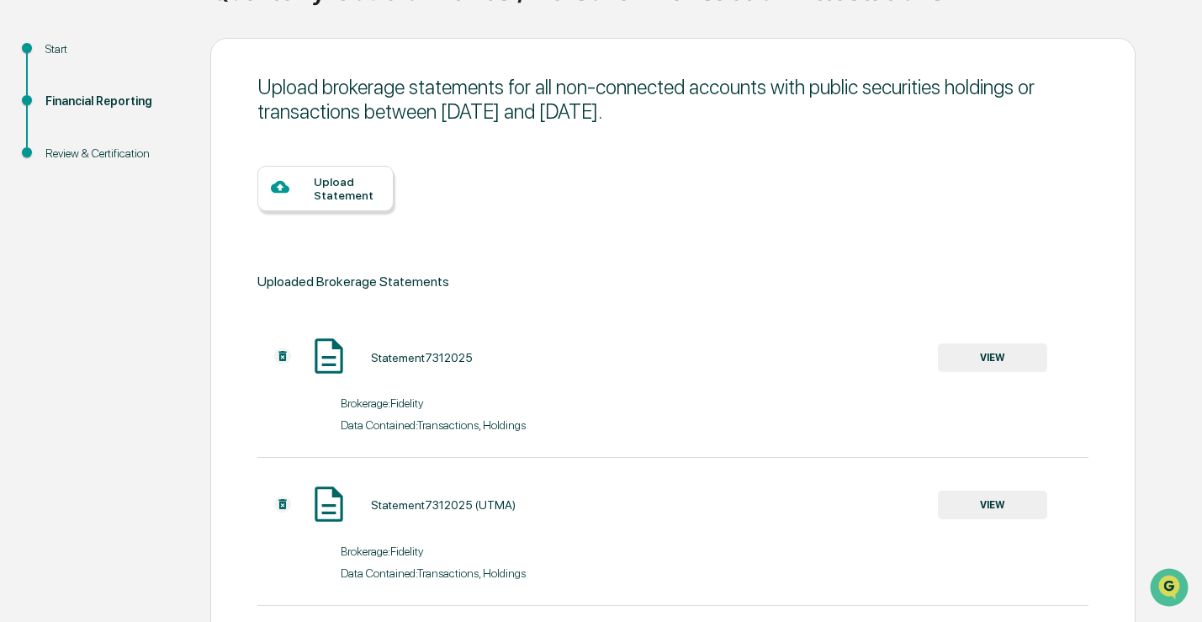
click at [292, 180] on div at bounding box center [292, 187] width 43 height 21
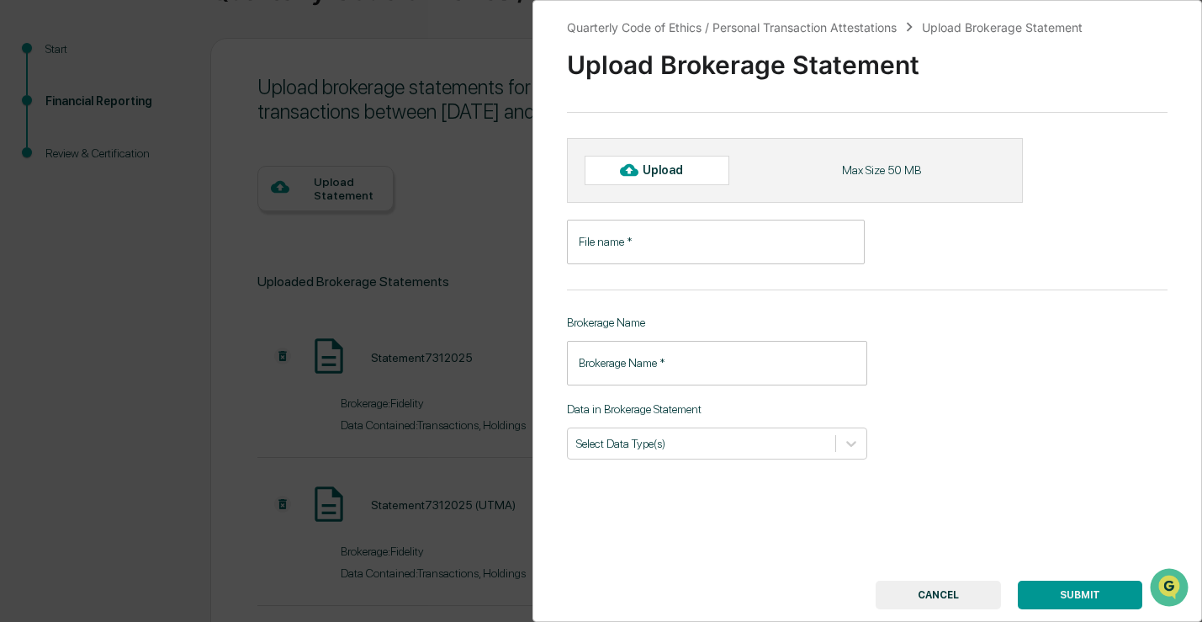
click at [594, 181] on div "Upload" at bounding box center [657, 170] width 145 height 29
type input "**********"
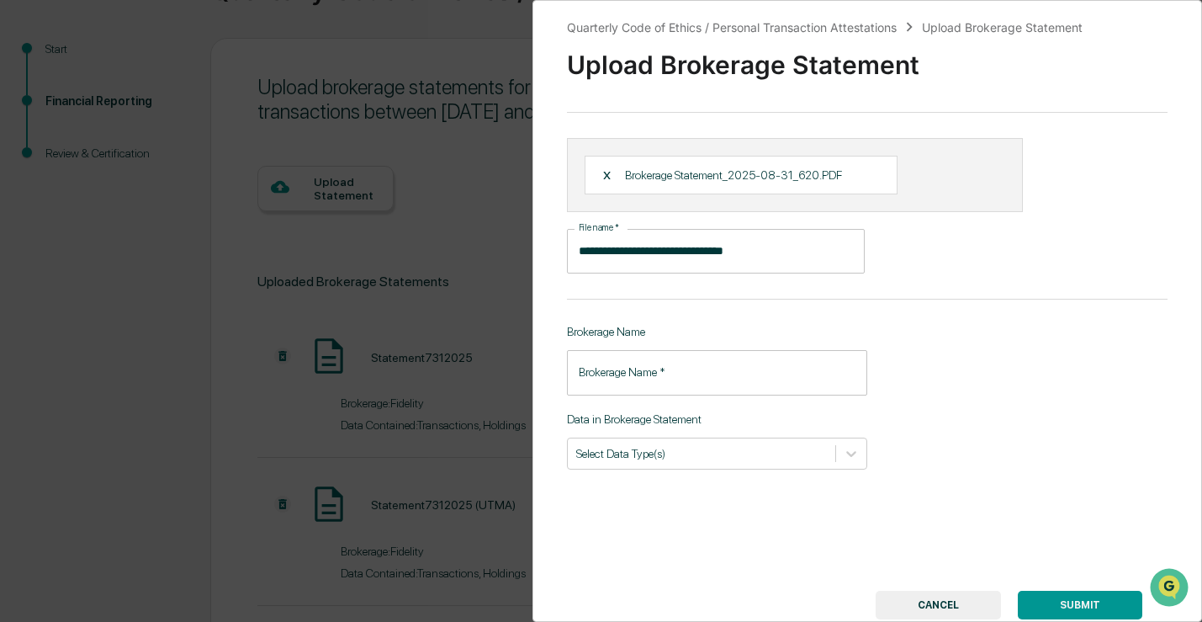
click at [638, 365] on input "Brokerage Name   *" at bounding box center [717, 372] width 300 height 45
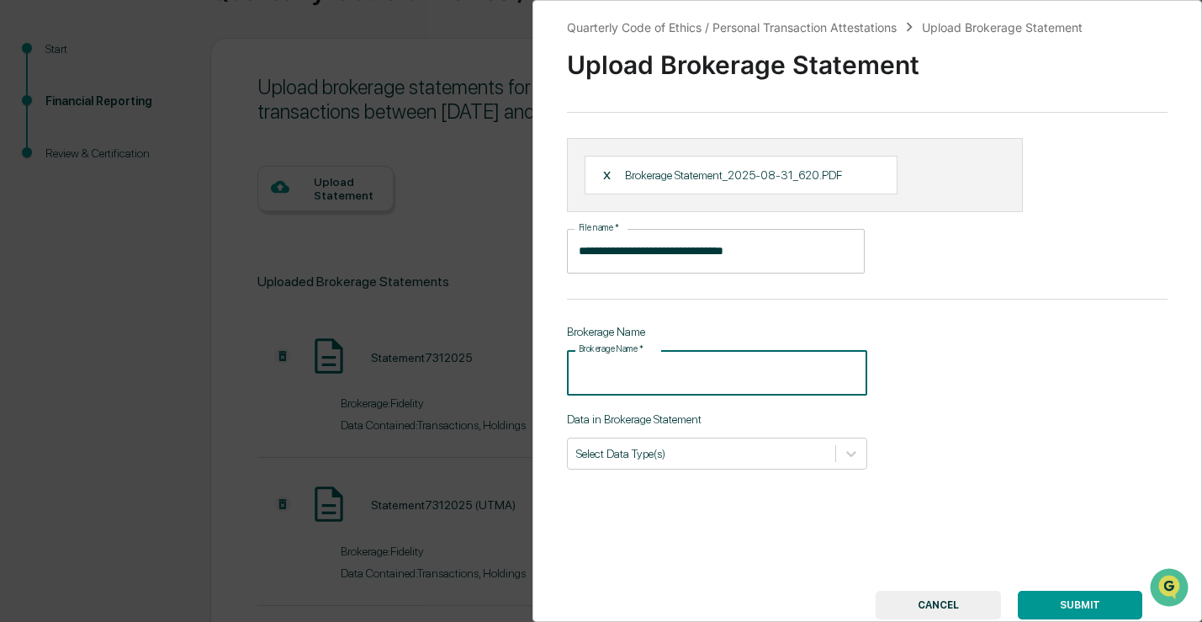
type input "**********"
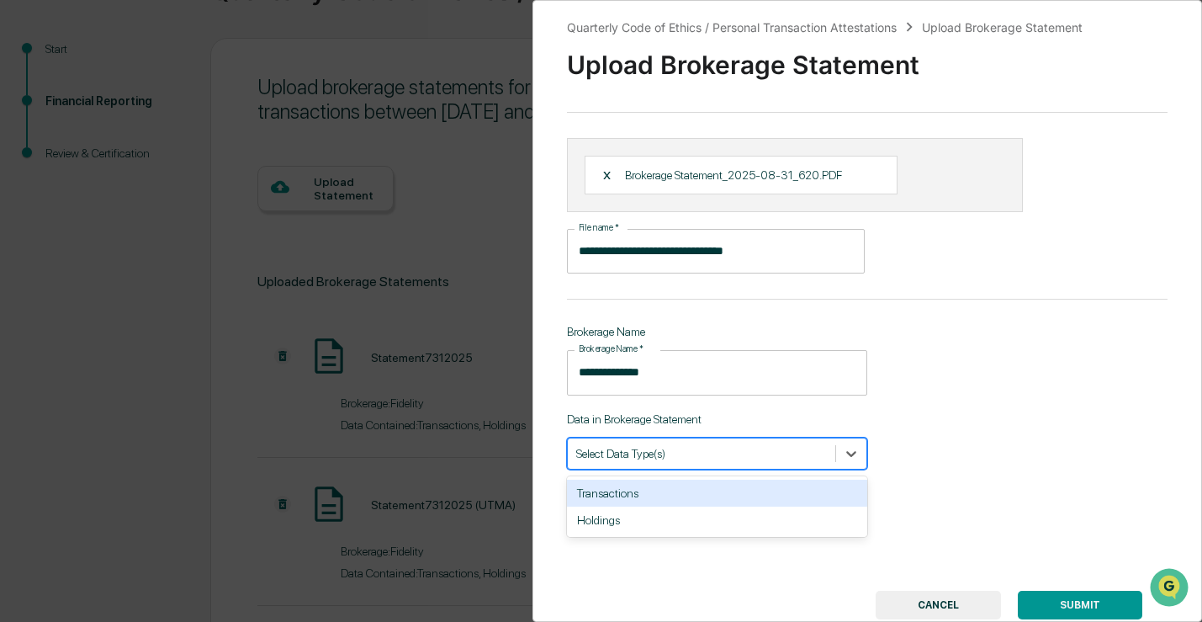
click at [673, 457] on div at bounding box center [701, 453] width 251 height 16
click at [662, 504] on div "Transactions" at bounding box center [717, 492] width 300 height 27
click at [661, 501] on div "Holdings" at bounding box center [717, 492] width 300 height 27
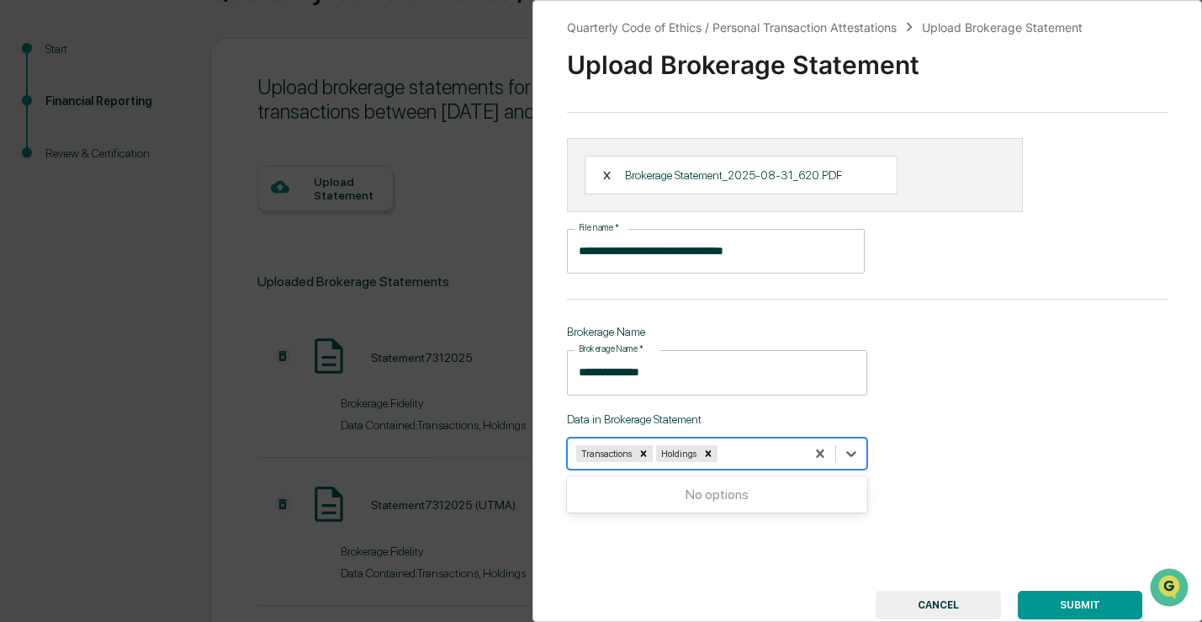
click at [1037, 599] on button "SUBMIT" at bounding box center [1080, 604] width 124 height 29
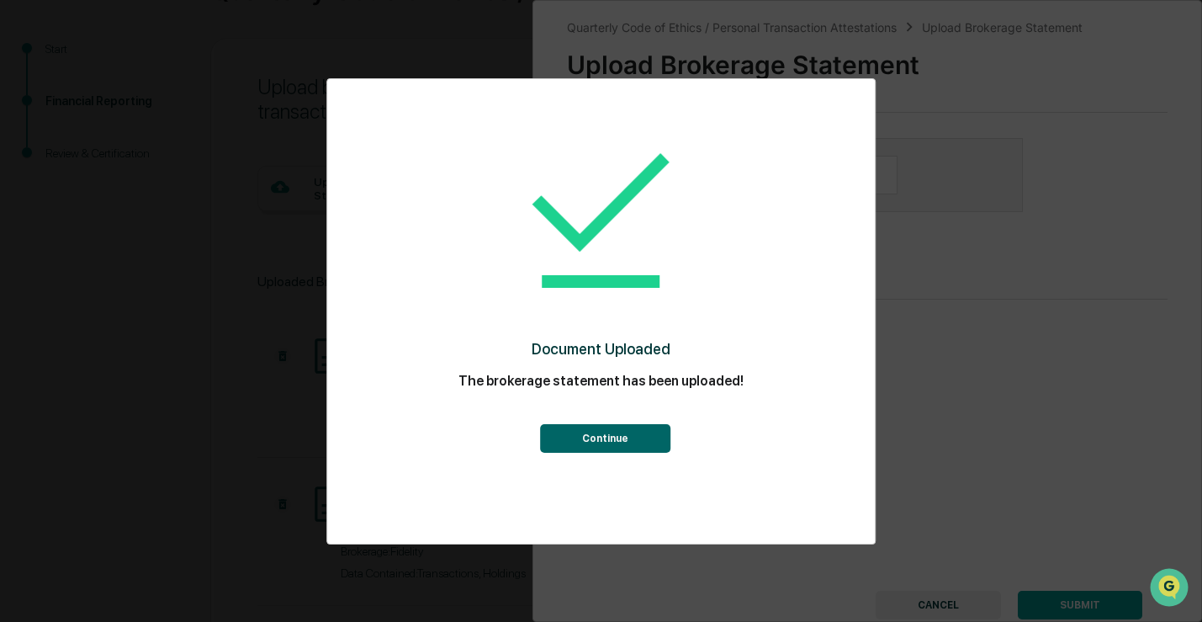
click at [575, 433] on button "Continue" at bounding box center [605, 438] width 130 height 29
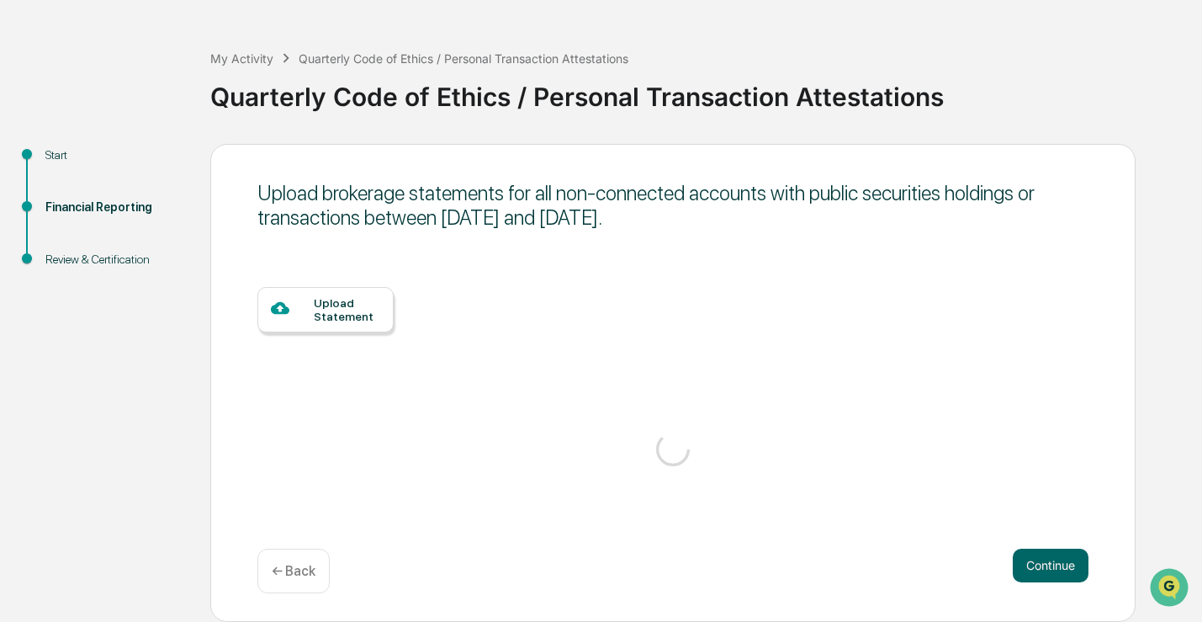
scroll to position [56, 0]
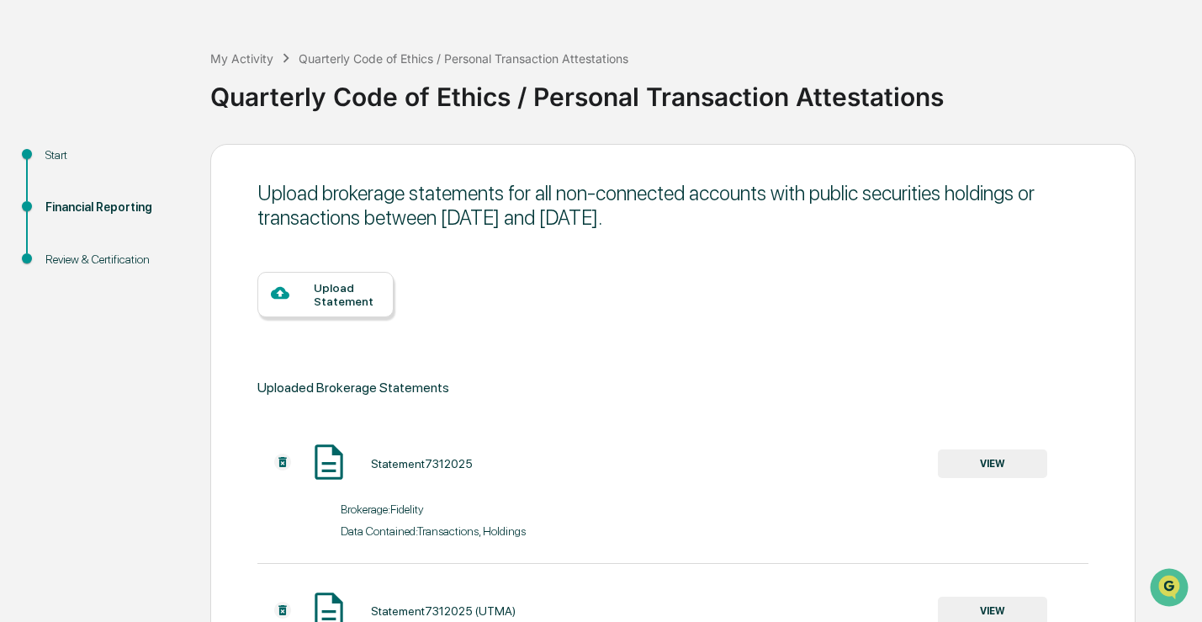
click at [325, 288] on div "Upload Statement" at bounding box center [347, 294] width 66 height 27
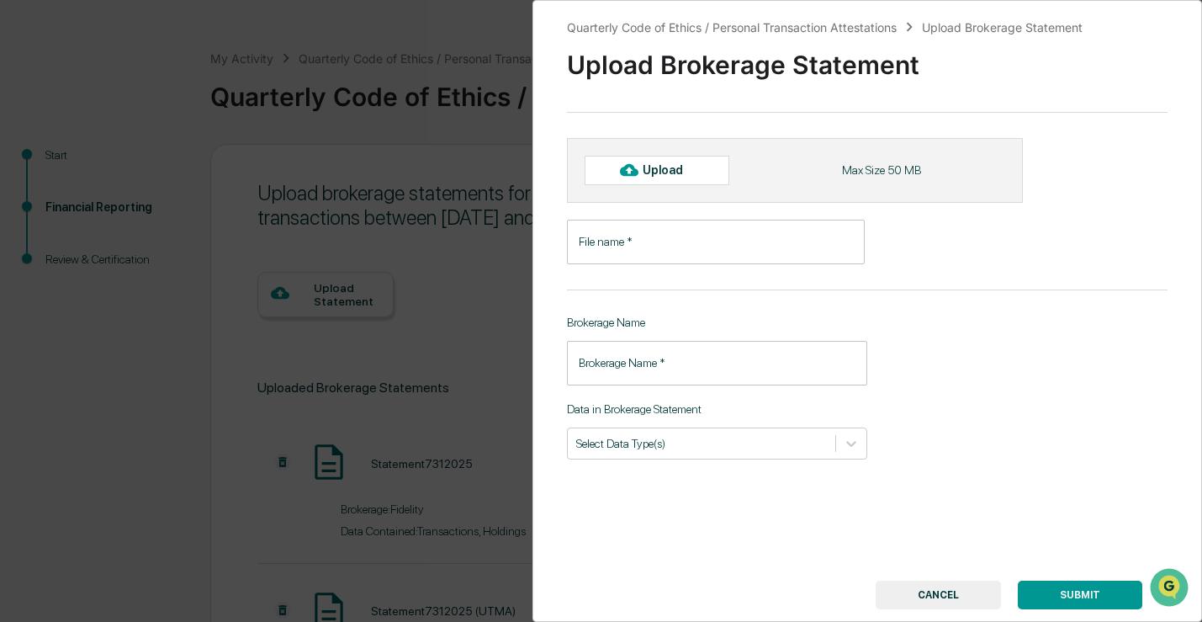
click at [614, 176] on div "Upload" at bounding box center [657, 170] width 145 height 29
type input "**********"
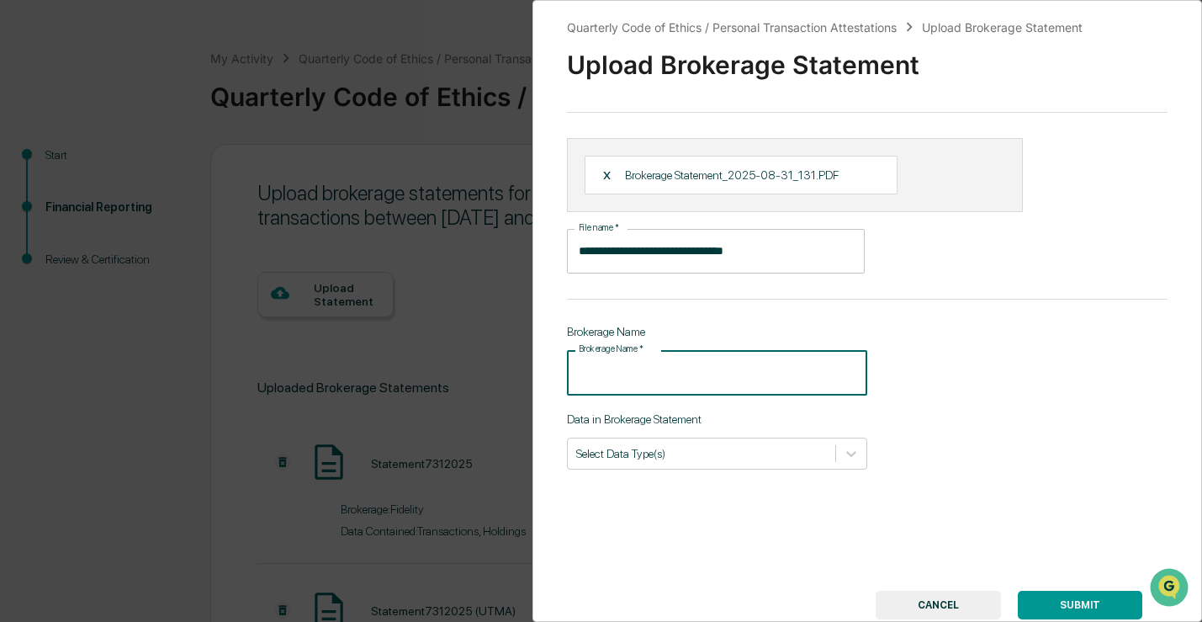
click at [683, 374] on input "Brokerage Name   *" at bounding box center [717, 372] width 300 height 45
type input "**********"
click at [666, 472] on div "**********" at bounding box center [867, 311] width 670 height 622
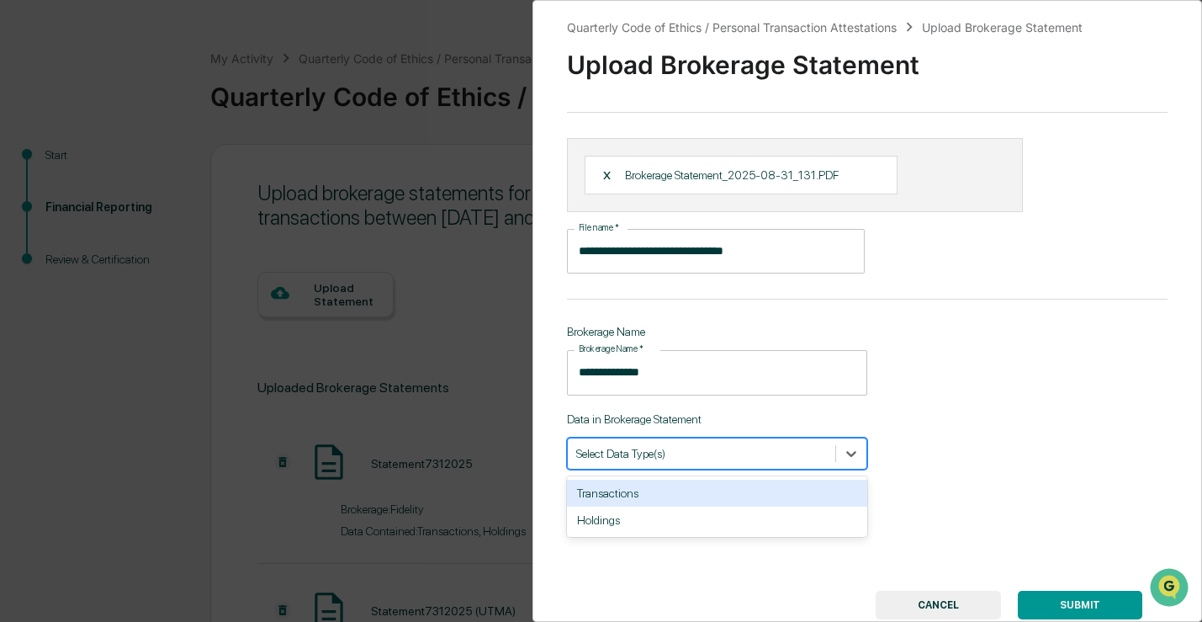
click at [666, 461] on div at bounding box center [701, 453] width 251 height 16
click at [661, 489] on div "Transactions" at bounding box center [717, 492] width 300 height 27
click at [660, 490] on div "Holdings" at bounding box center [717, 492] width 300 height 27
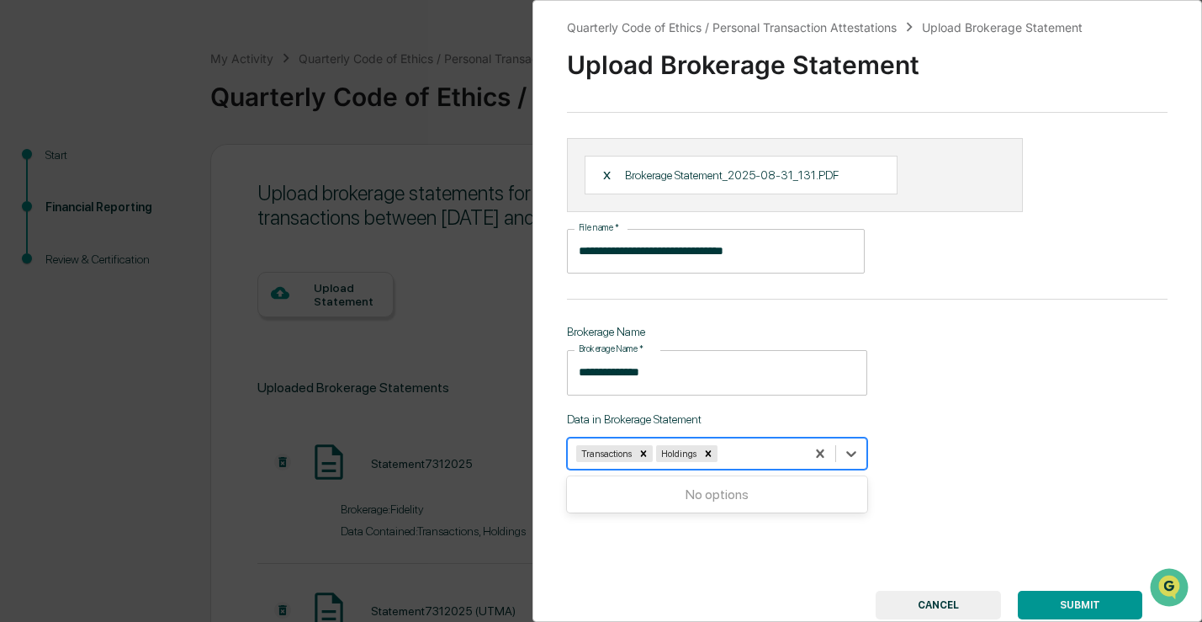
click at [1055, 602] on button "SUBMIT" at bounding box center [1080, 604] width 124 height 29
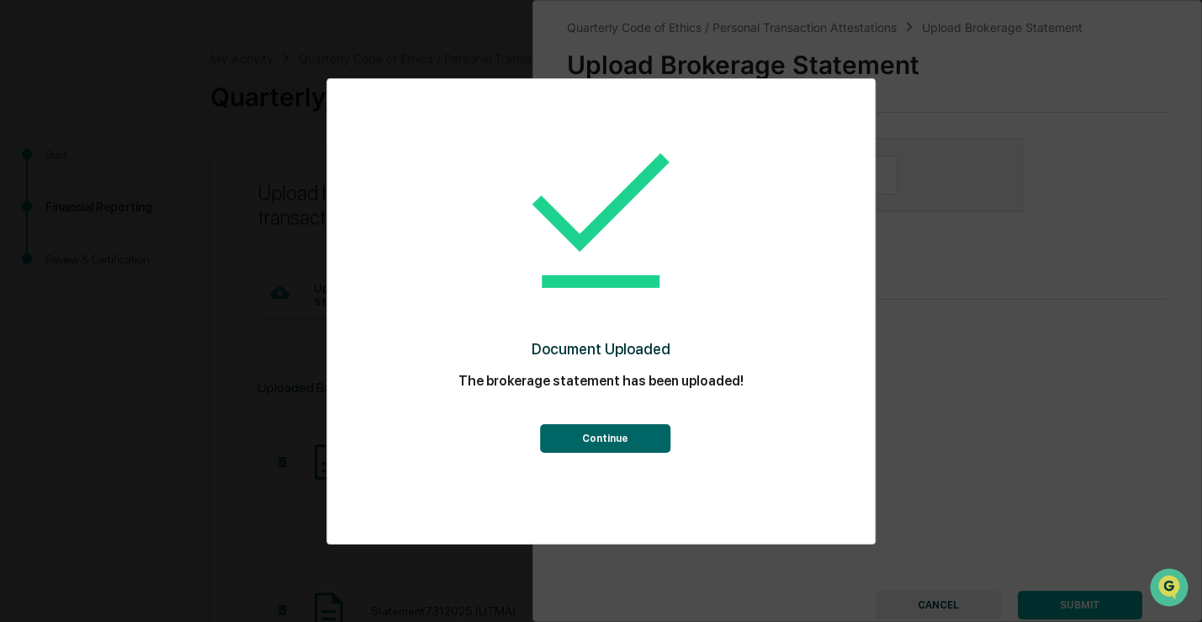
click at [634, 437] on button "Continue" at bounding box center [605, 438] width 130 height 29
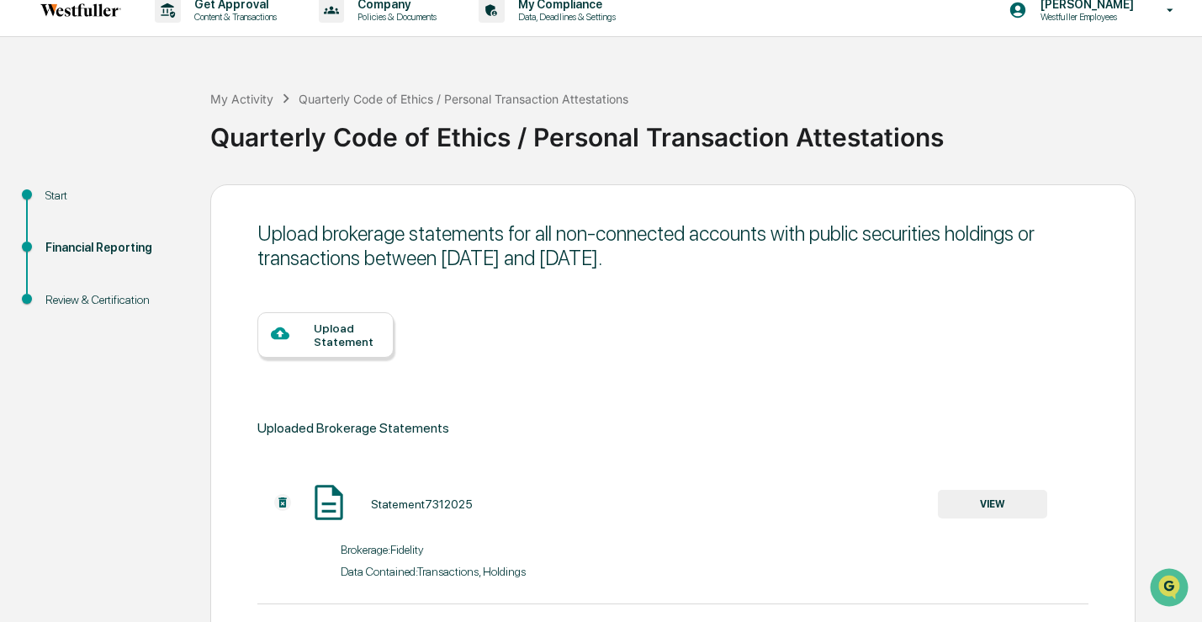
scroll to position [0, 0]
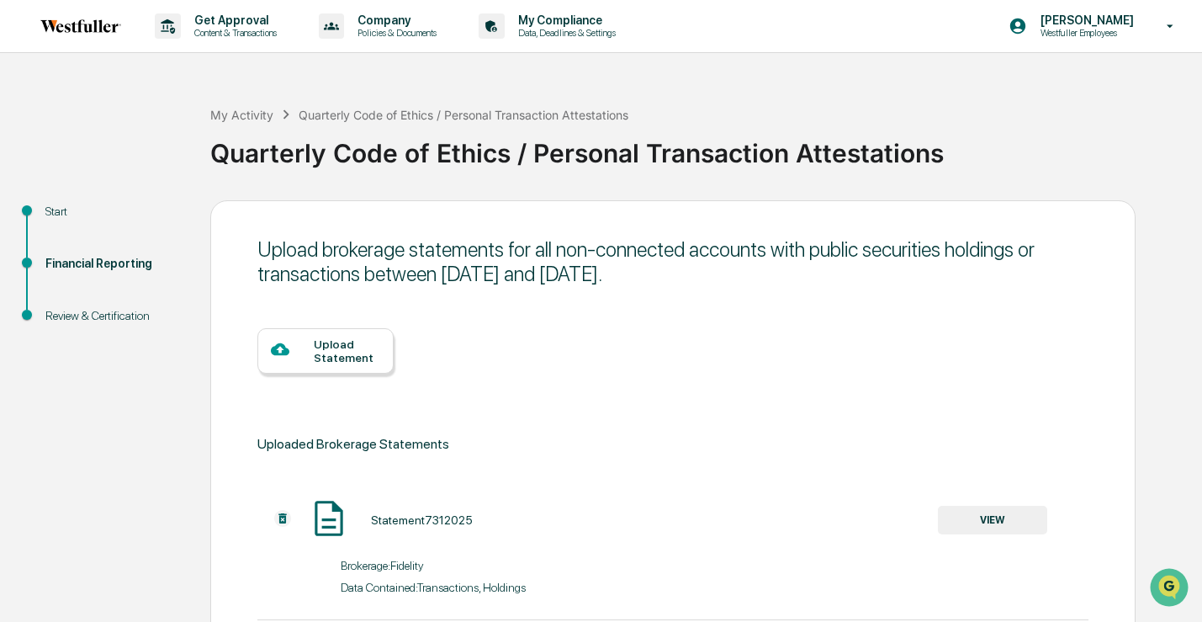
click at [324, 353] on div "Upload Statement" at bounding box center [347, 350] width 66 height 27
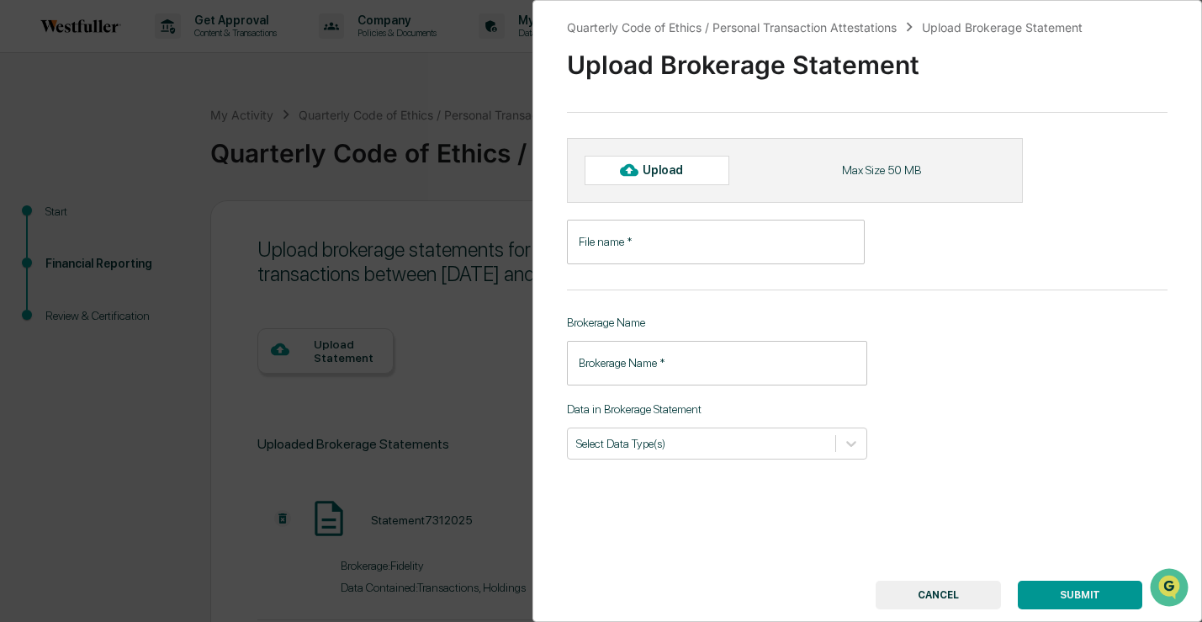
click at [643, 167] on div "Upload" at bounding box center [670, 169] width 55 height 13
type input "**********"
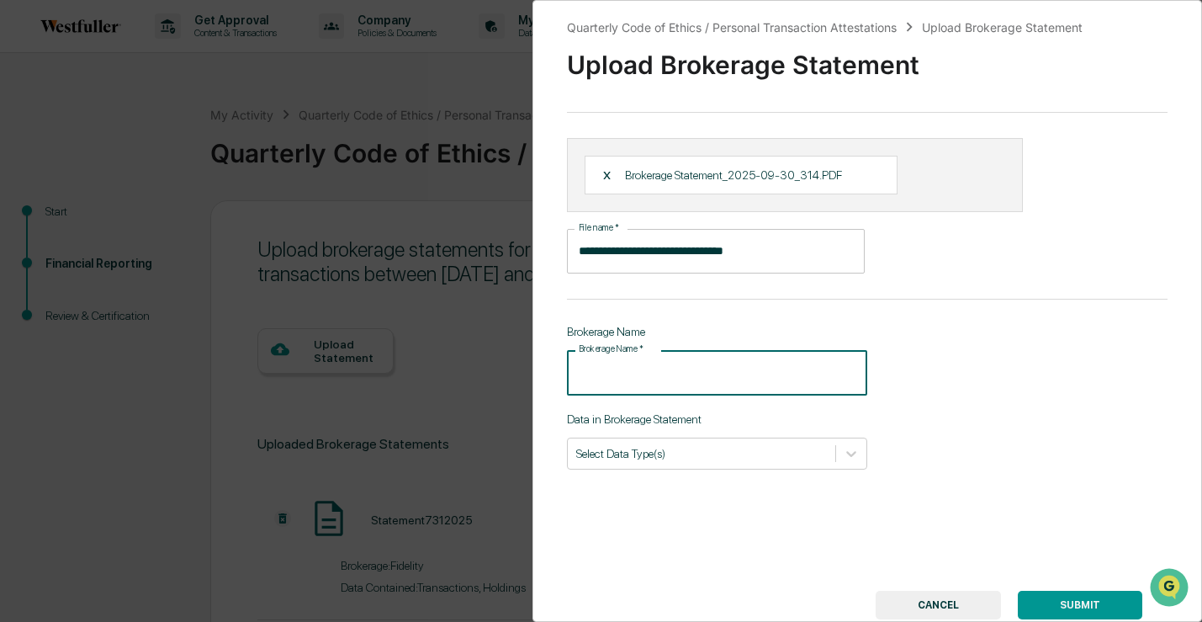
click at [672, 373] on input "Brokerage Name   *" at bounding box center [717, 372] width 300 height 45
click at [654, 366] on input "Brokerage Name   *" at bounding box center [717, 372] width 300 height 45
type input "**********"
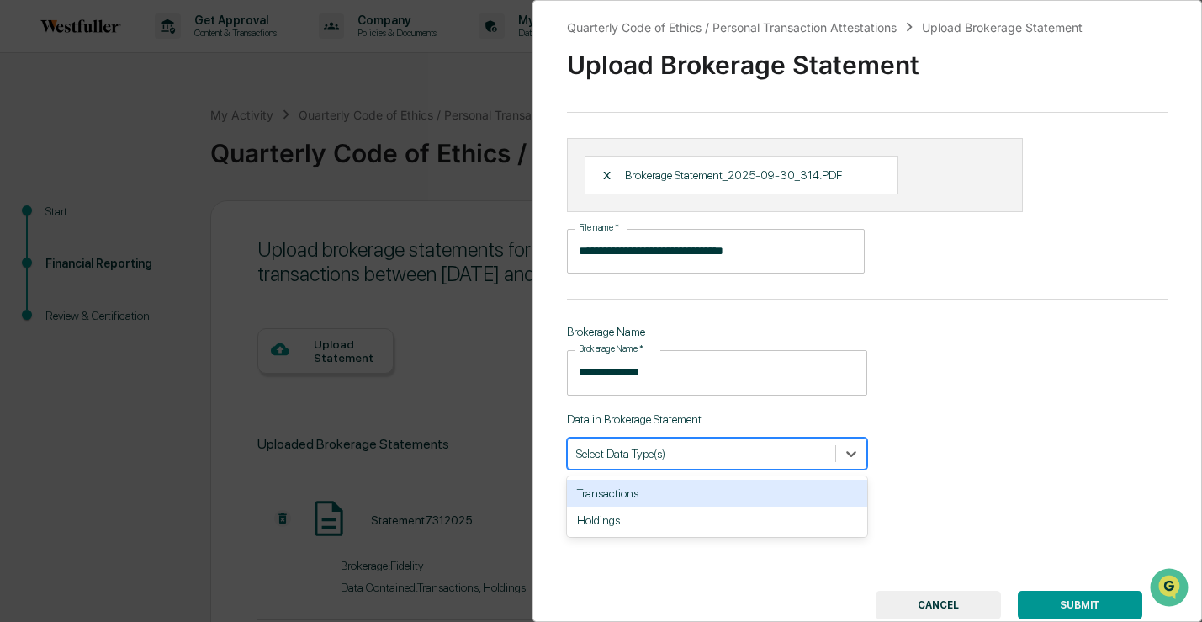
click at [688, 461] on div at bounding box center [701, 453] width 251 height 16
click at [688, 503] on div "Transactions" at bounding box center [717, 492] width 300 height 27
click at [688, 503] on div "Holdings" at bounding box center [717, 492] width 300 height 27
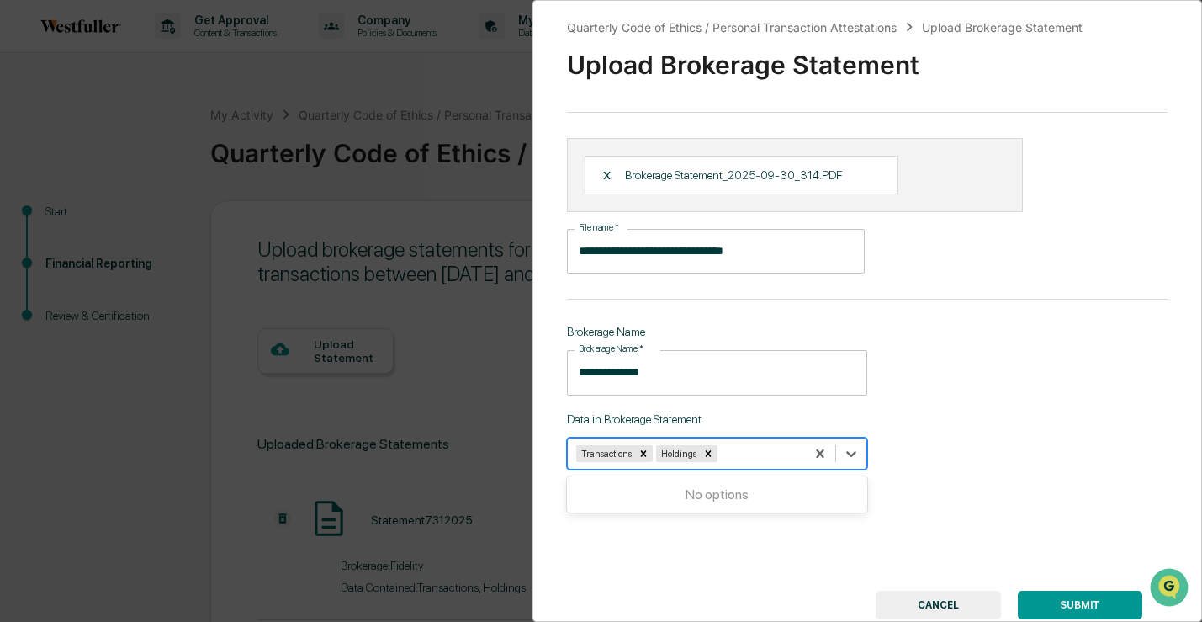
click at [1045, 602] on button "SUBMIT" at bounding box center [1080, 604] width 124 height 29
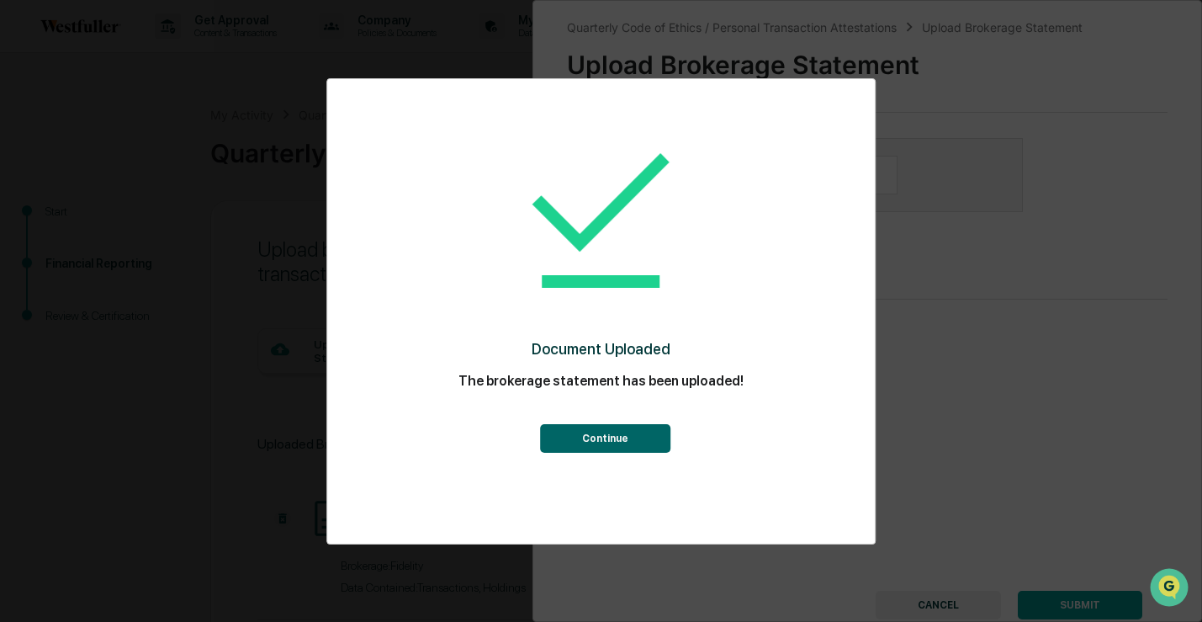
click at [576, 441] on button "Continue" at bounding box center [605, 438] width 130 height 29
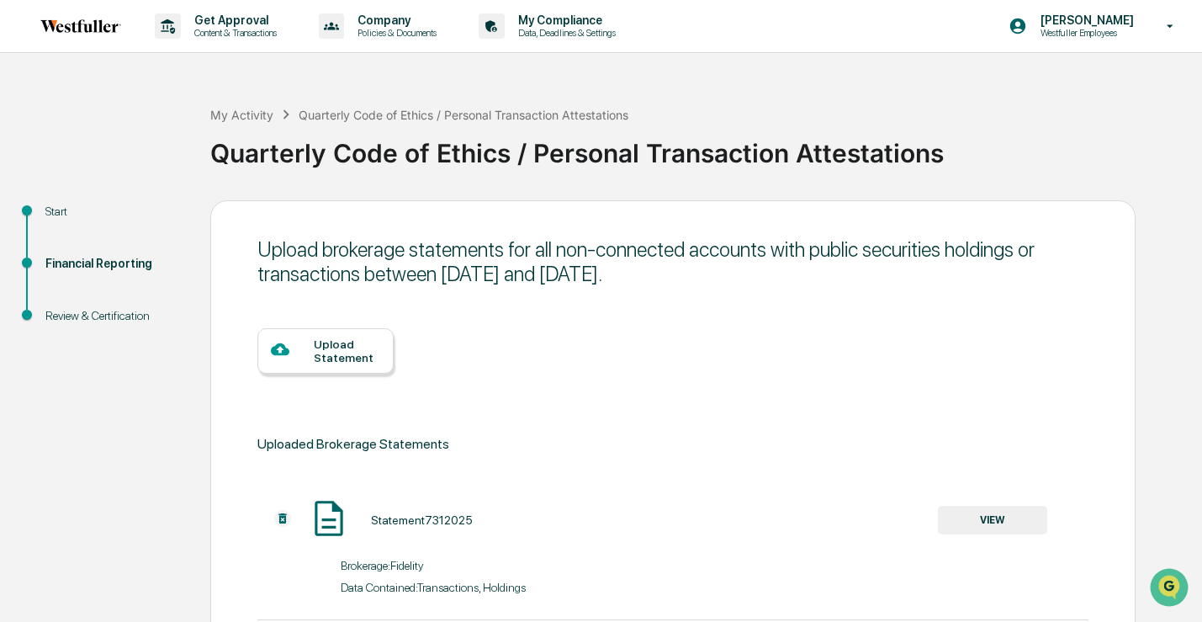
click at [382, 336] on div "Upload Statement" at bounding box center [325, 350] width 136 height 45
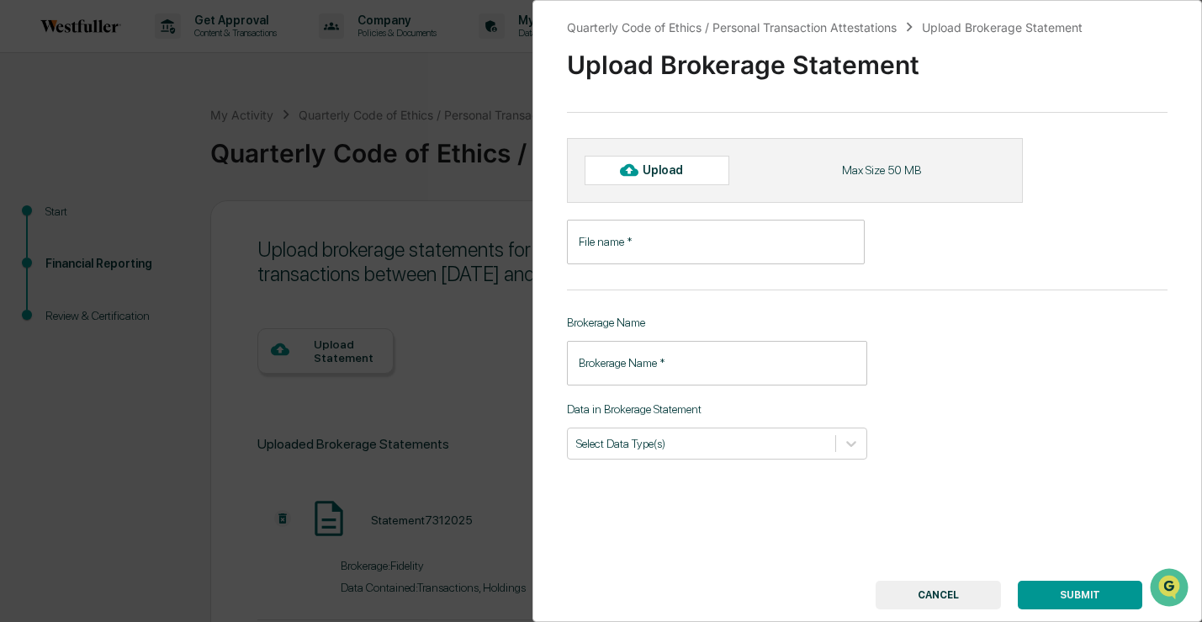
click at [659, 156] on div "Upload" at bounding box center [657, 170] width 145 height 29
type input "**********"
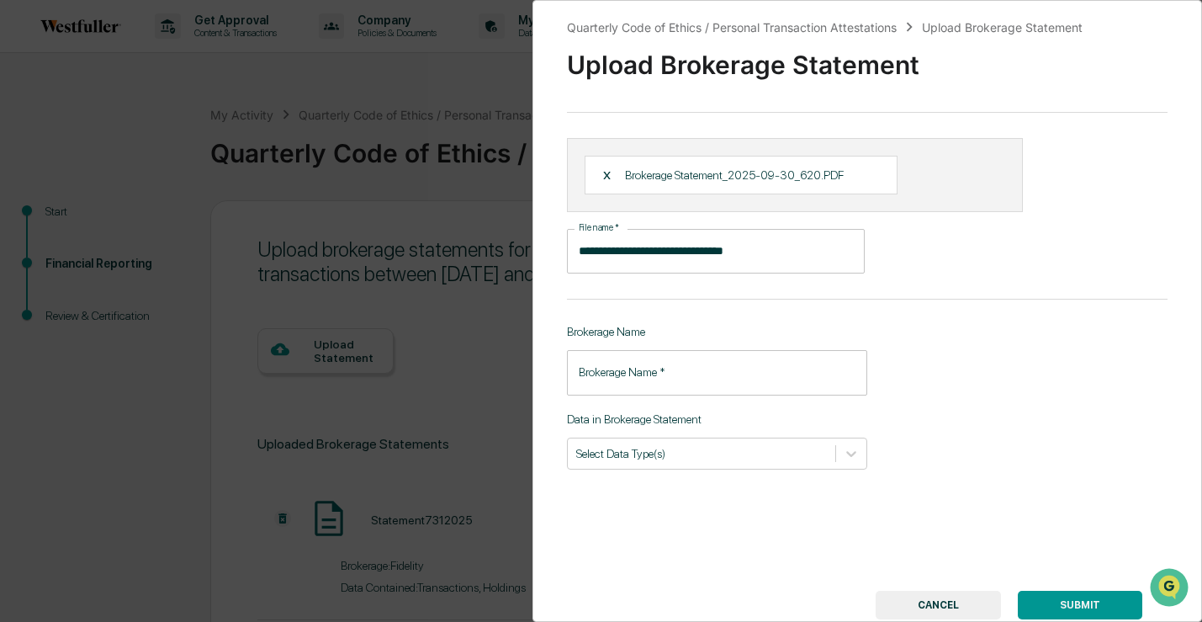
click at [670, 371] on input "Brokerage Name   *" at bounding box center [717, 372] width 300 height 45
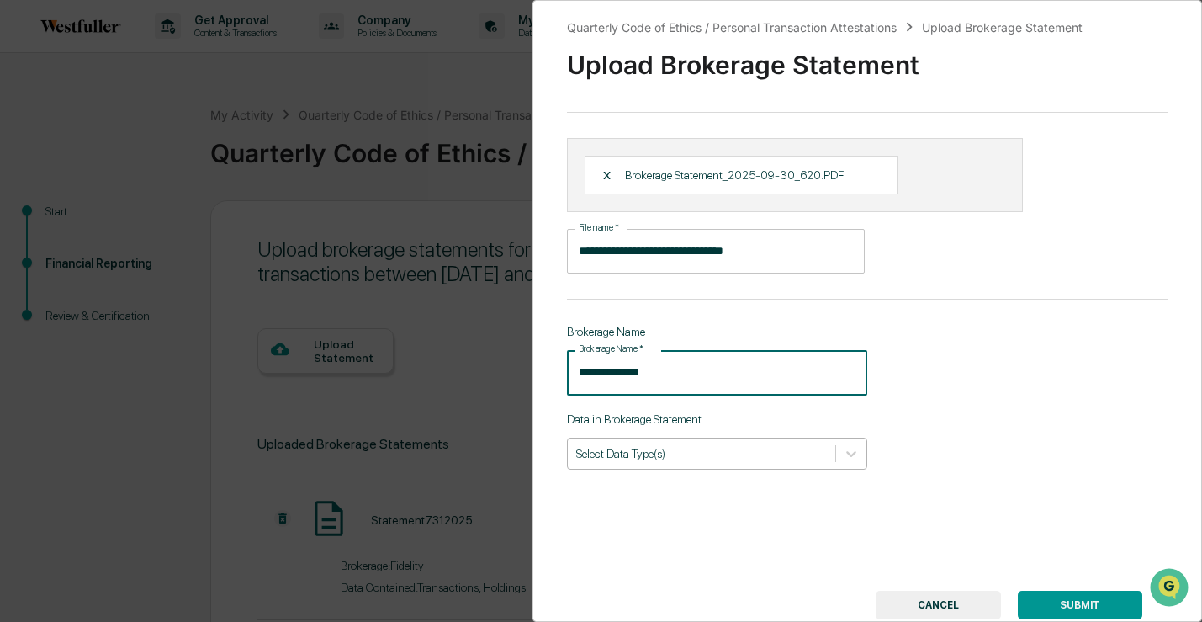
type input "**********"
click at [678, 461] on div at bounding box center [701, 453] width 251 height 16
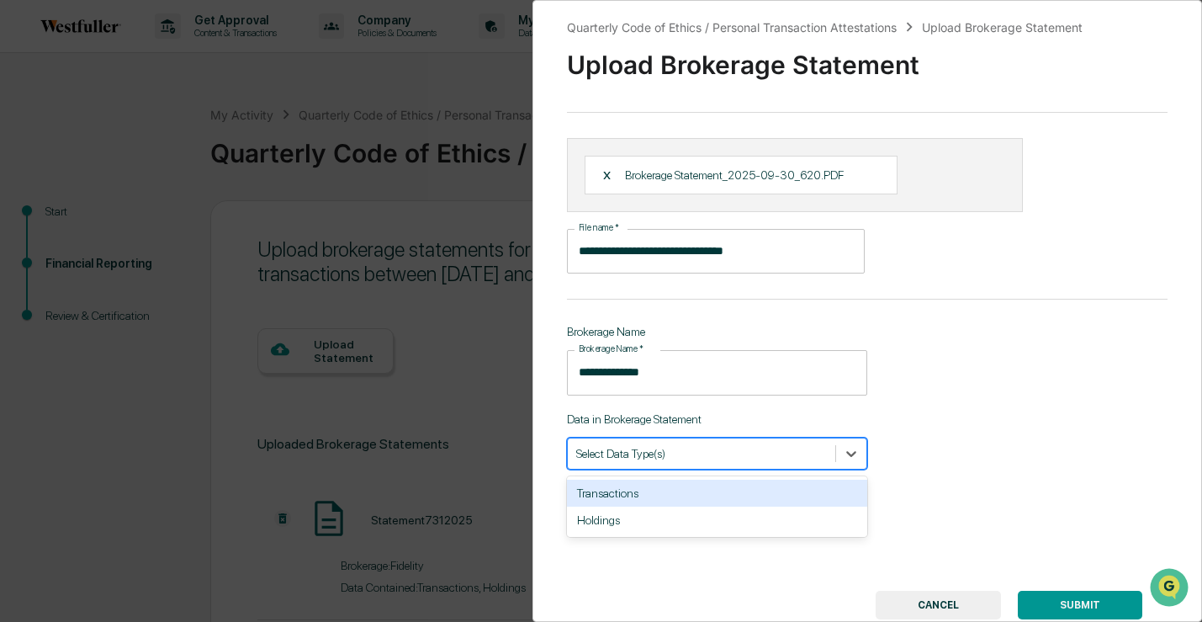
click at [672, 489] on div "Transactions" at bounding box center [717, 492] width 300 height 27
click at [672, 493] on div "Holdings" at bounding box center [717, 492] width 300 height 27
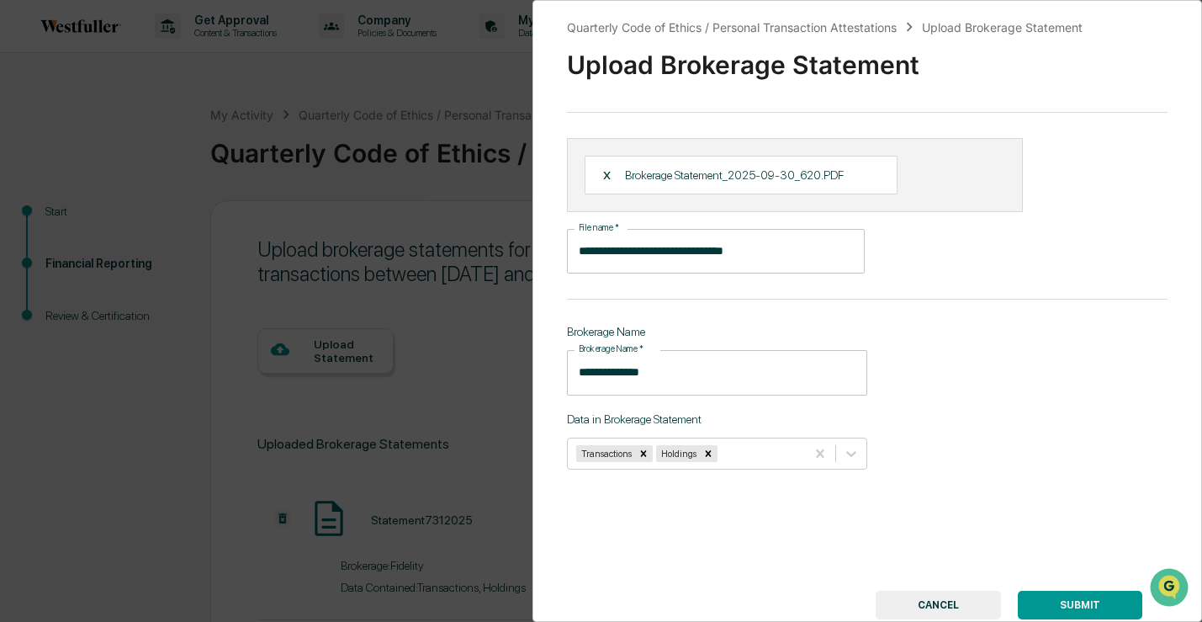
click at [1063, 604] on button "SUBMIT" at bounding box center [1080, 604] width 124 height 29
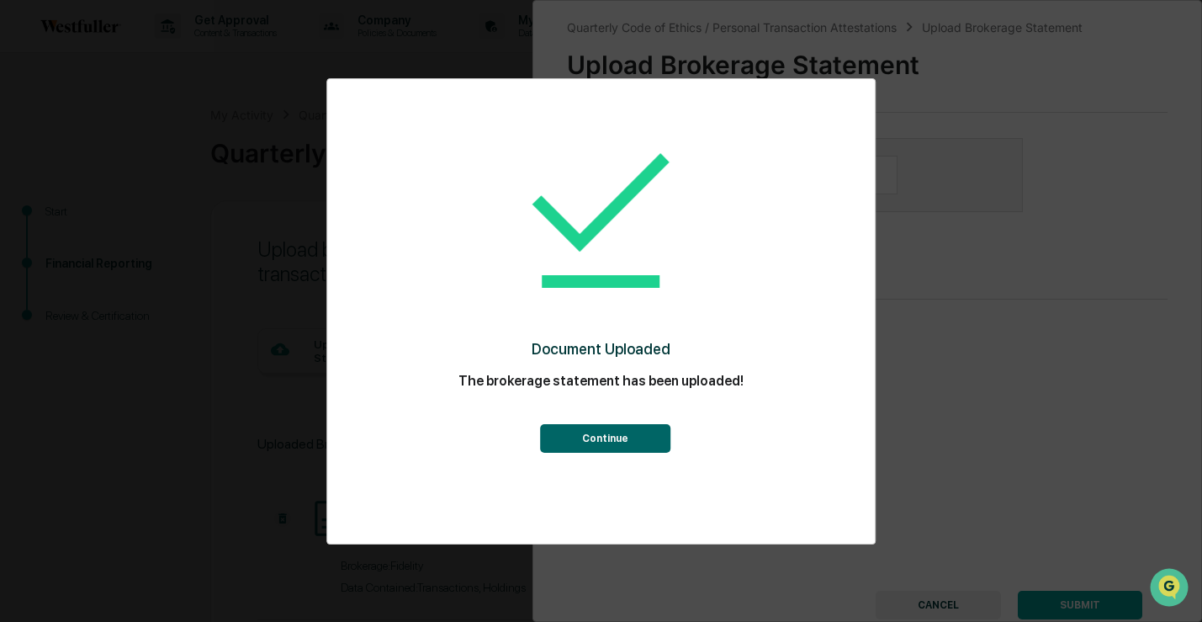
click at [608, 441] on button "Continue" at bounding box center [605, 438] width 130 height 29
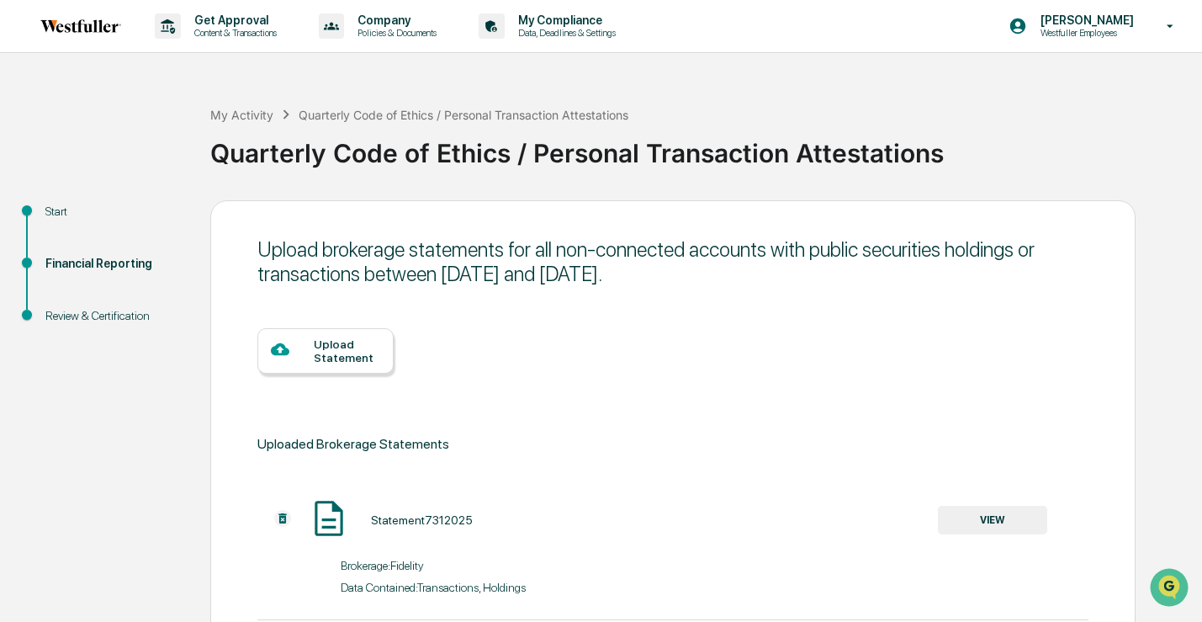
click at [360, 357] on div "Upload Statement" at bounding box center [347, 350] width 66 height 27
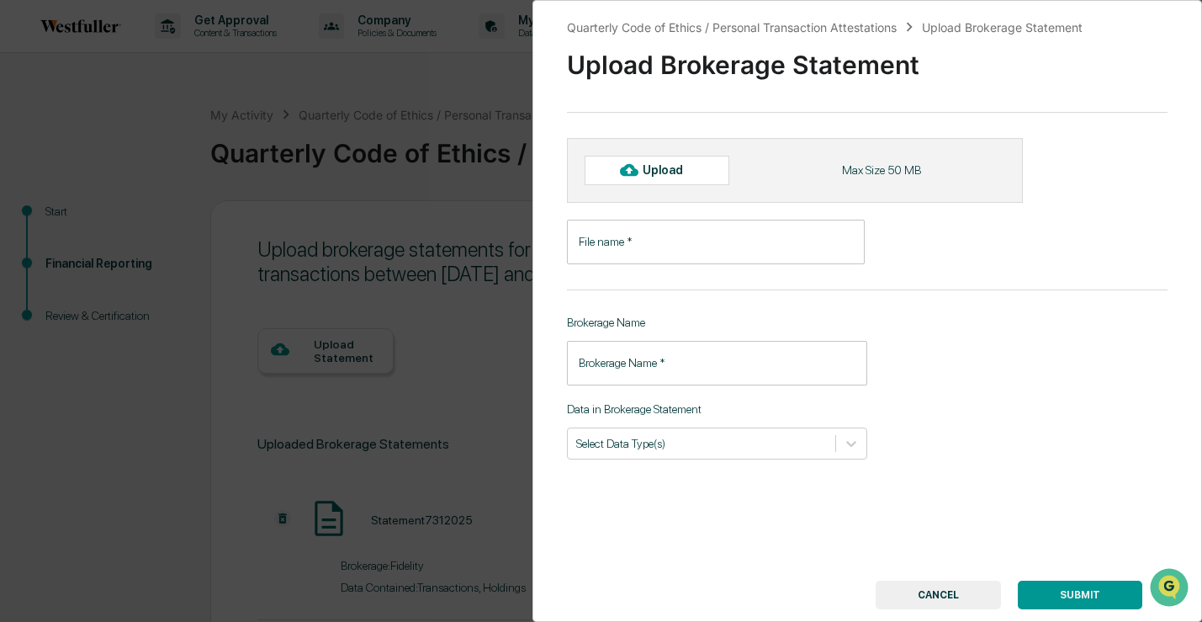
click at [663, 173] on div "Upload" at bounding box center [670, 169] width 55 height 13
type input "**********"
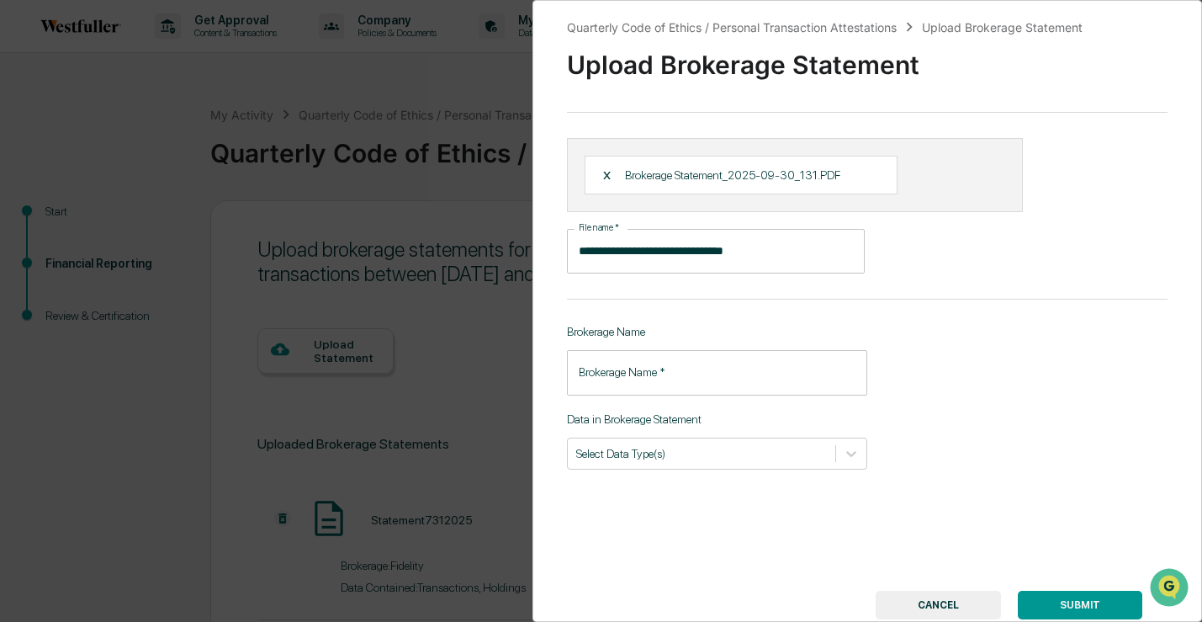
click at [749, 367] on input "Brokerage Name   *" at bounding box center [717, 372] width 300 height 45
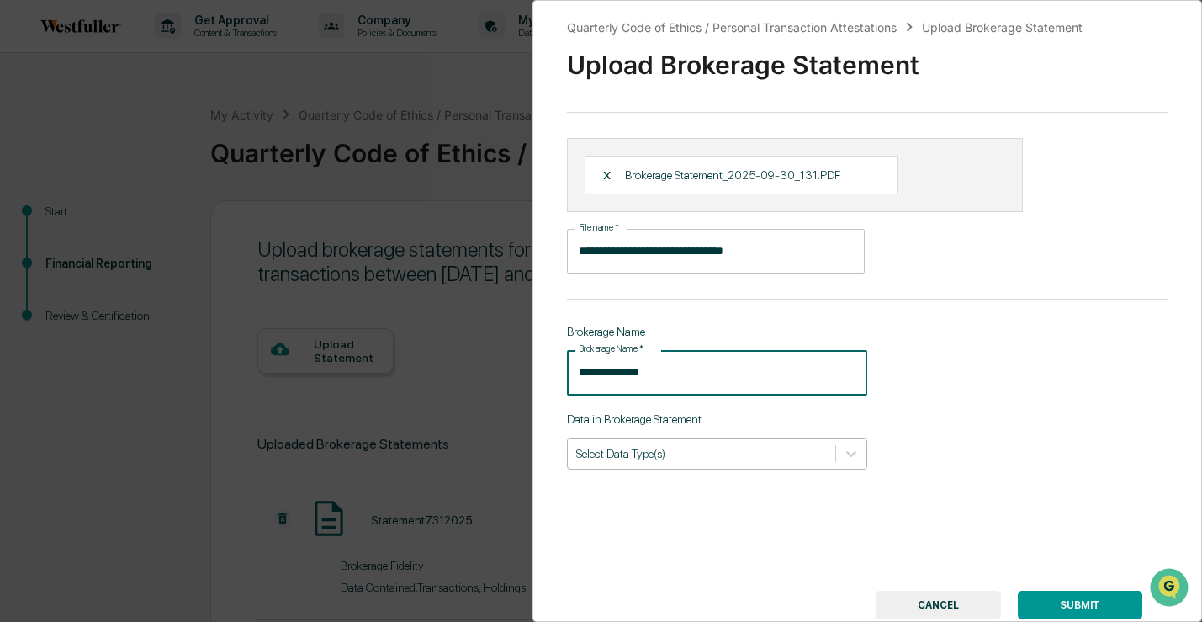
type input "**********"
click at [726, 461] on div at bounding box center [701, 453] width 251 height 16
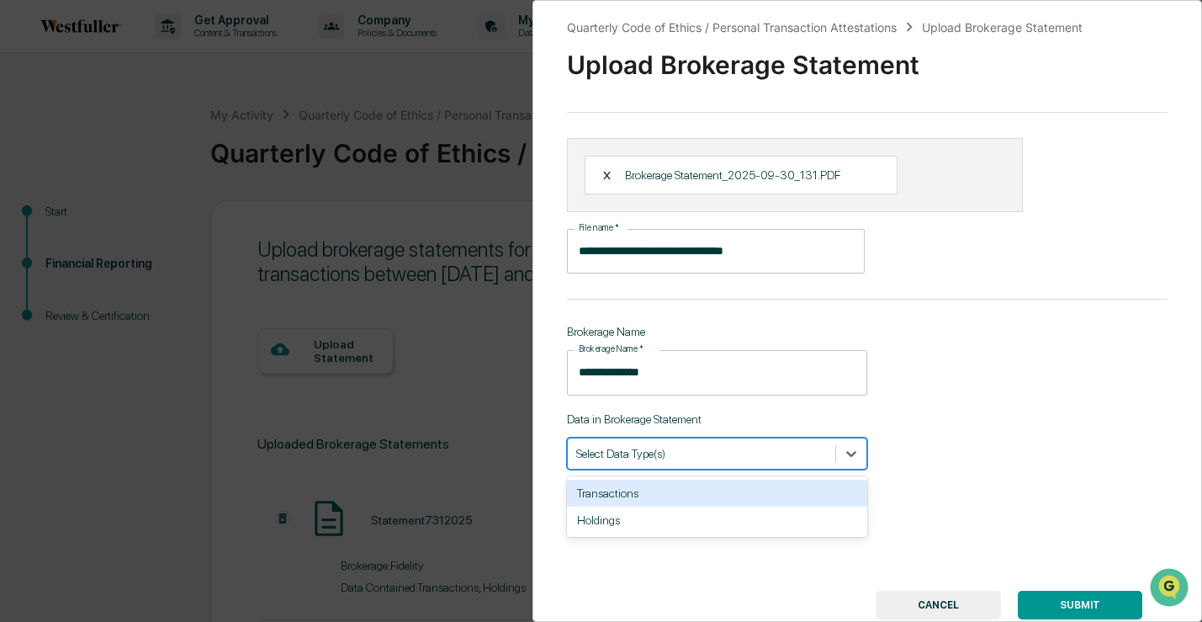
click at [712, 489] on div "Transactions" at bounding box center [717, 492] width 300 height 27
click at [712, 489] on div "Holdings" at bounding box center [717, 492] width 300 height 27
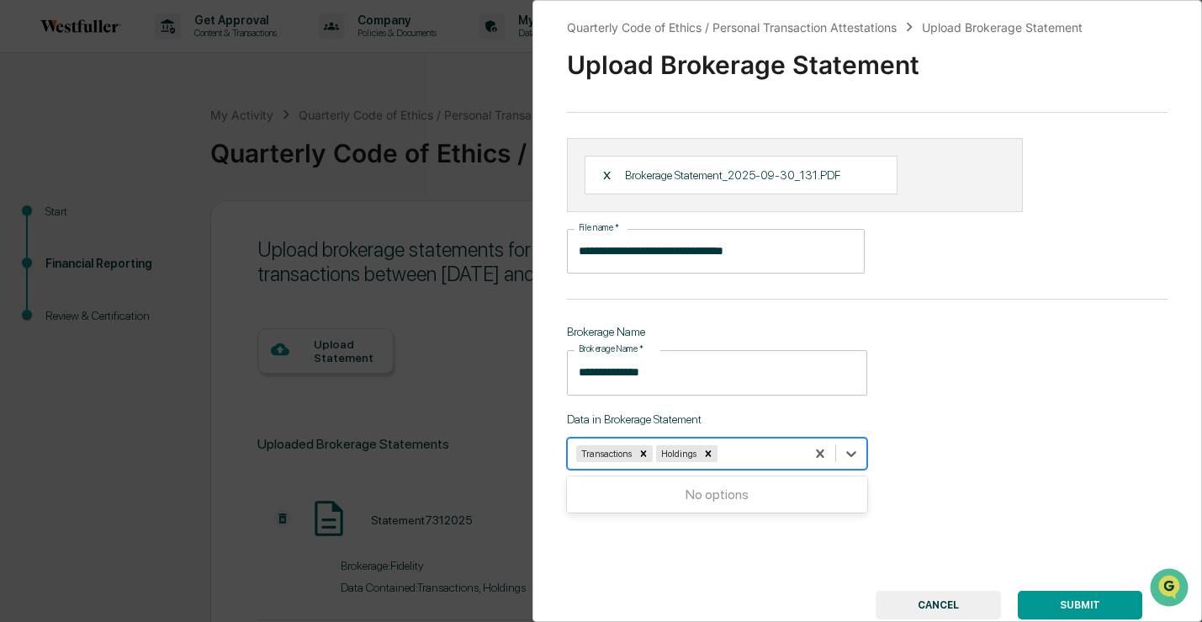
click at [1034, 596] on button "SUBMIT" at bounding box center [1080, 604] width 124 height 29
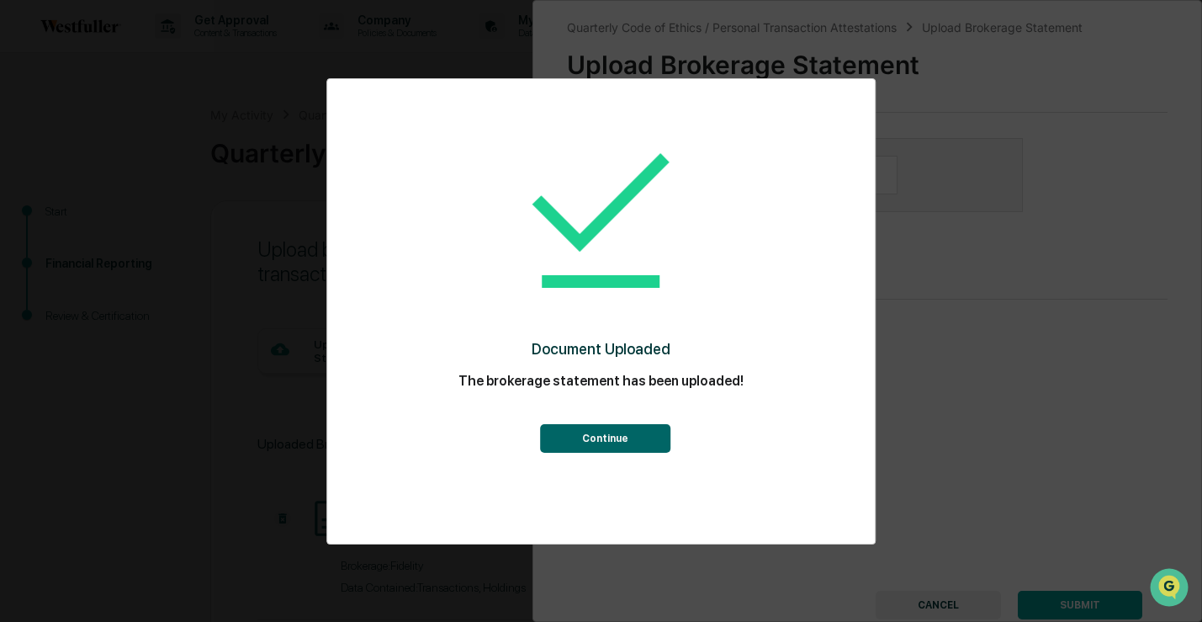
click at [630, 435] on button "Continue" at bounding box center [605, 438] width 130 height 29
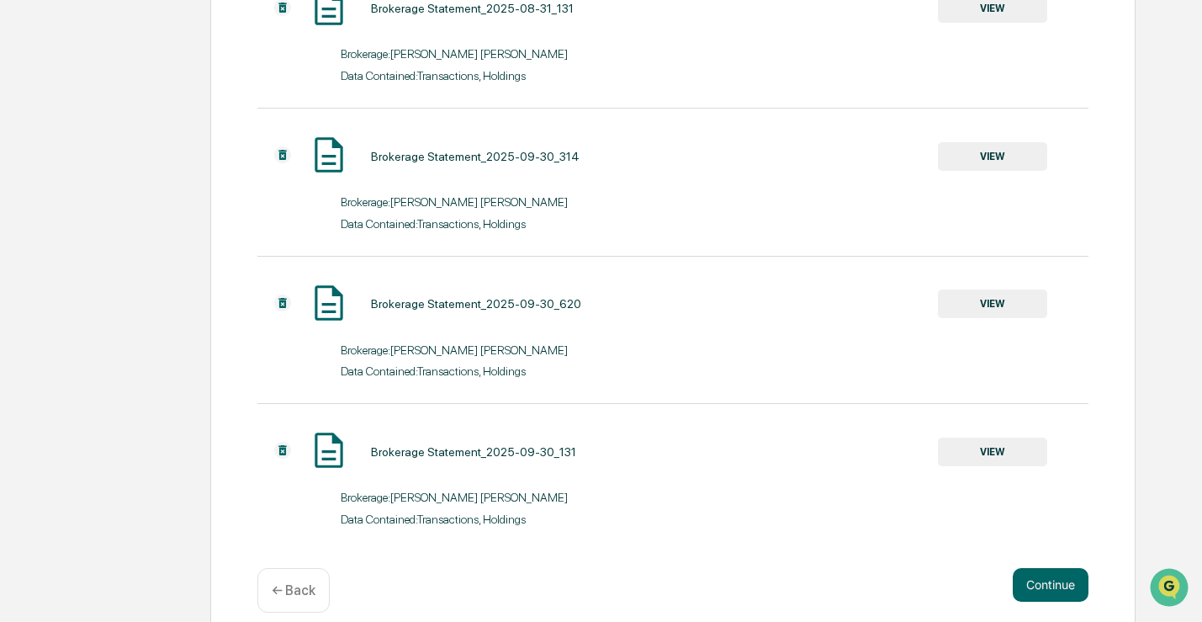
scroll to position [2020, 0]
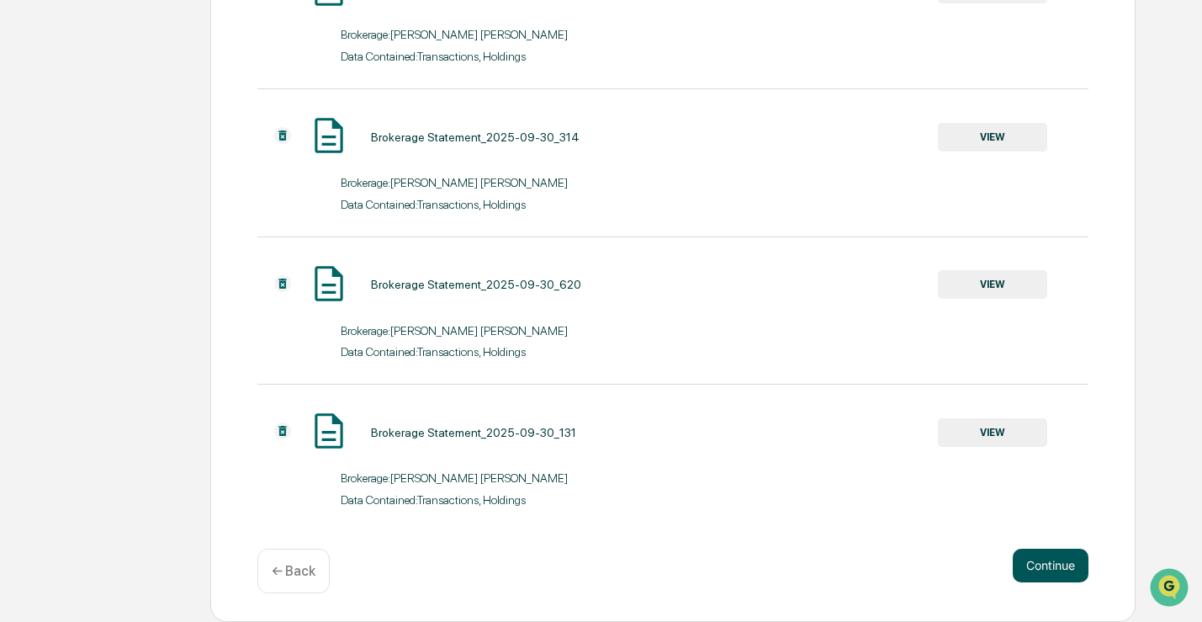
click at [1052, 569] on button "Continue" at bounding box center [1051, 565] width 76 height 34
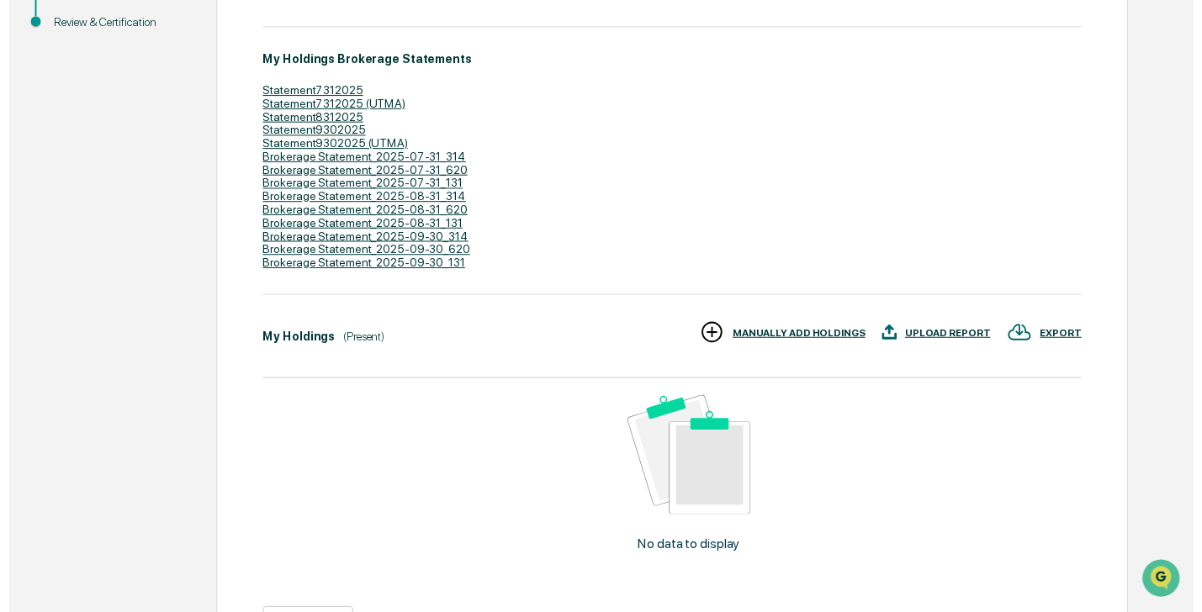
scroll to position [415, 0]
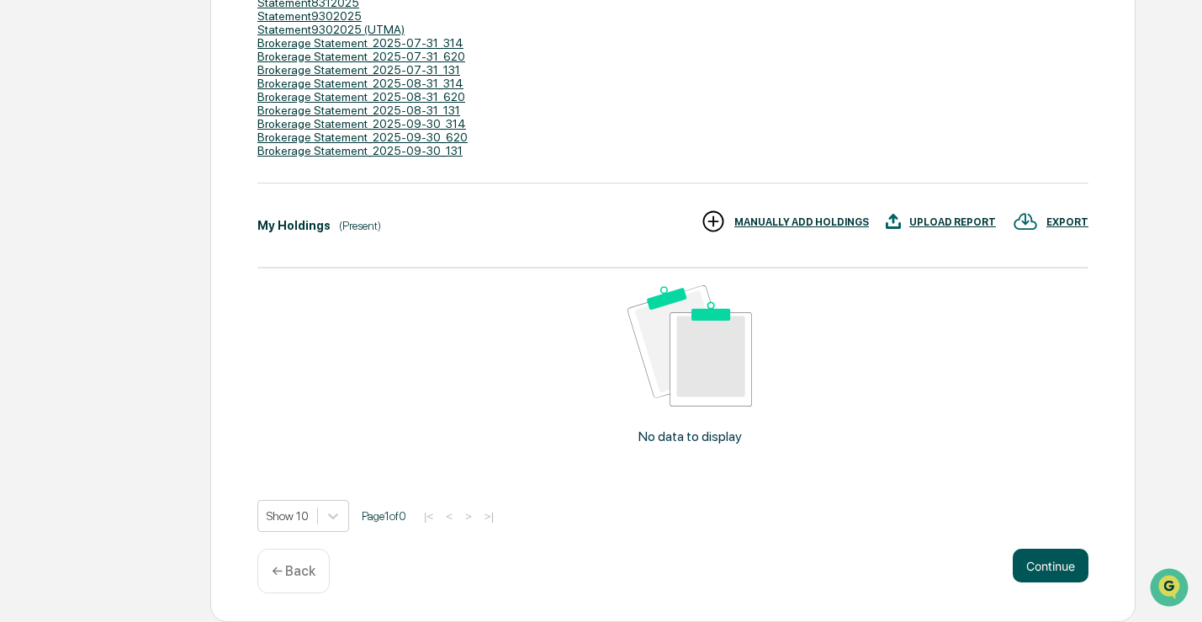
click at [1030, 564] on button "Continue" at bounding box center [1051, 565] width 76 height 34
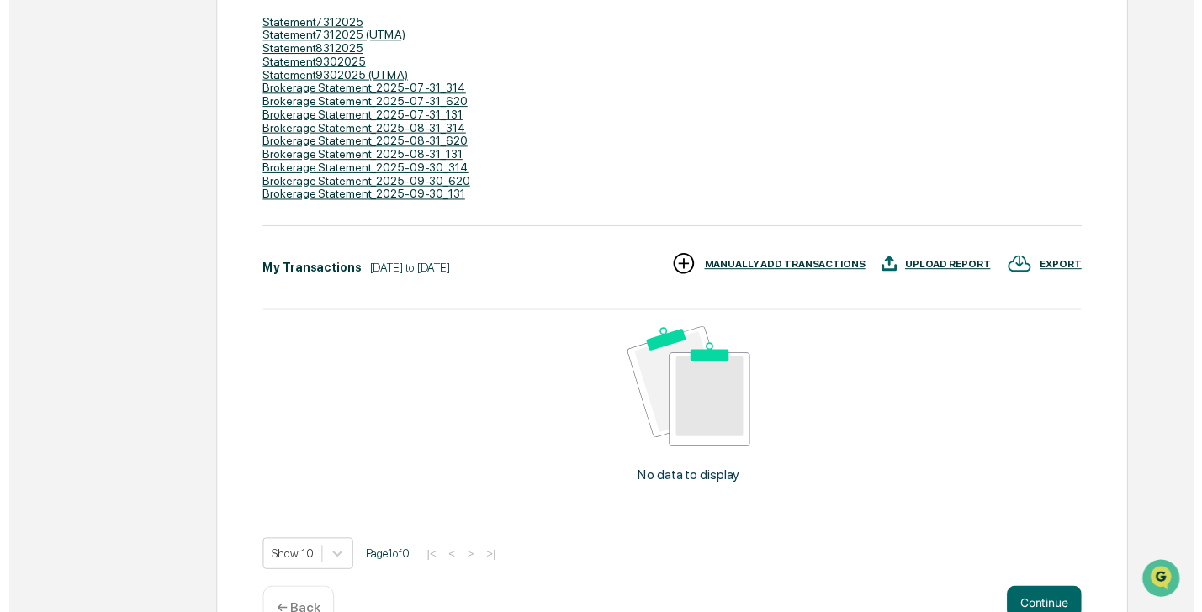
scroll to position [414, 0]
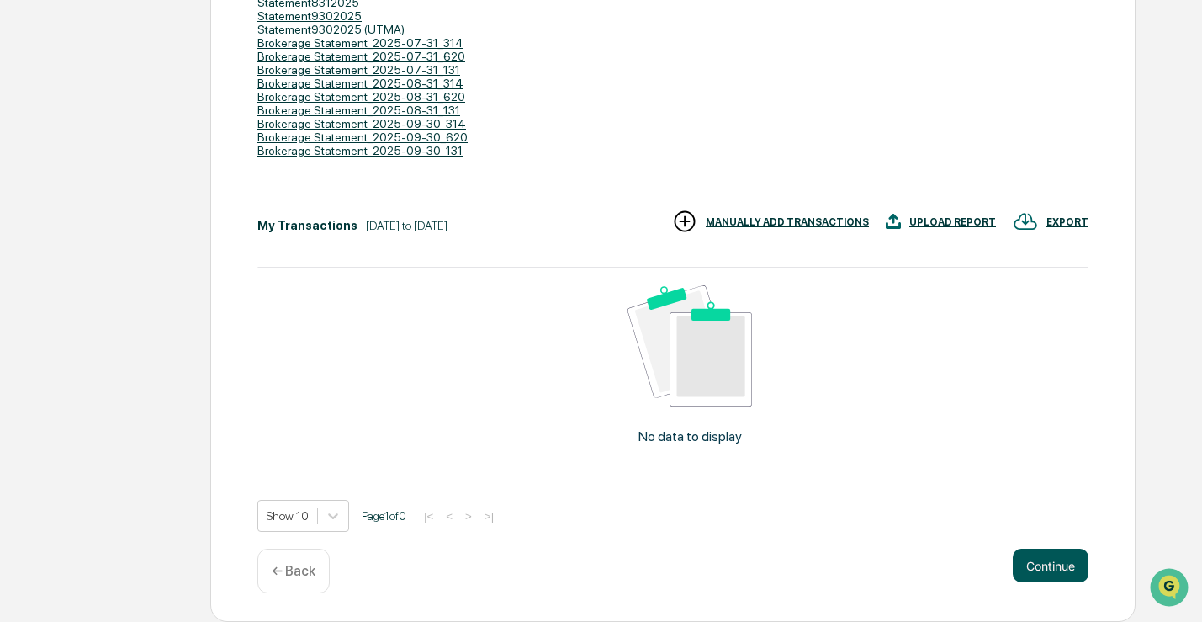
click at [1044, 566] on button "Continue" at bounding box center [1051, 565] width 76 height 34
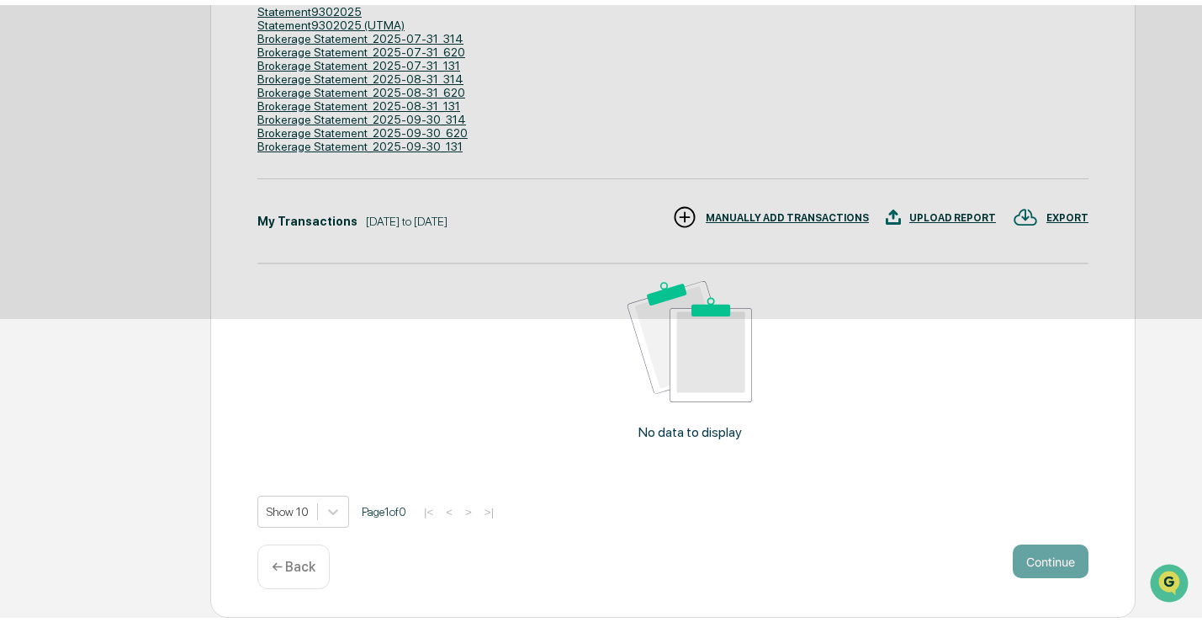
scroll to position [109, 0]
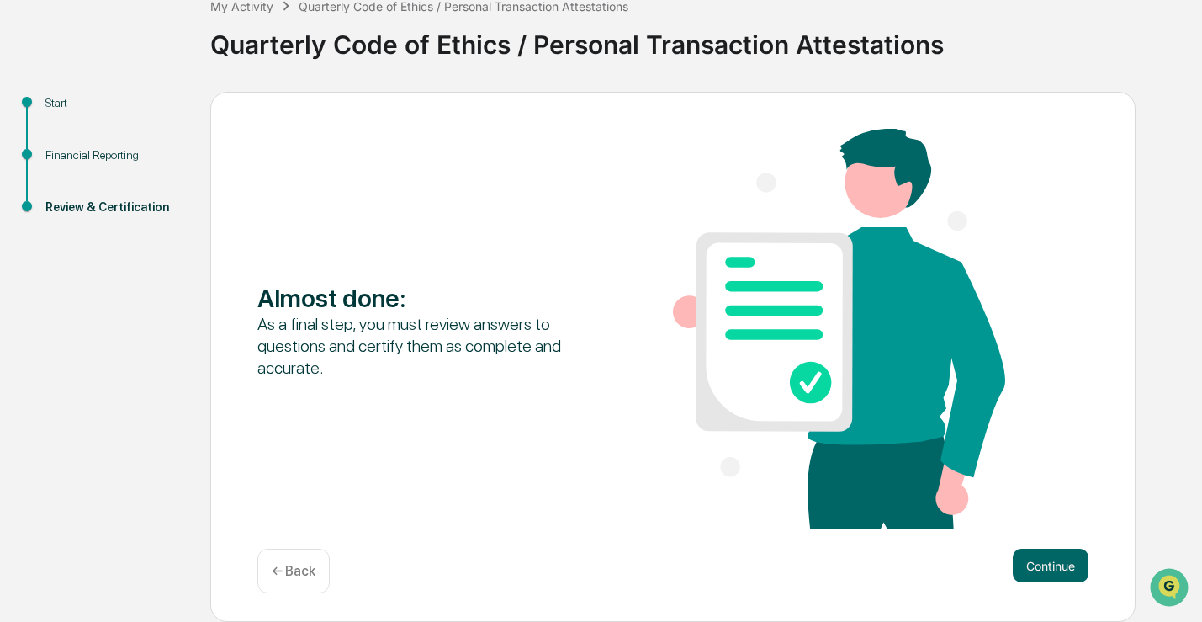
click at [1044, 566] on button "Continue" at bounding box center [1051, 565] width 76 height 34
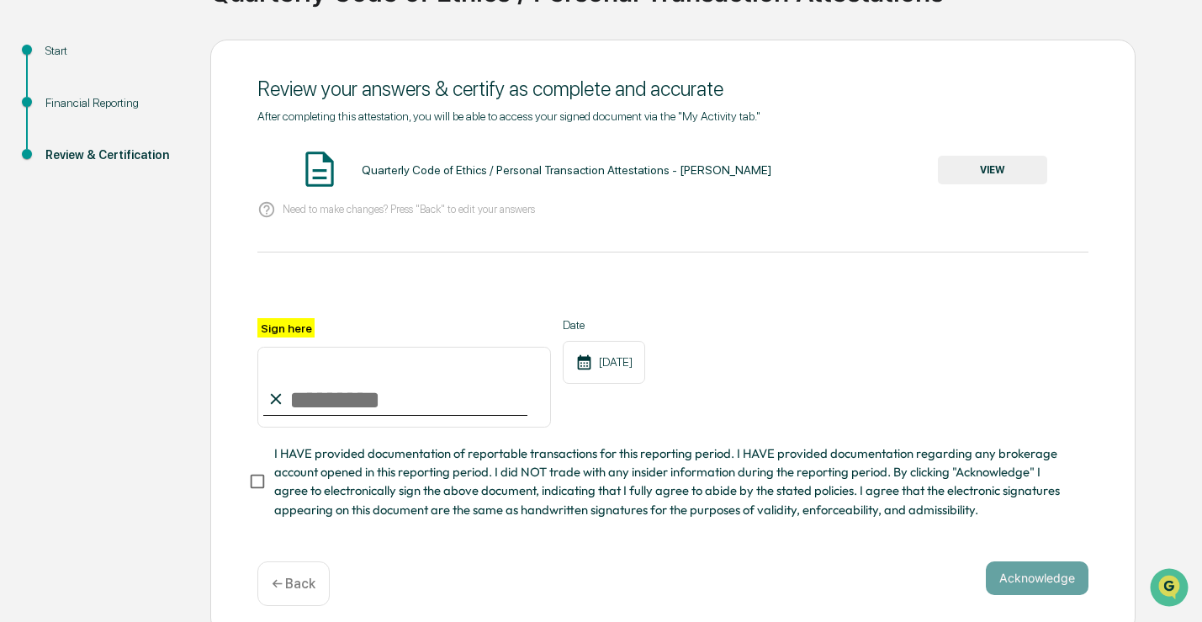
scroll to position [172, 0]
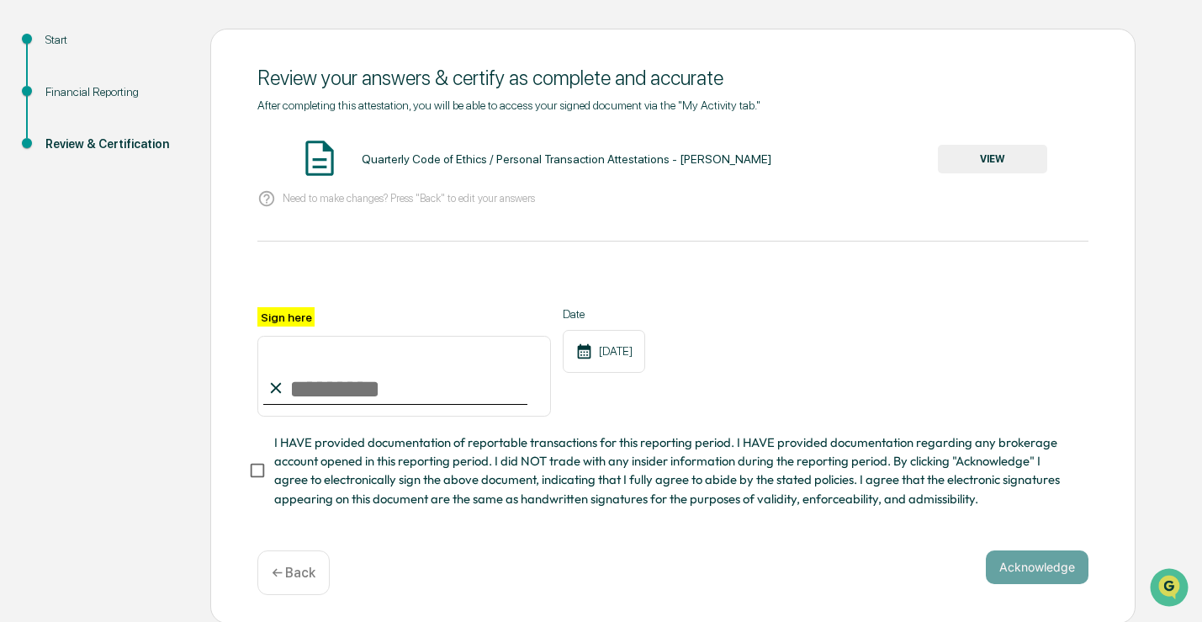
click at [309, 569] on p "← Back" at bounding box center [294, 572] width 44 height 16
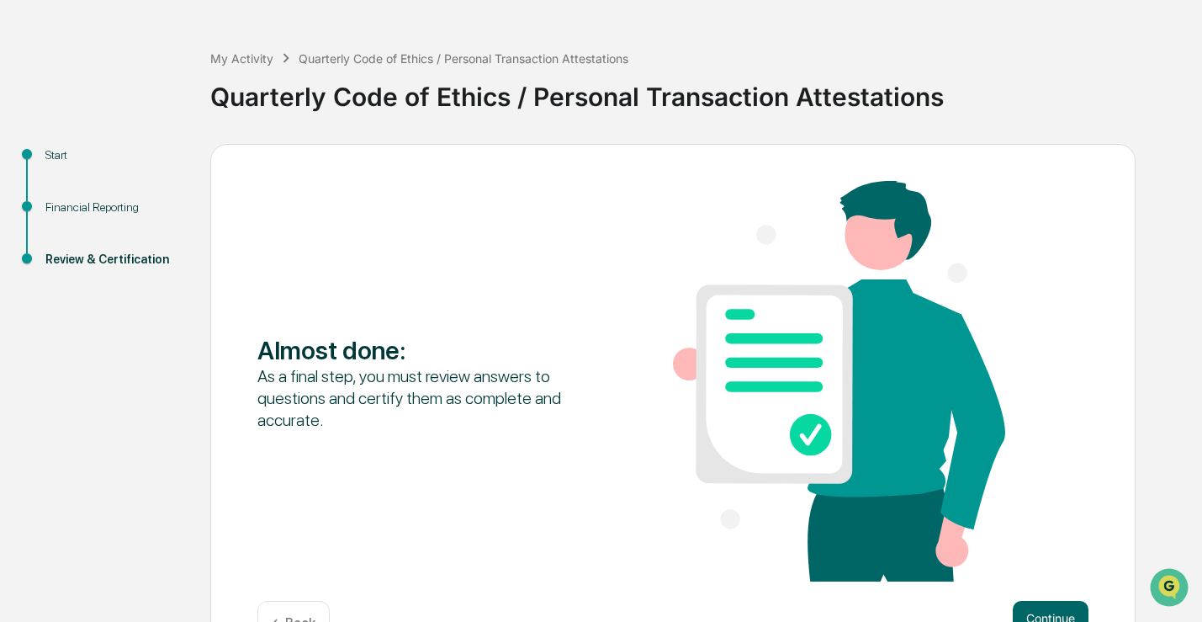
scroll to position [109, 0]
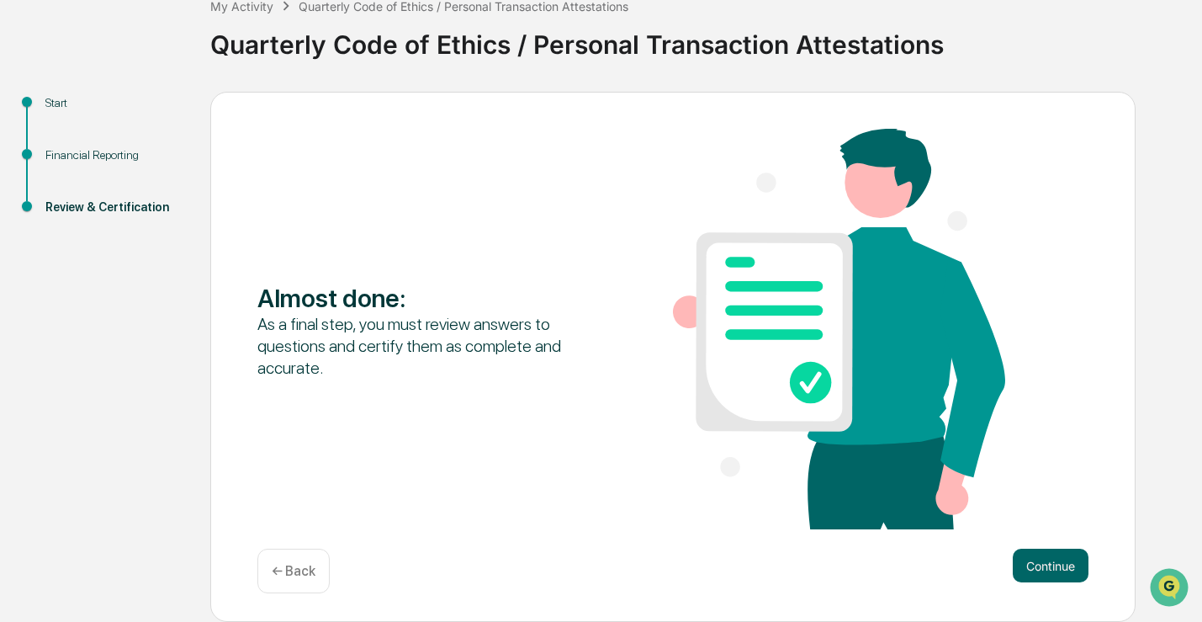
click at [308, 569] on p "← Back" at bounding box center [294, 571] width 44 height 16
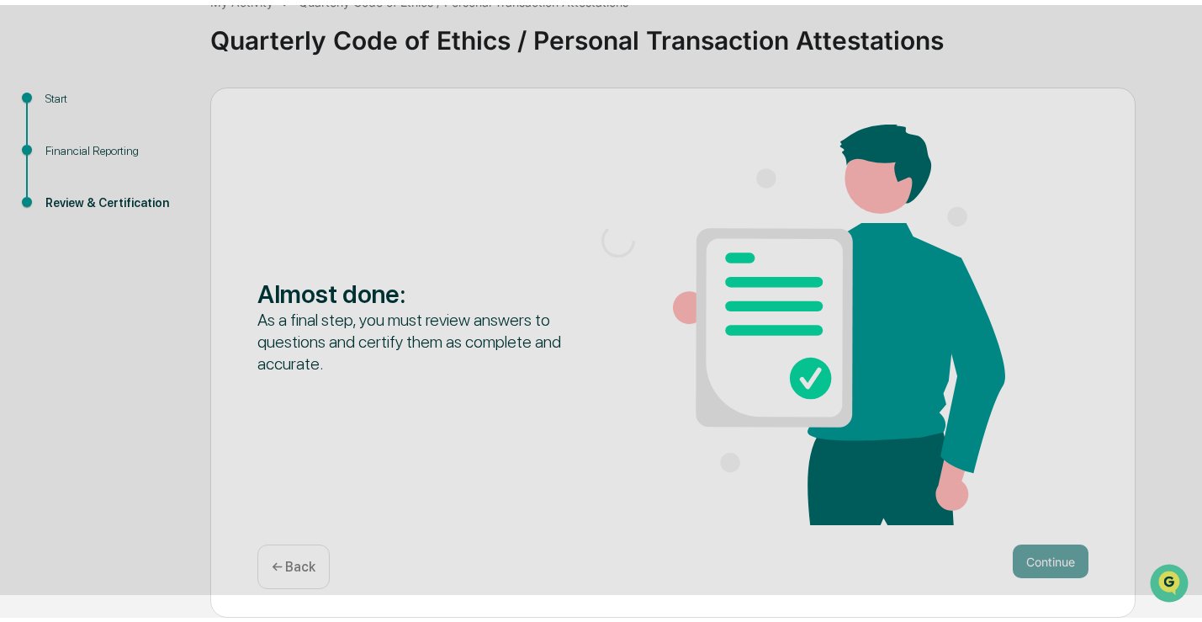
scroll to position [56, 0]
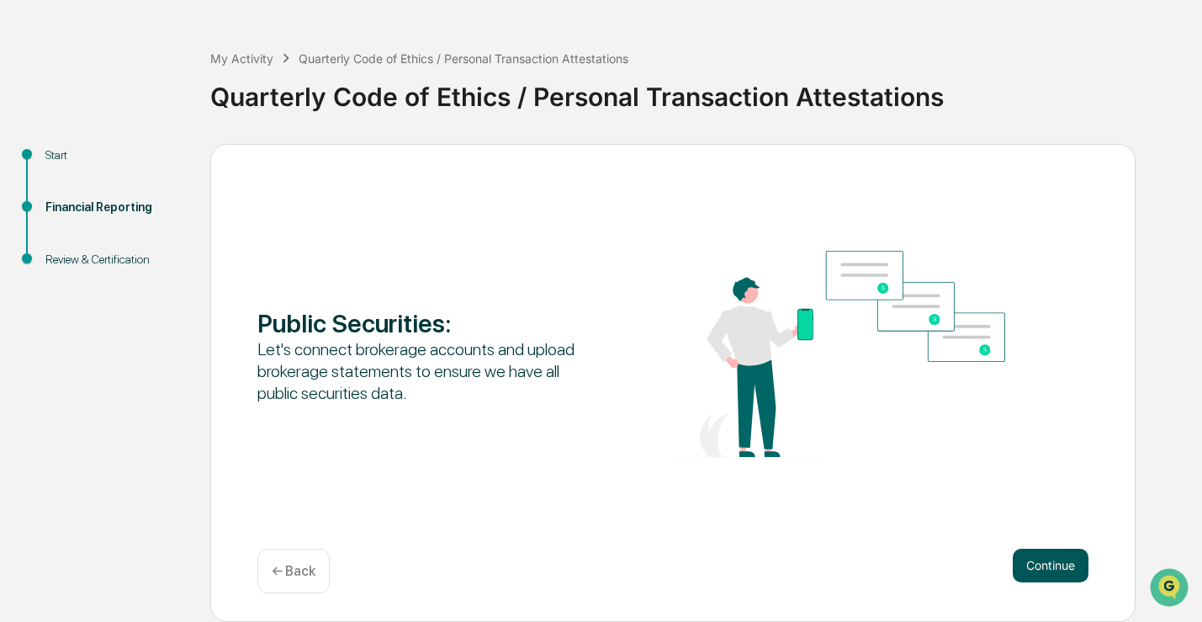
click at [1033, 548] on button "Continue" at bounding box center [1051, 565] width 76 height 34
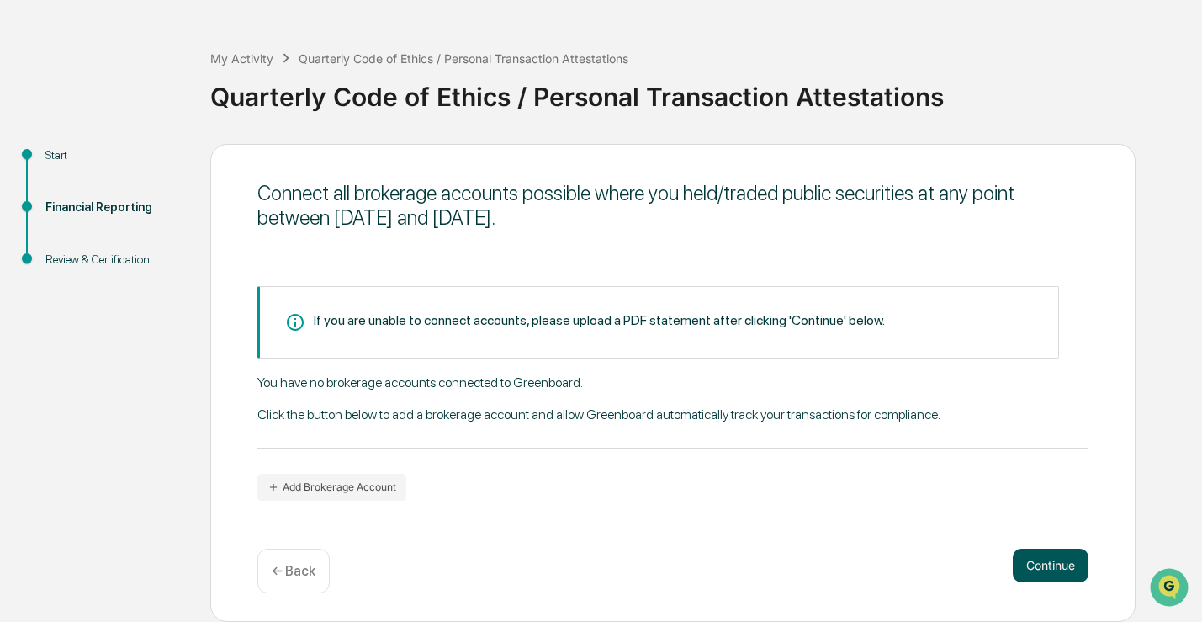
click at [1032, 564] on button "Continue" at bounding box center [1051, 565] width 76 height 34
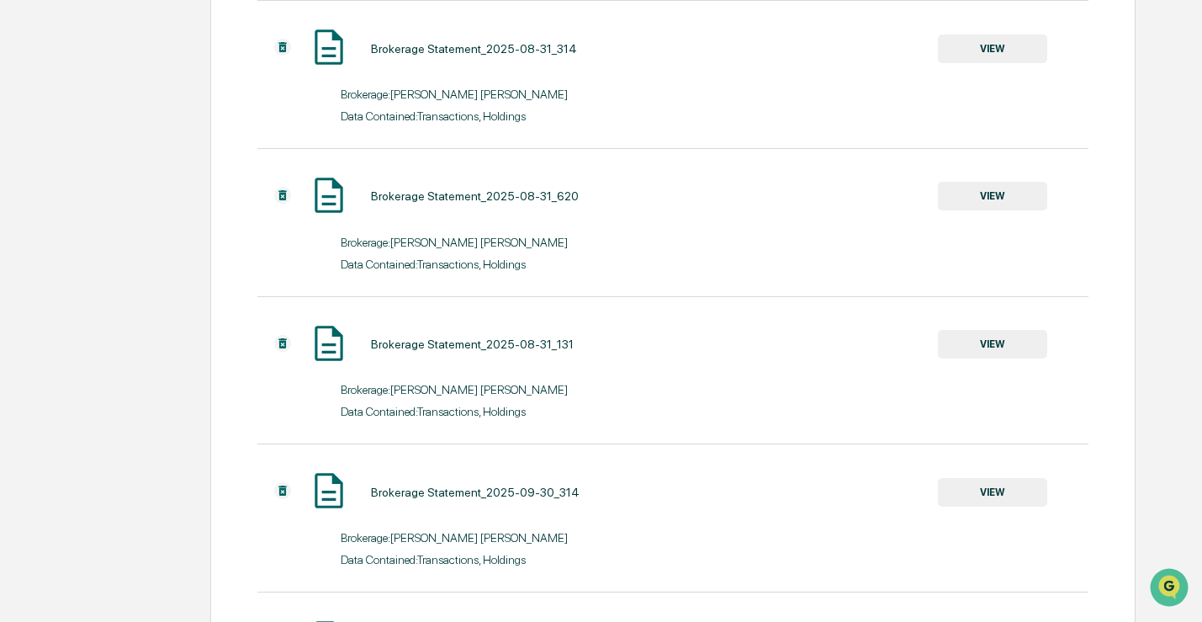
scroll to position [2020, 0]
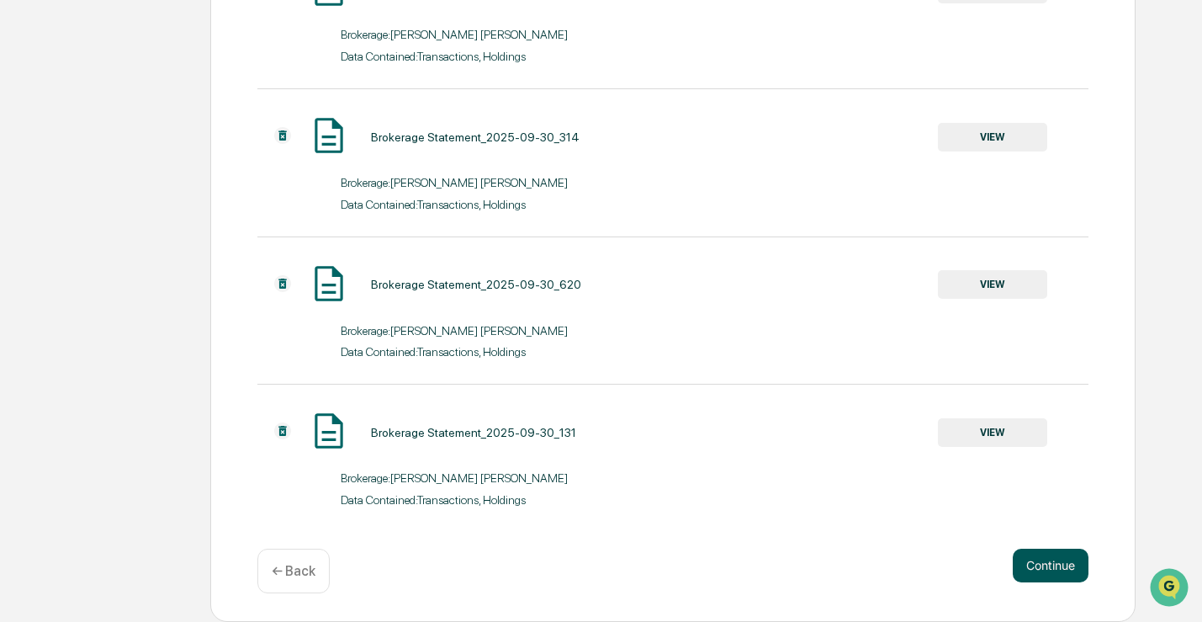
click at [1051, 572] on button "Continue" at bounding box center [1051, 565] width 76 height 34
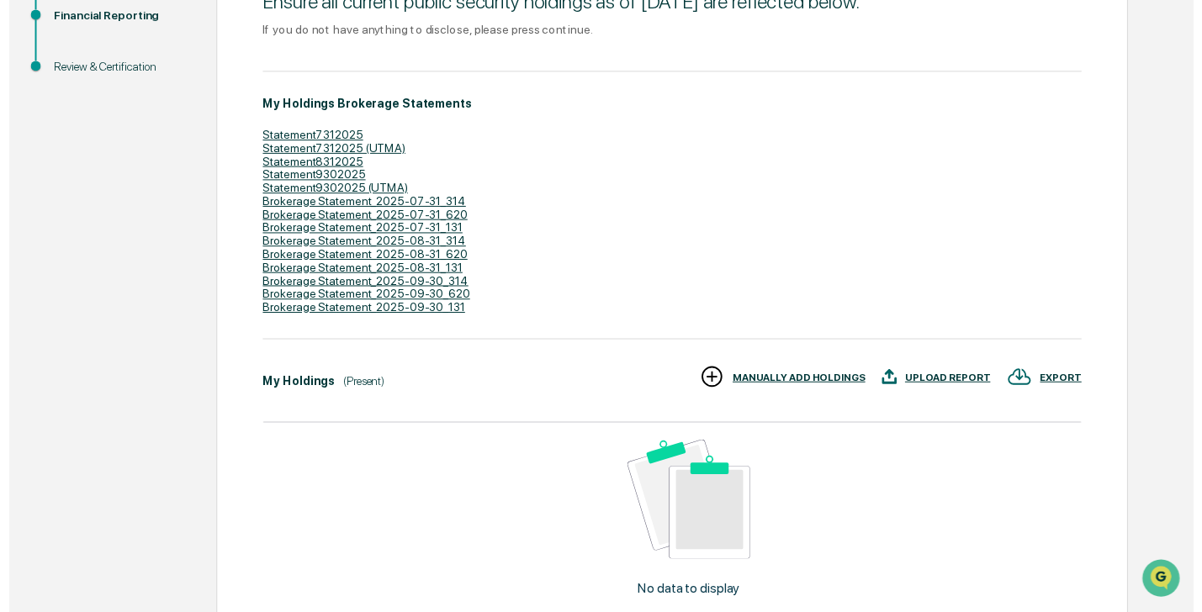
scroll to position [415, 0]
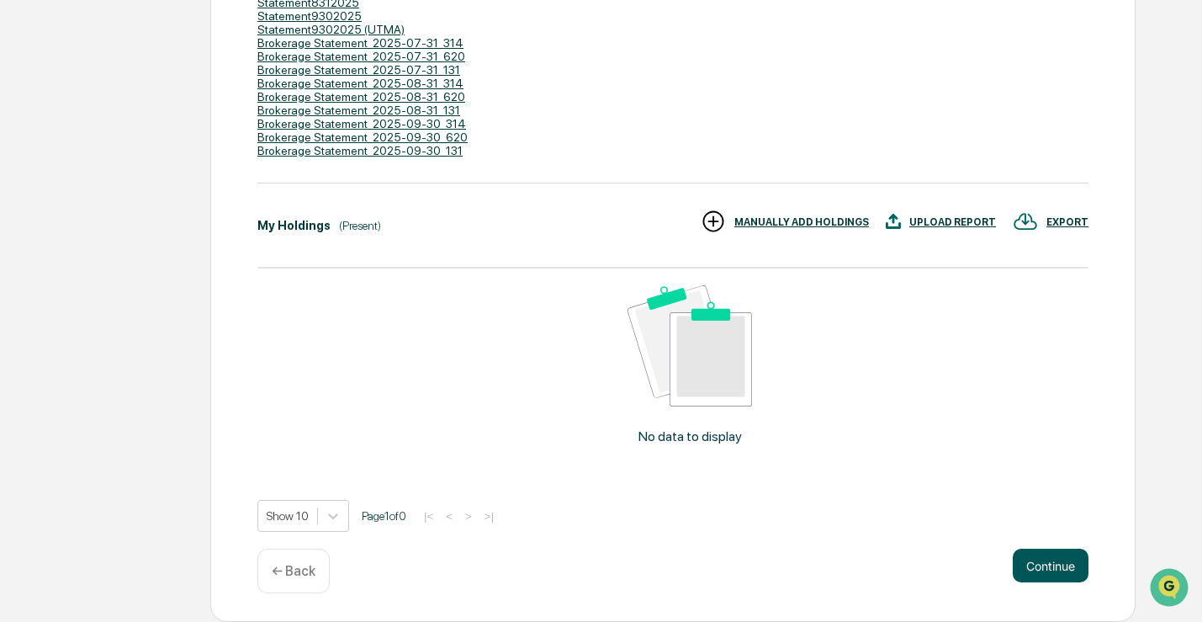
click at [1055, 563] on button "Continue" at bounding box center [1051, 565] width 76 height 34
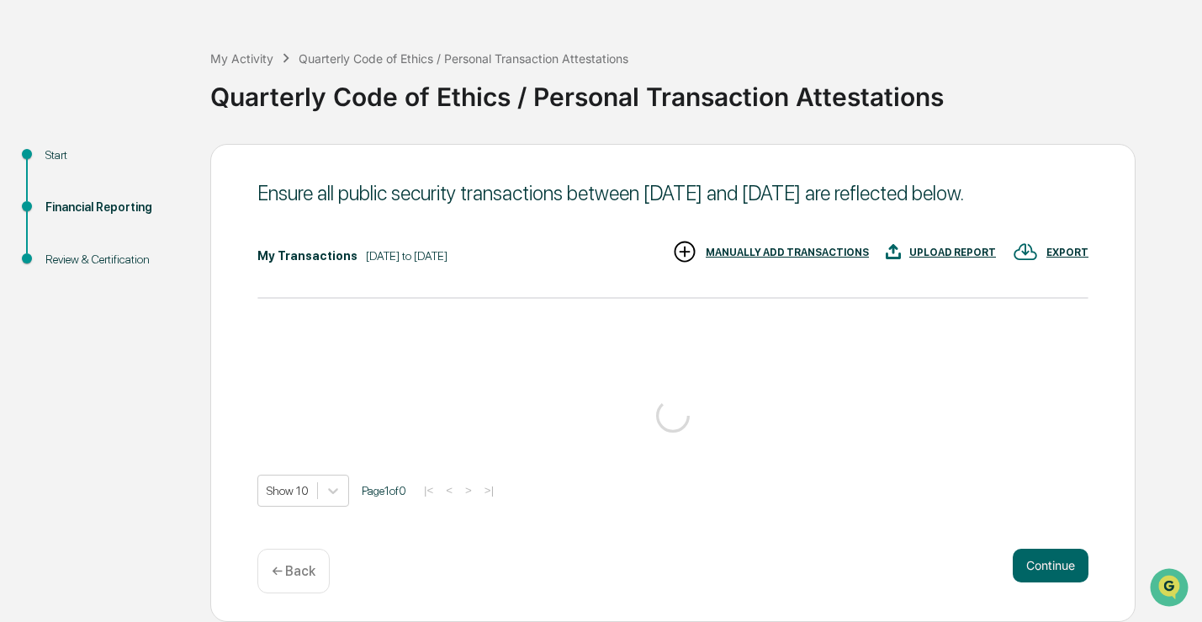
scroll to position [414, 0]
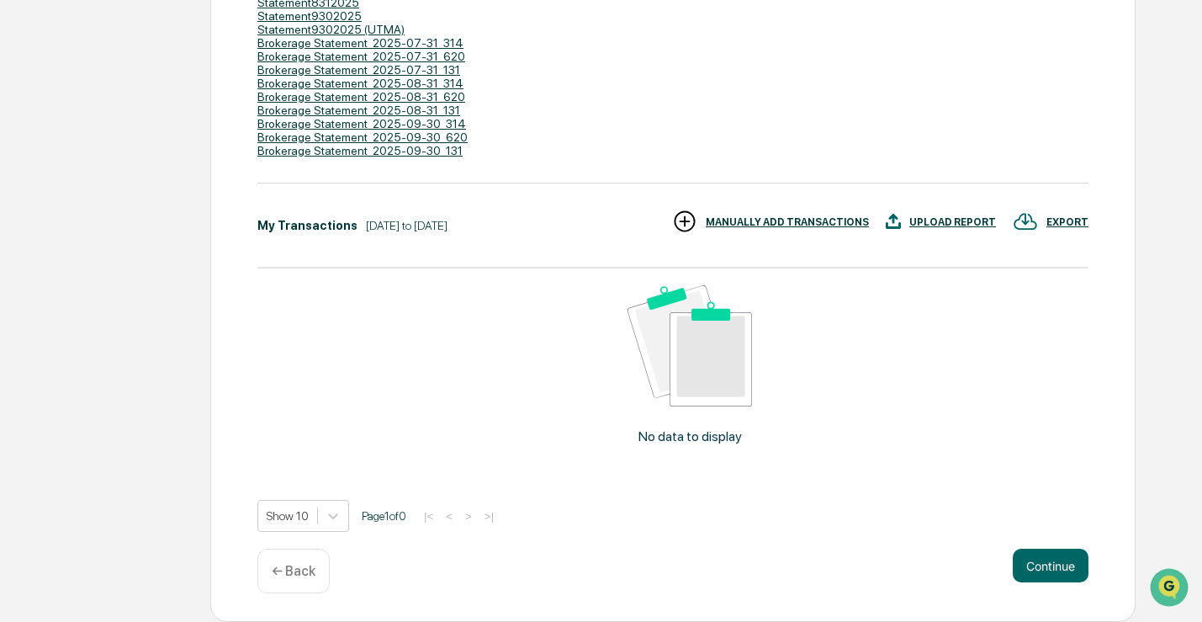
click at [1055, 563] on button "Continue" at bounding box center [1051, 565] width 76 height 34
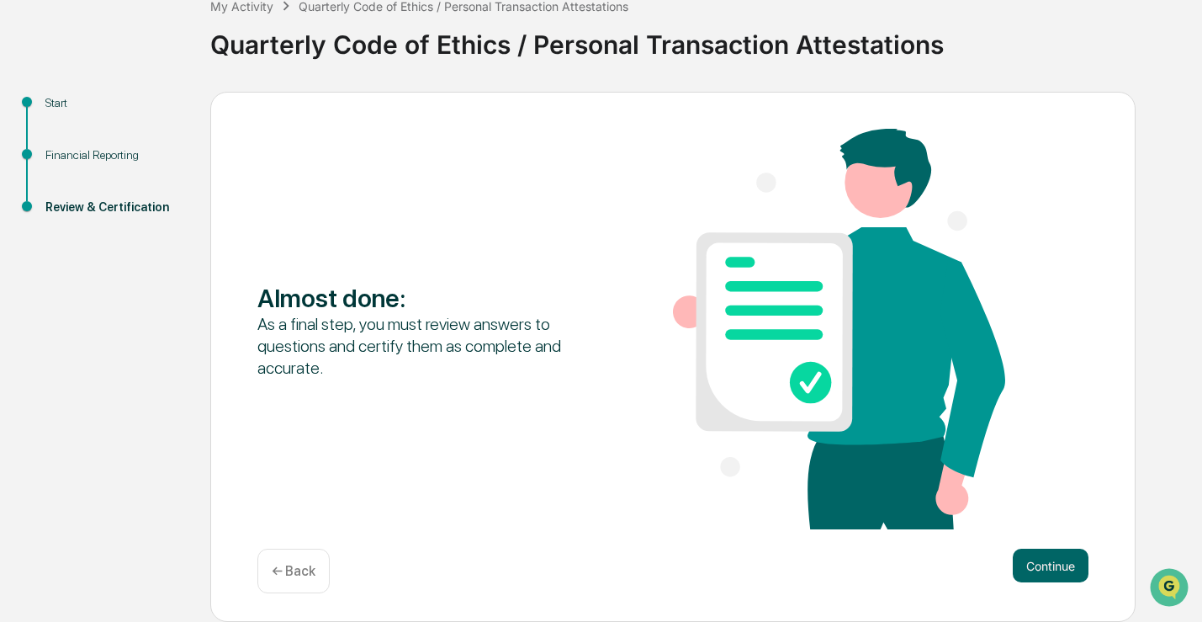
scroll to position [109, 0]
click at [1055, 563] on button "Continue" at bounding box center [1051, 565] width 76 height 34
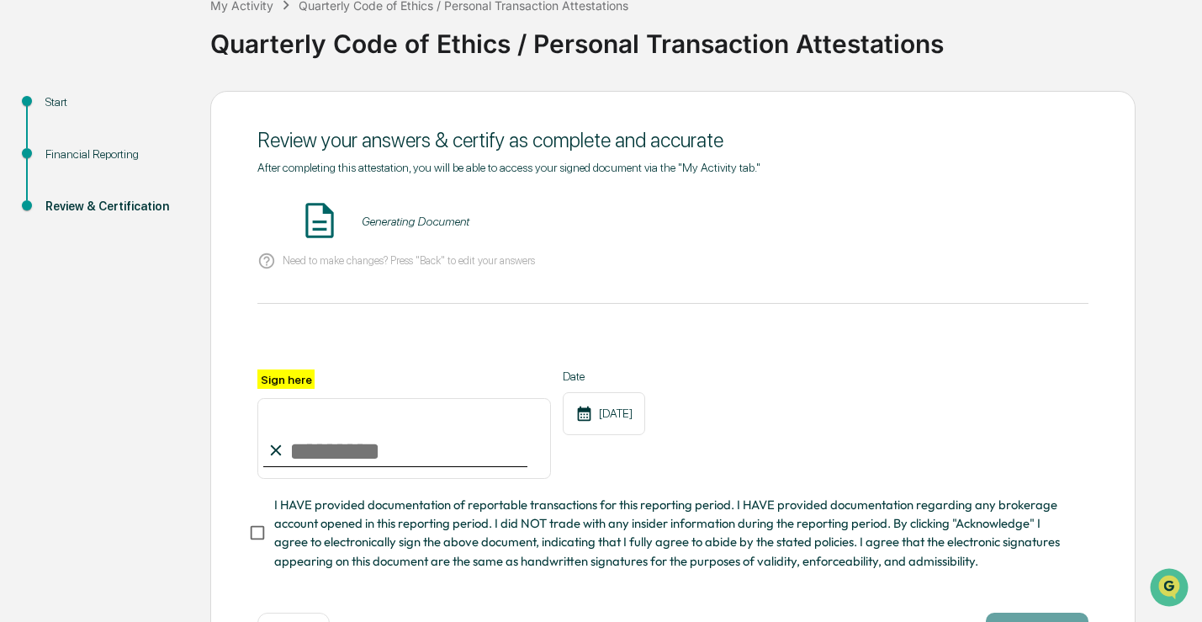
click at [320, 454] on input "Sign here" at bounding box center [404, 438] width 294 height 81
type input "*********"
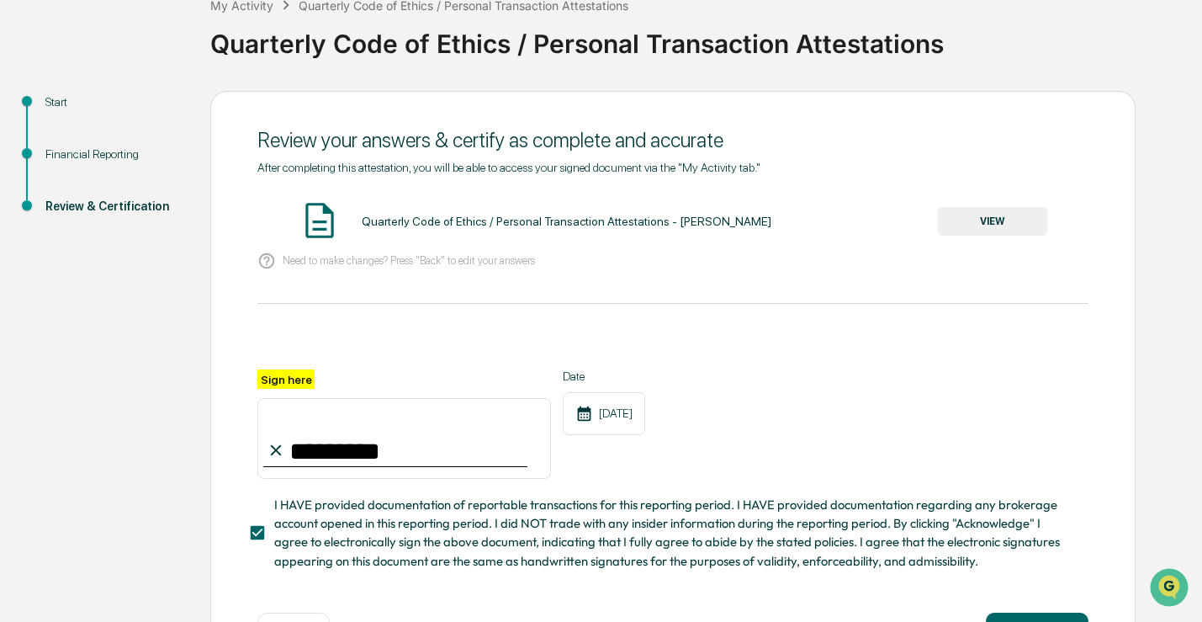
scroll to position [172, 0]
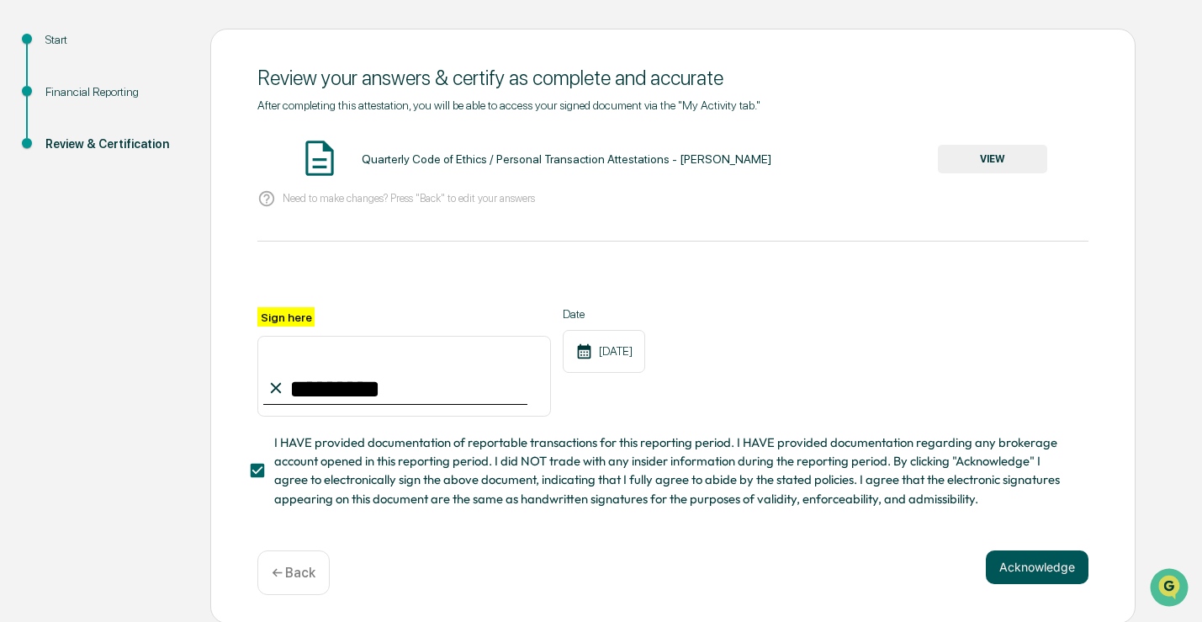
click at [1074, 560] on button "Acknowledge" at bounding box center [1037, 567] width 103 height 34
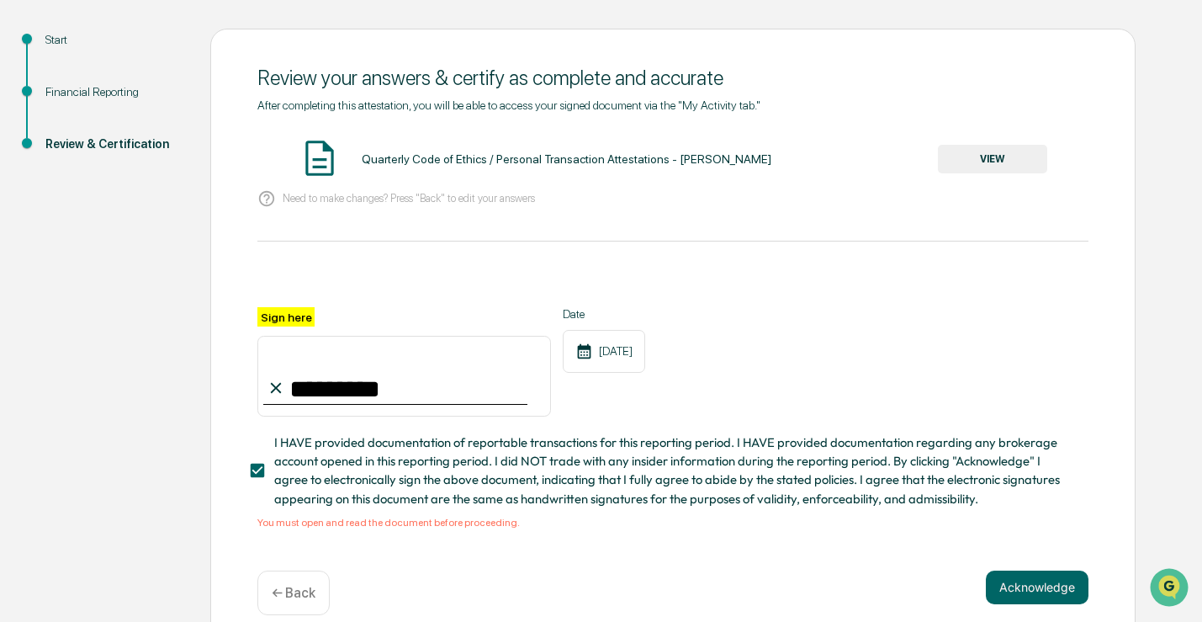
click at [1013, 158] on button "VIEW" at bounding box center [992, 159] width 109 height 29
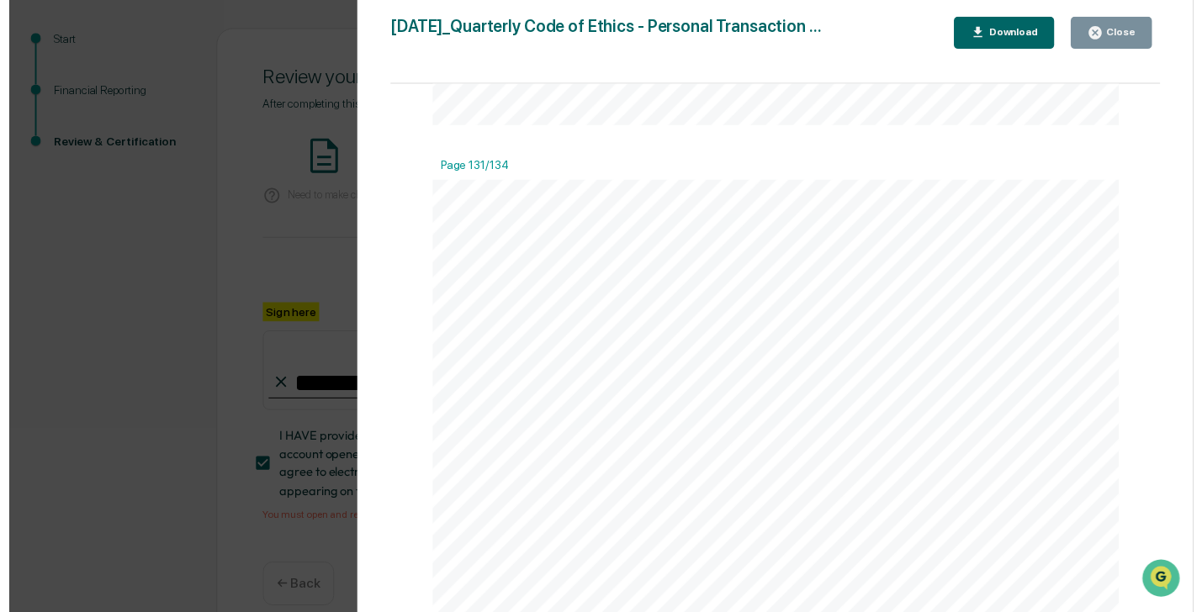
scroll to position [82787, 0]
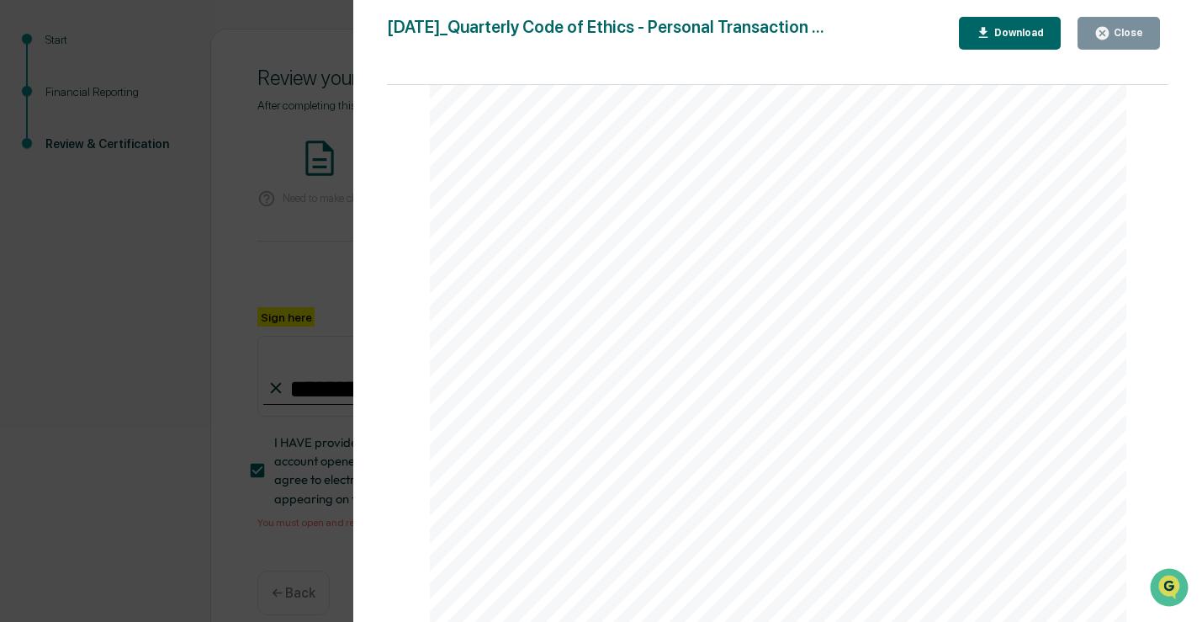
click at [134, 495] on div "Version History [DATE] 02:57 PM [PERSON_NAME] [DATE]_Quarterly Code of Ethics -…" at bounding box center [601, 311] width 1202 height 622
click at [155, 368] on div "Version History [DATE] 02:57 PM [PERSON_NAME] [DATE]_Quarterly Code of Ethics -…" at bounding box center [601, 311] width 1202 height 622
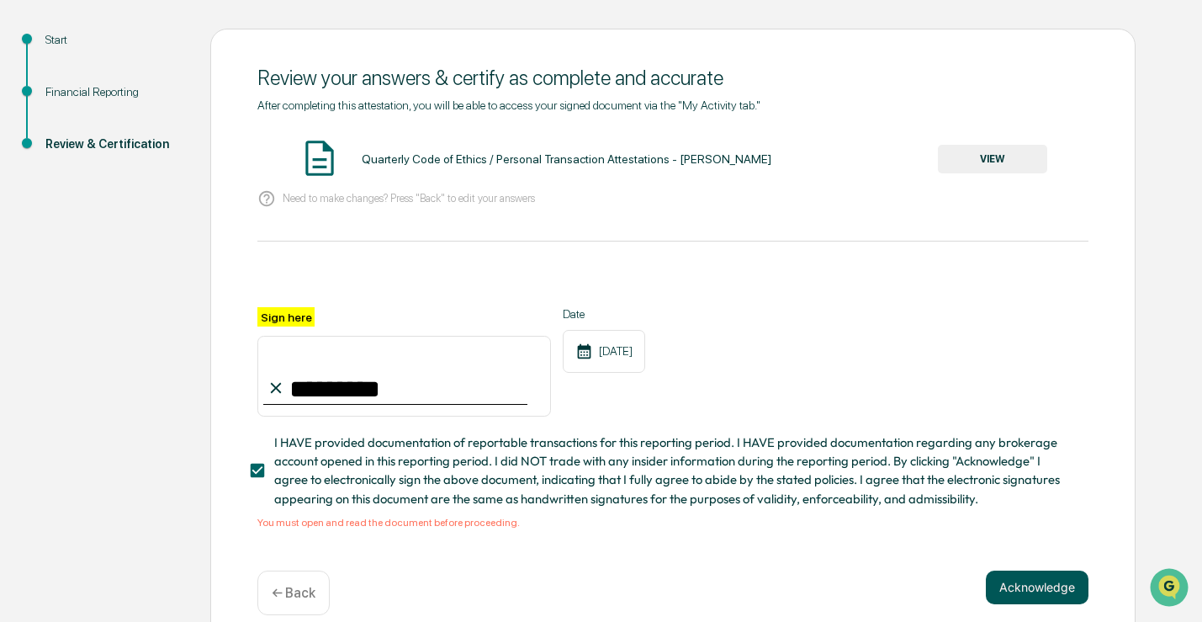
click at [1027, 590] on button "Acknowledge" at bounding box center [1037, 587] width 103 height 34
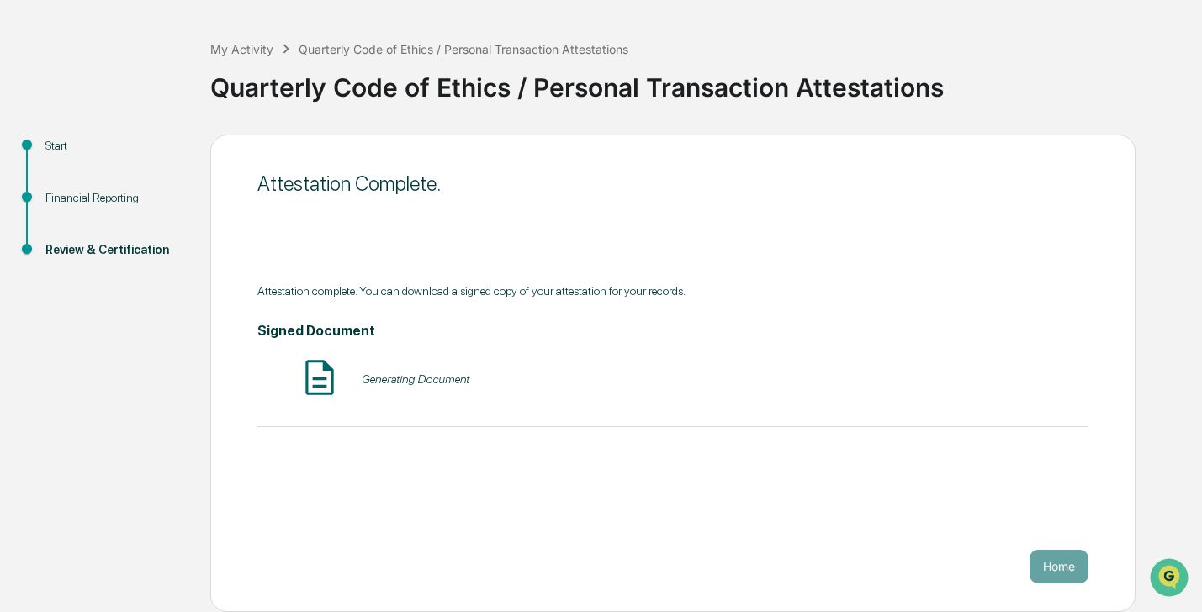
scroll to position [56, 0]
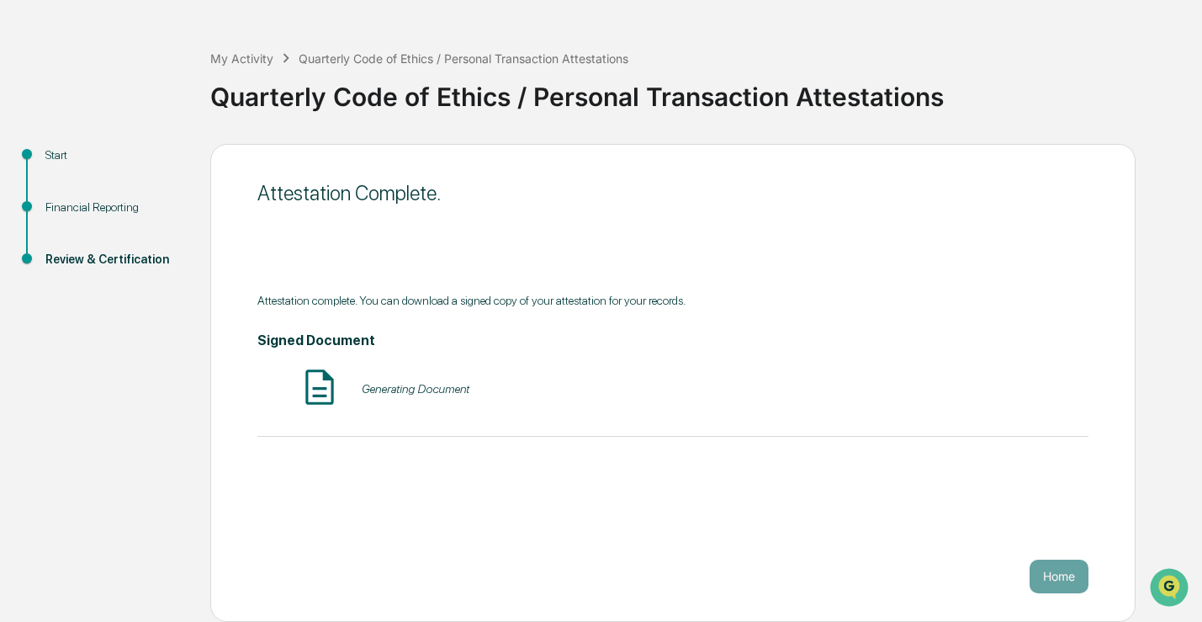
click at [909, 421] on div "Attestation complete. You can download a signed copy of your attestation for yo…" at bounding box center [672, 365] width 831 height 143
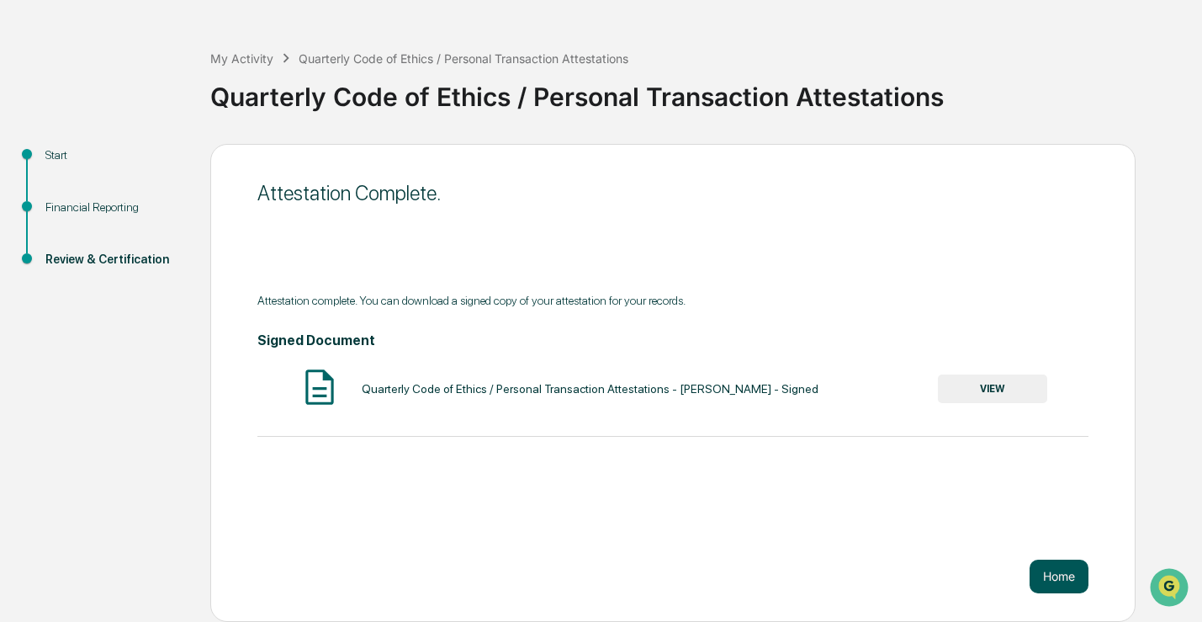
click at [1077, 575] on button "Home" at bounding box center [1059, 576] width 59 height 34
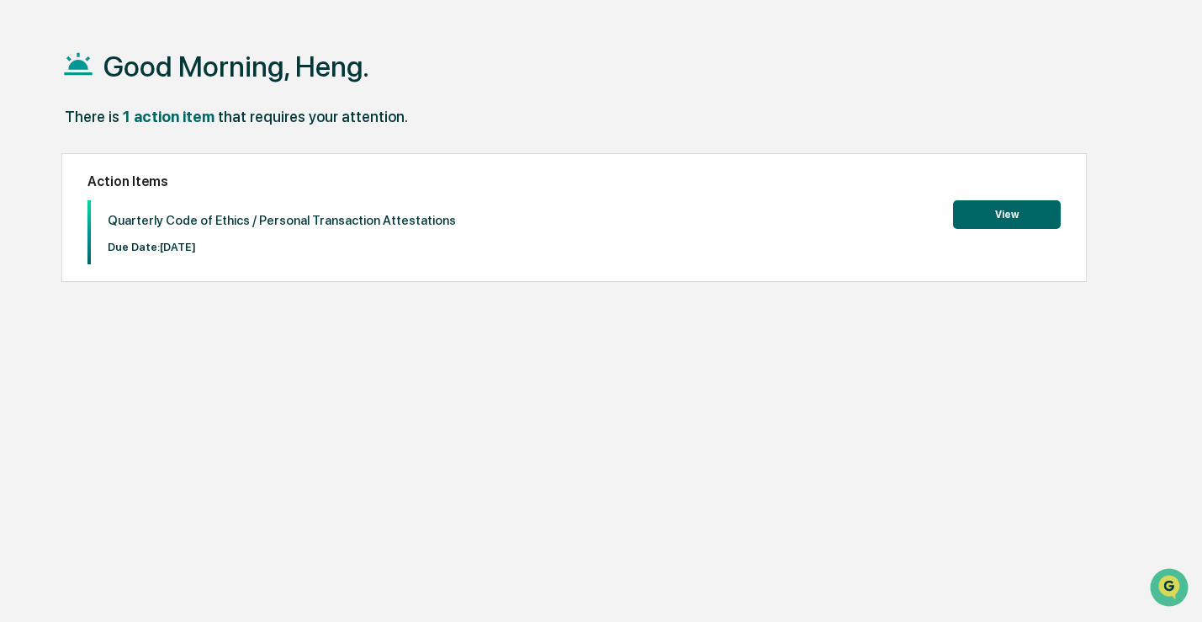
click at [1000, 215] on button "View" at bounding box center [1007, 214] width 108 height 29
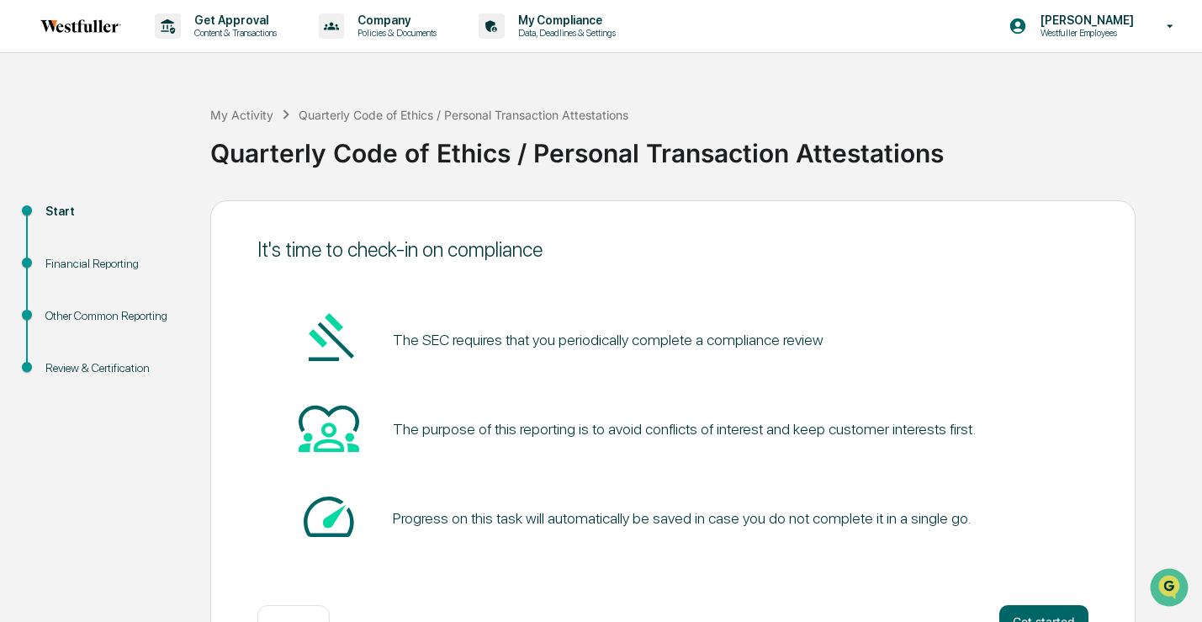
scroll to position [56, 0]
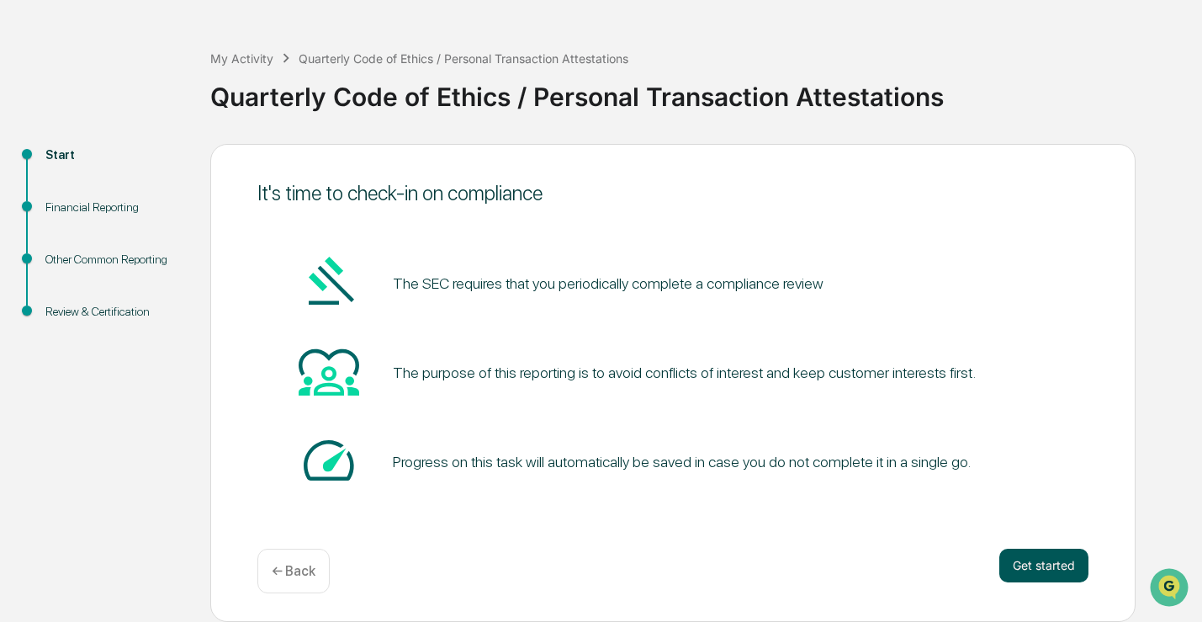
click at [1049, 574] on button "Get started" at bounding box center [1043, 565] width 89 height 34
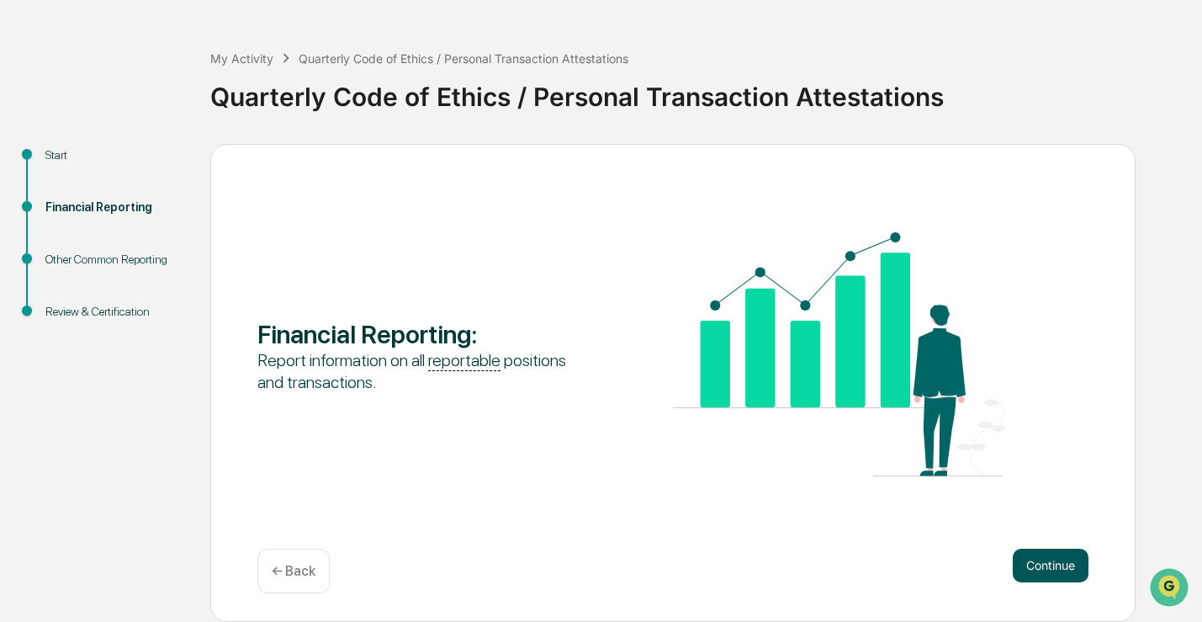
click at [1038, 566] on button "Continue" at bounding box center [1051, 565] width 76 height 34
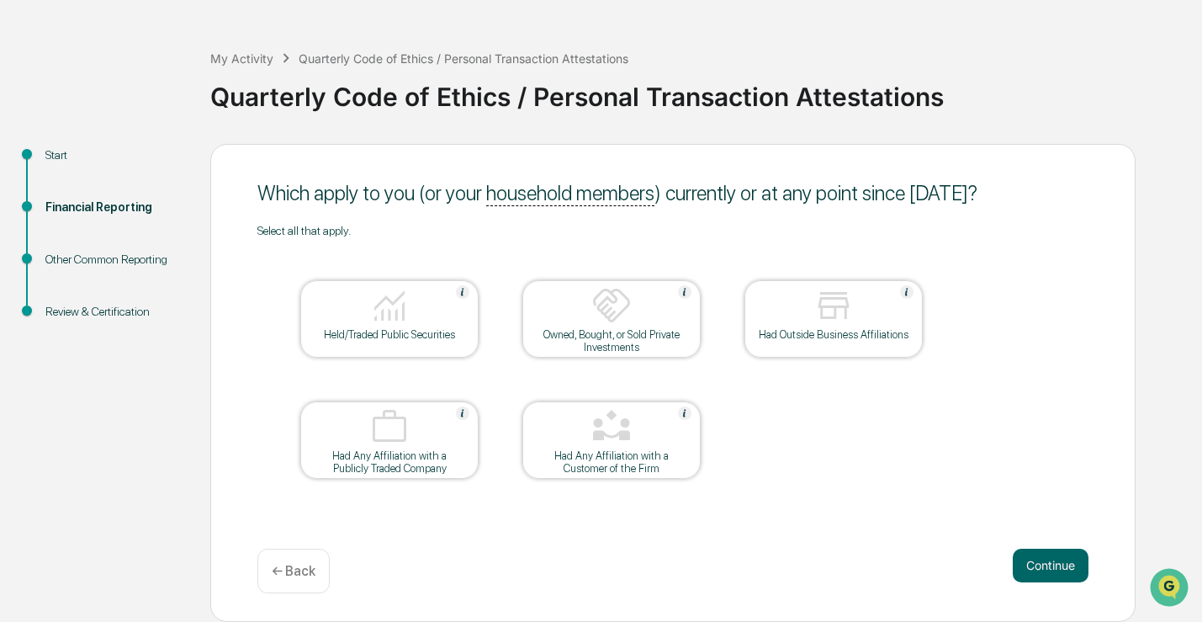
click at [337, 334] on div "Held/Traded Public Securities" at bounding box center [389, 334] width 151 height 13
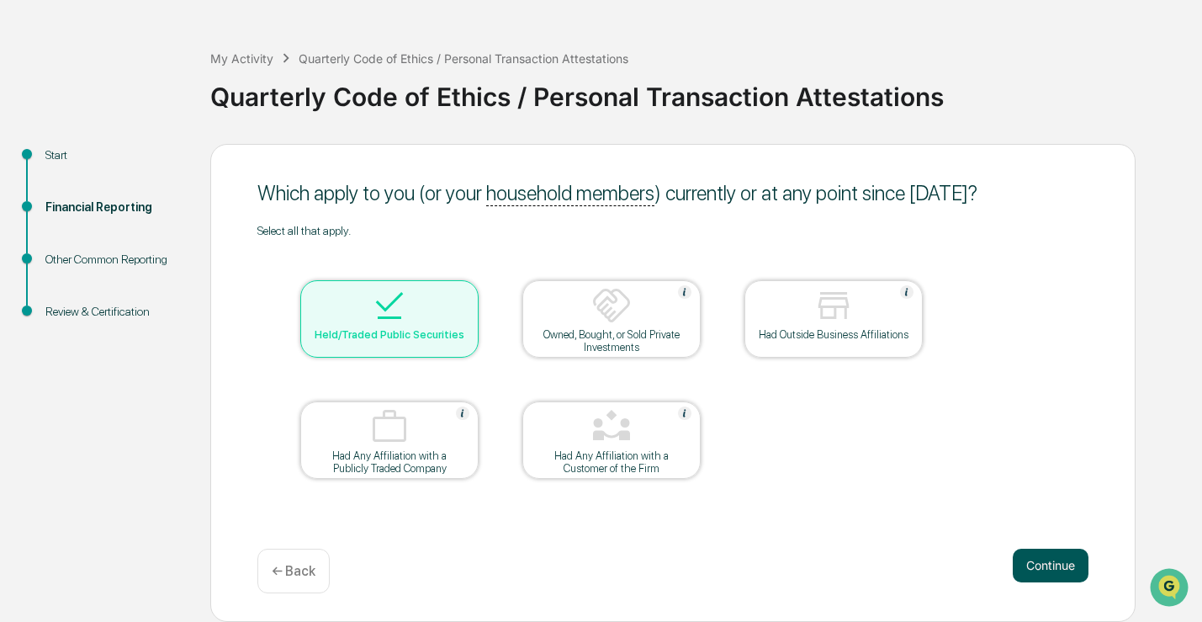
click at [1059, 564] on button "Continue" at bounding box center [1051, 565] width 76 height 34
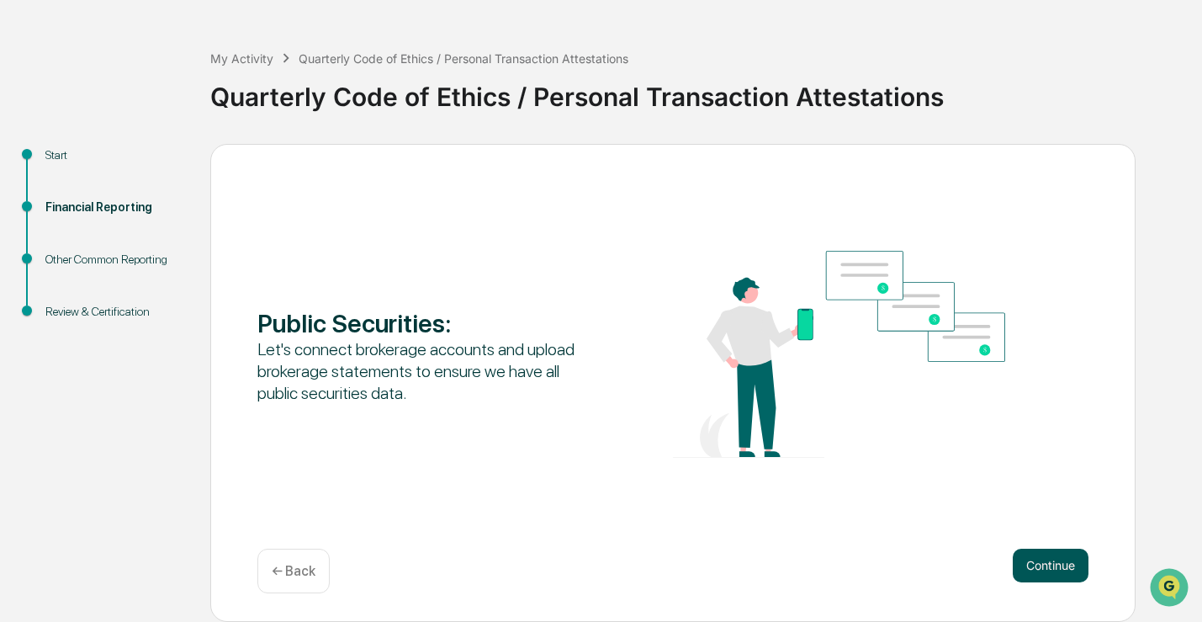
click at [1059, 564] on button "Continue" at bounding box center [1051, 565] width 76 height 34
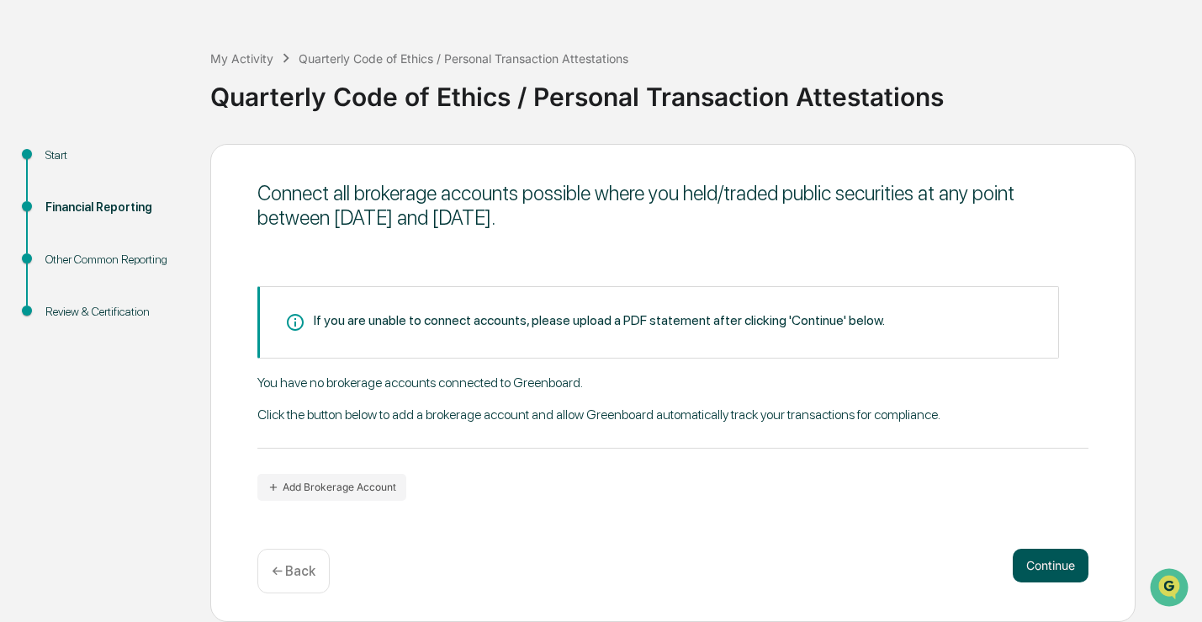
click at [1059, 564] on button "Continue" at bounding box center [1051, 565] width 76 height 34
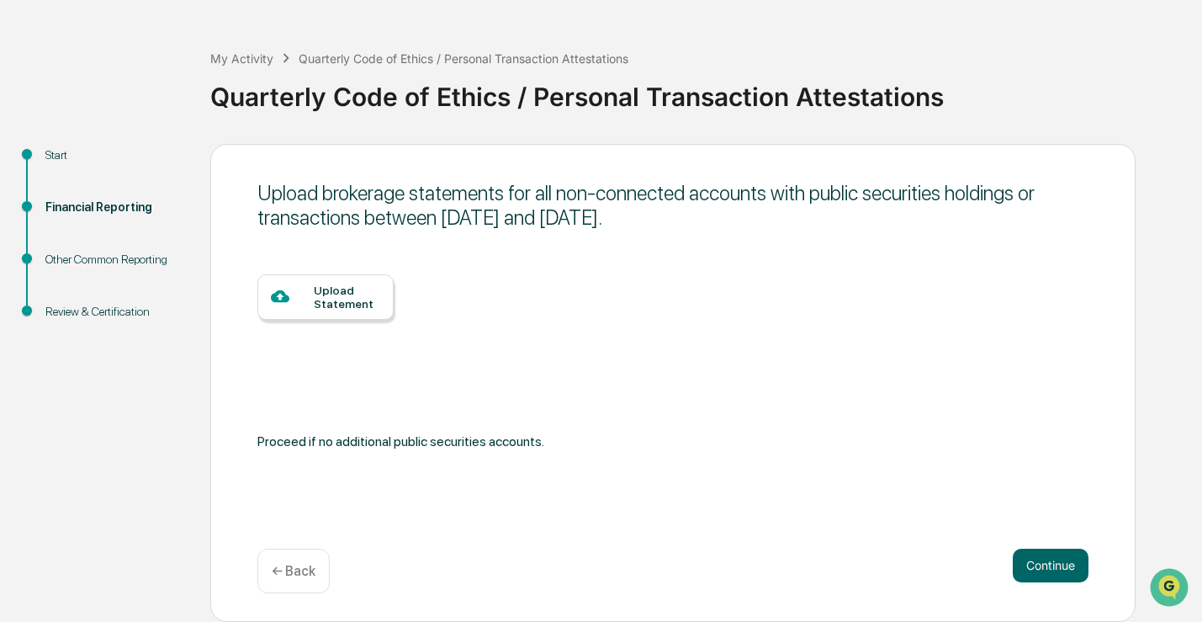
click at [68, 262] on div "Other Common Reporting" at bounding box center [114, 260] width 138 height 18
click at [301, 580] on div "← Back" at bounding box center [293, 570] width 72 height 45
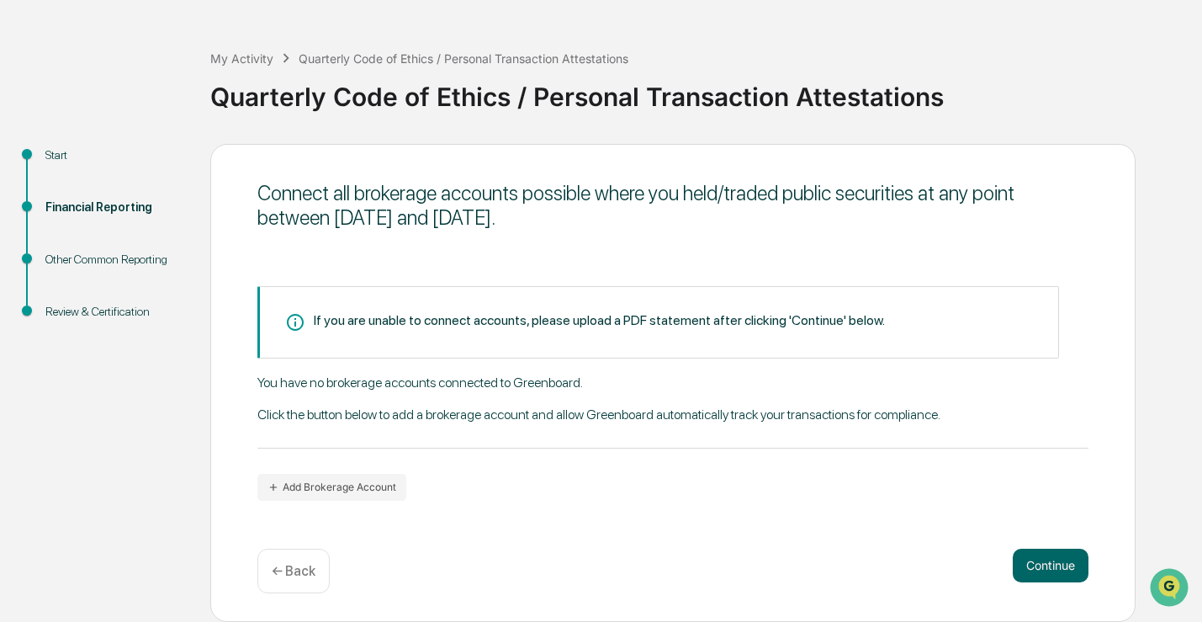
click at [301, 579] on div "← Back" at bounding box center [293, 570] width 72 height 45
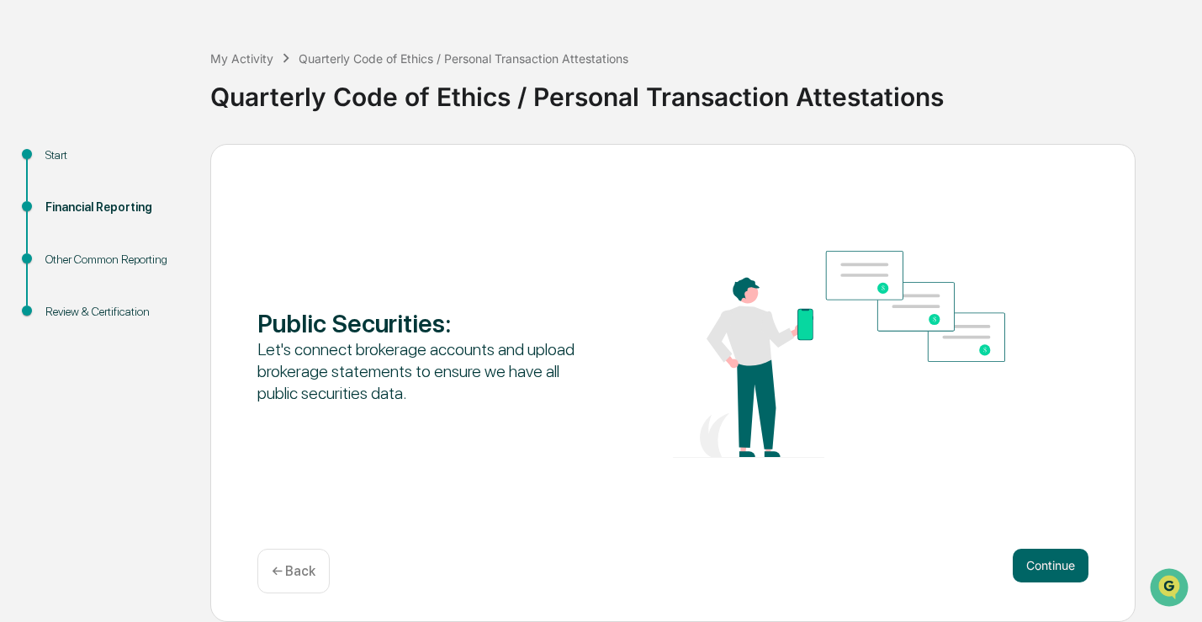
click at [301, 578] on p "← Back" at bounding box center [294, 571] width 44 height 16
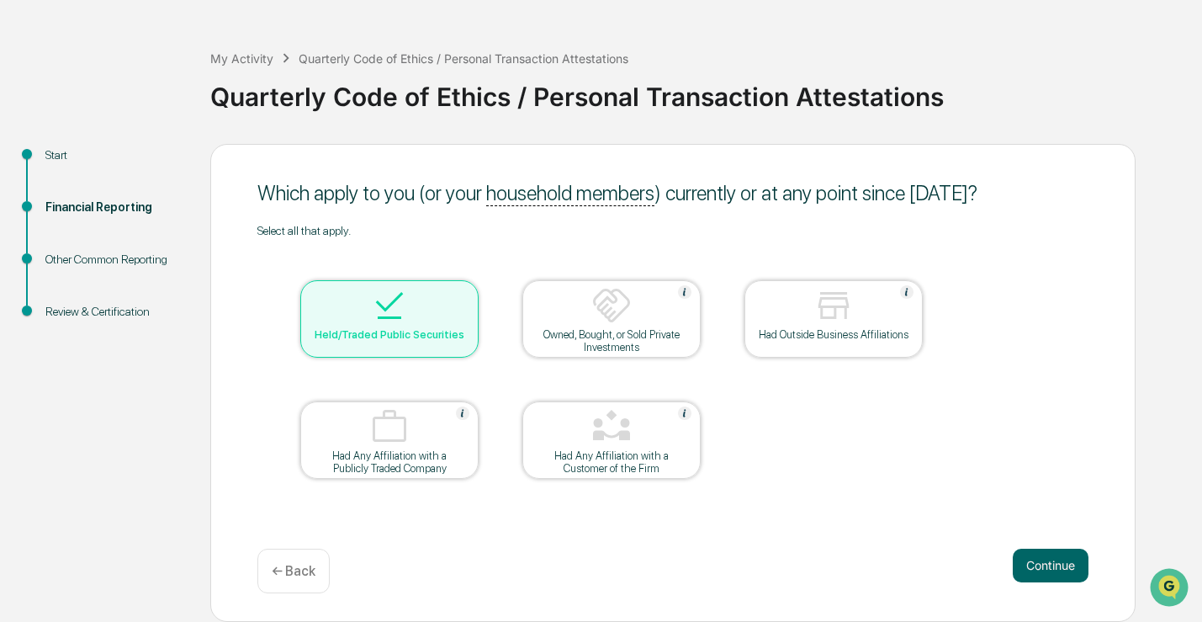
click at [301, 577] on p "← Back" at bounding box center [294, 571] width 44 height 16
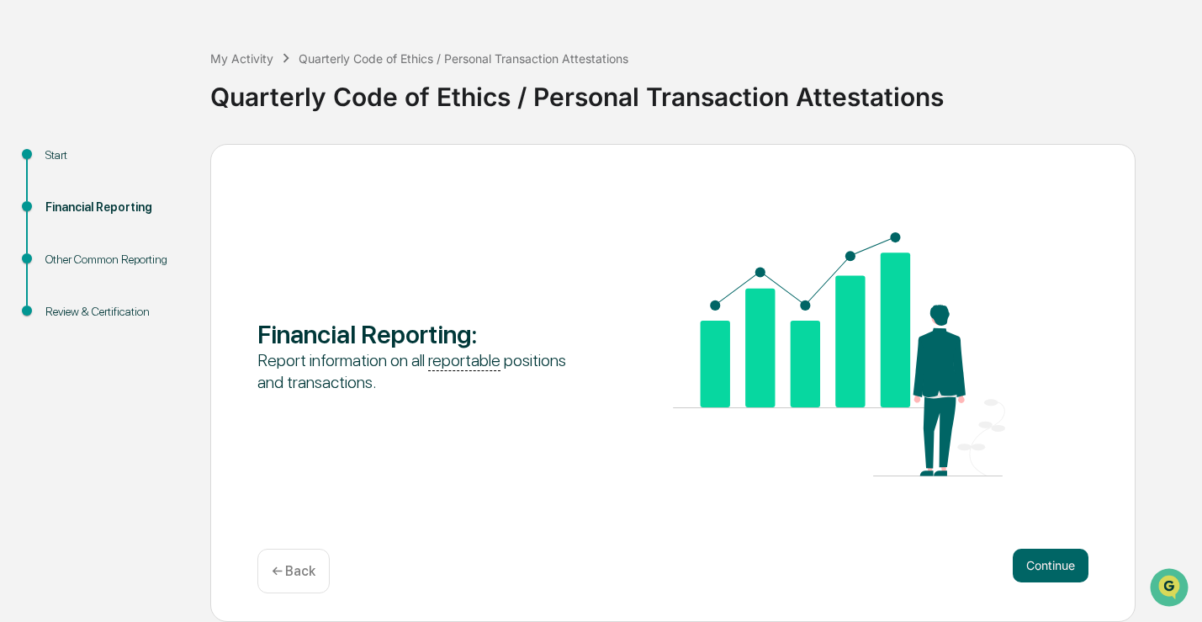
click at [301, 575] on p "← Back" at bounding box center [294, 571] width 44 height 16
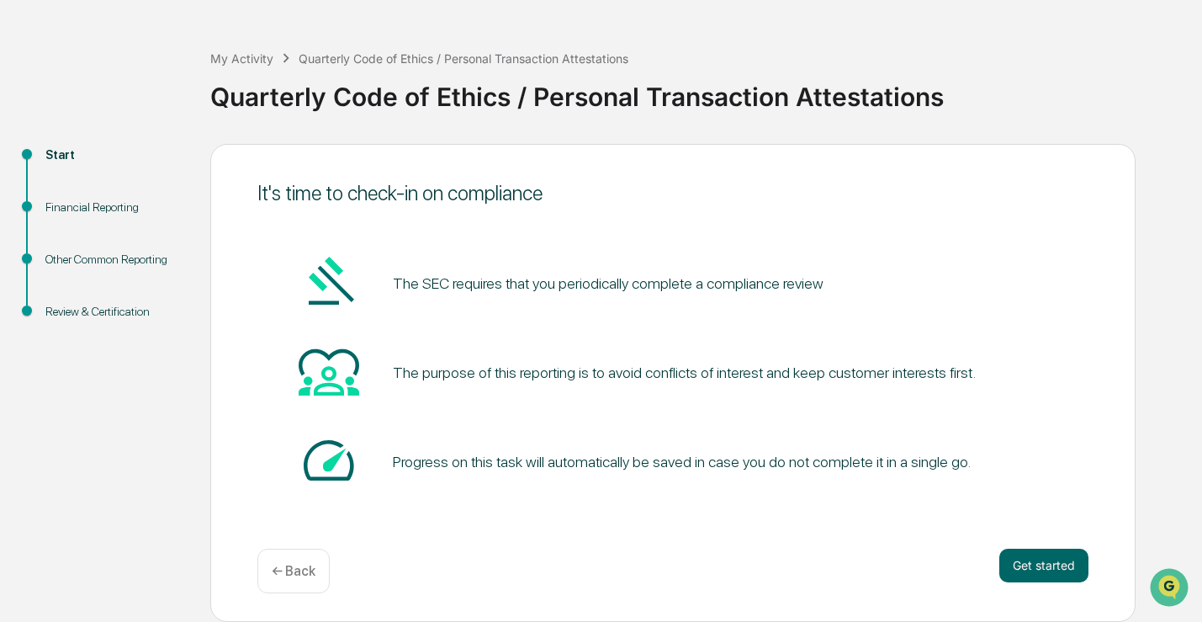
click at [303, 70] on div "Quarterly Code of Ethics / Personal Transaction Attestations" at bounding box center [701, 90] width 983 height 44
click at [250, 60] on div "My Activity" at bounding box center [241, 58] width 63 height 14
